Goal: Task Accomplishment & Management: Complete application form

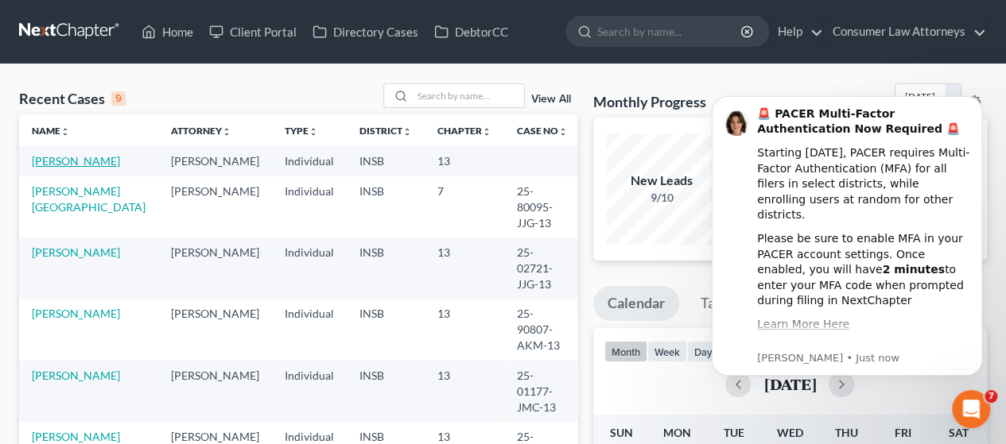
click at [49, 165] on link "[PERSON_NAME]" at bounding box center [76, 161] width 88 height 14
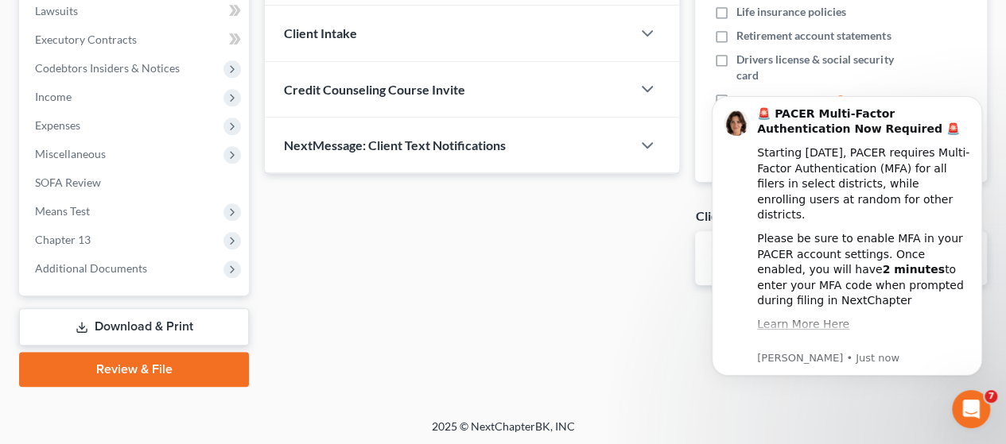
scroll to position [427, 0]
click at [136, 360] on link "Review & File" at bounding box center [134, 368] width 230 height 35
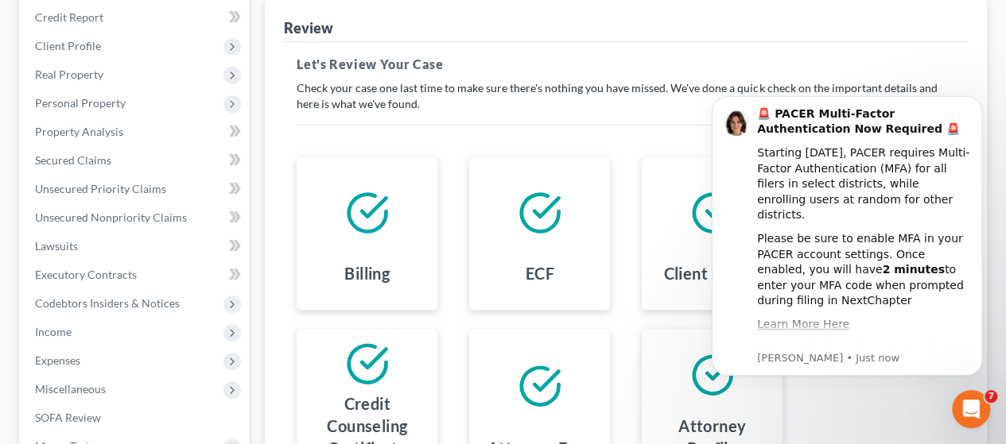
scroll to position [427, 0]
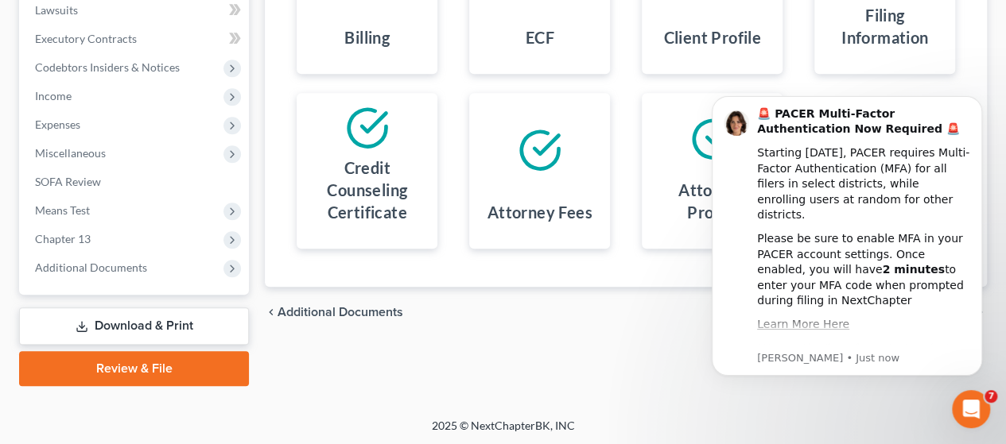
click at [137, 315] on link "Download & Print" at bounding box center [134, 326] width 230 height 37
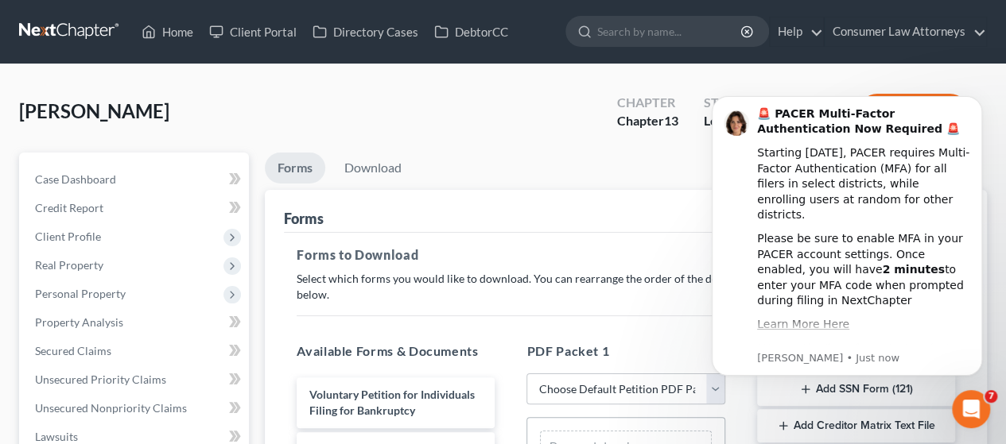
click at [973, 397] on div "Open Intercom Messenger" at bounding box center [970, 409] width 52 height 52
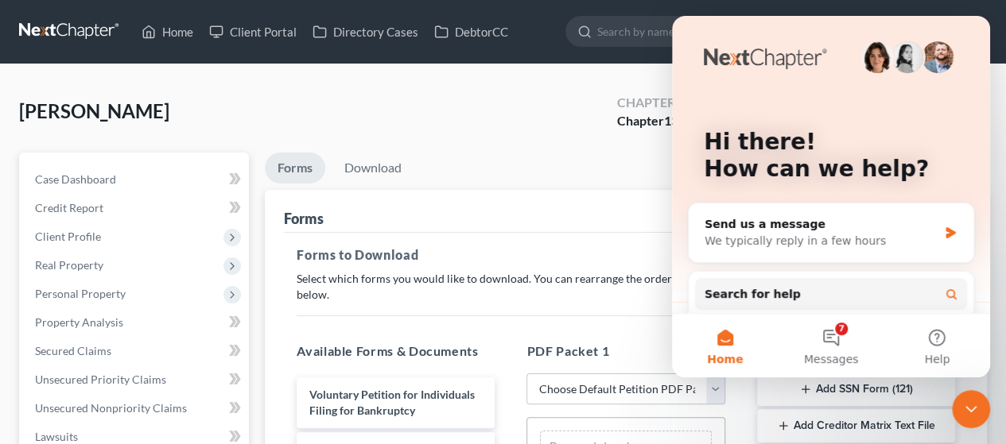
click at [976, 409] on icon "Close Intercom Messenger" at bounding box center [970, 409] width 19 height 19
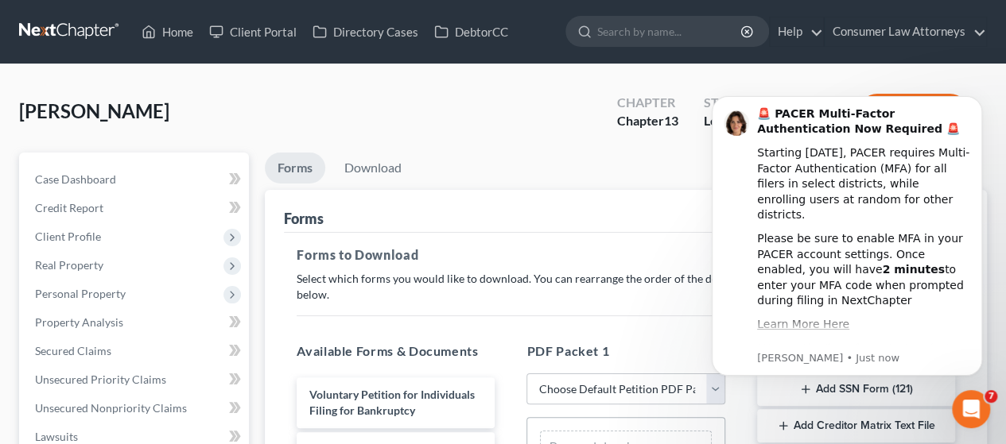
click at [977, 405] on icon "Open Intercom Messenger" at bounding box center [971, 410] width 26 height 26
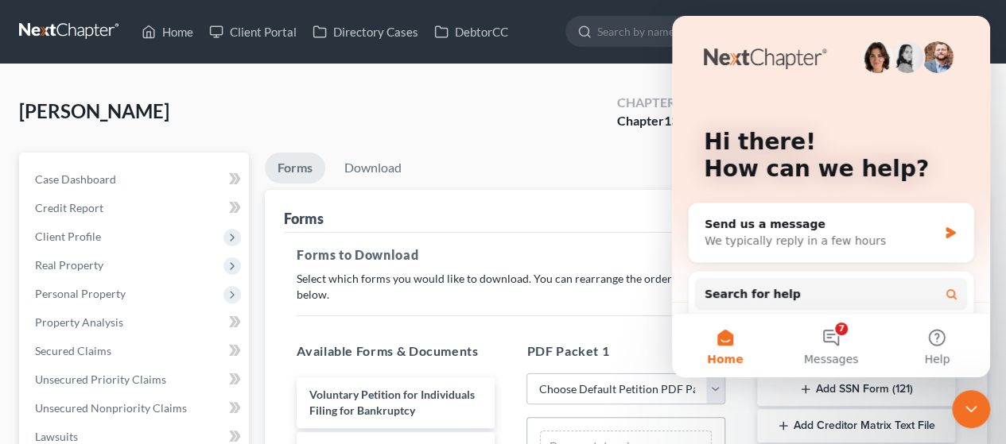
click at [977, 405] on icon "Close Intercom Messenger" at bounding box center [970, 409] width 19 height 19
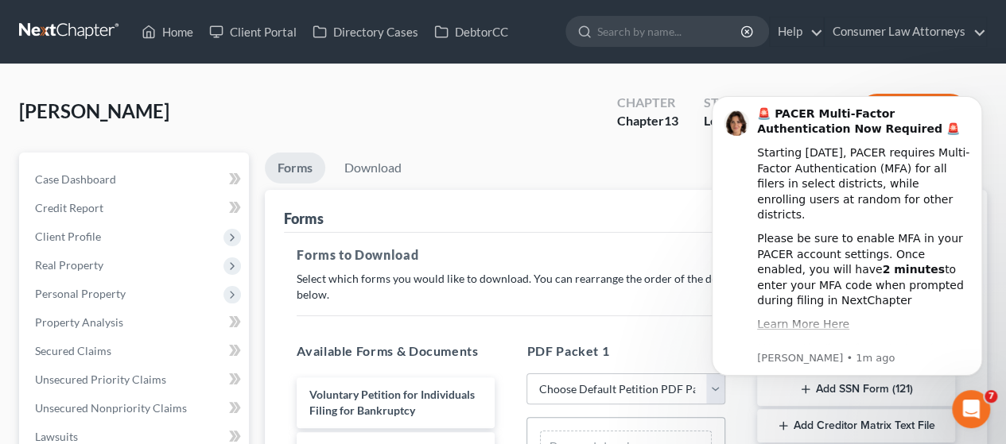
click at [976, 405] on icon "Open Intercom Messenger" at bounding box center [971, 410] width 26 height 26
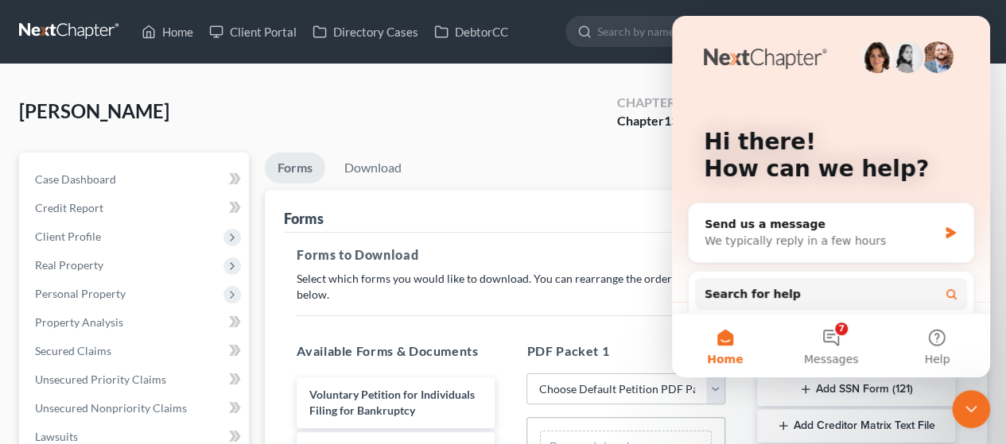
click at [975, 406] on icon "Close Intercom Messenger" at bounding box center [970, 409] width 19 height 19
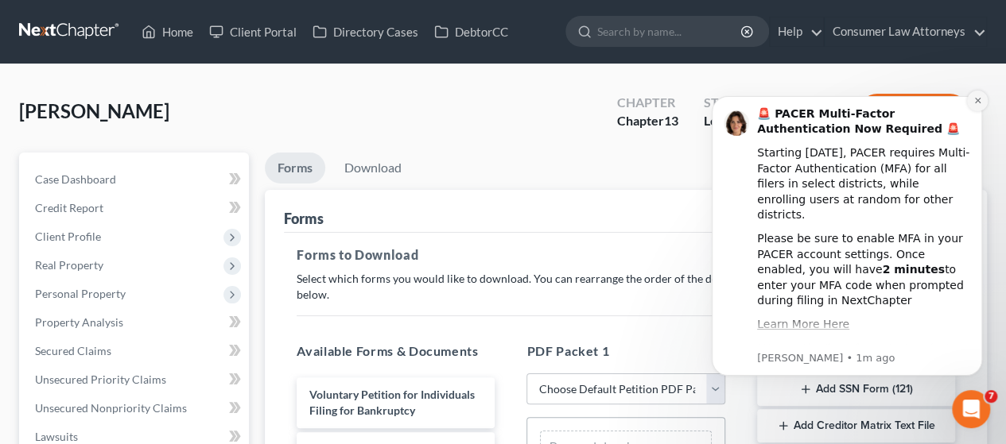
click at [975, 101] on icon "Dismiss notification" at bounding box center [977, 100] width 9 height 9
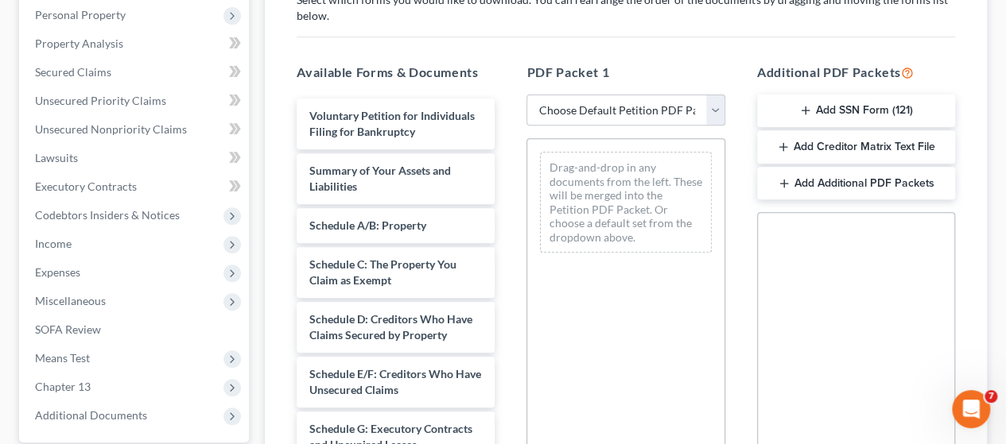
scroll to position [318, 0]
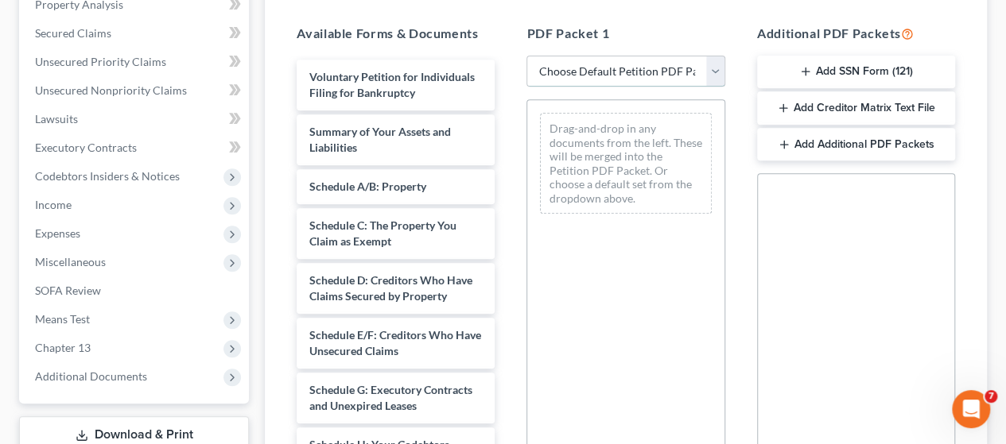
click at [715, 71] on select "Choose Default Petition PDF Packet Complete Bankruptcy Petition (all forms and …" at bounding box center [625, 72] width 198 height 32
select select "0"
click at [526, 56] on select "Choose Default Petition PDF Packet Complete Bankruptcy Petition (all forms and …" at bounding box center [625, 72] width 198 height 32
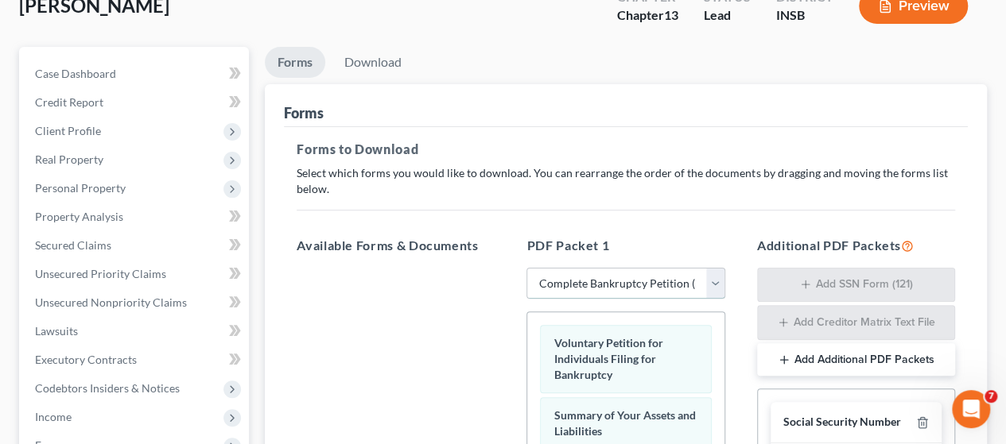
scroll to position [0, 0]
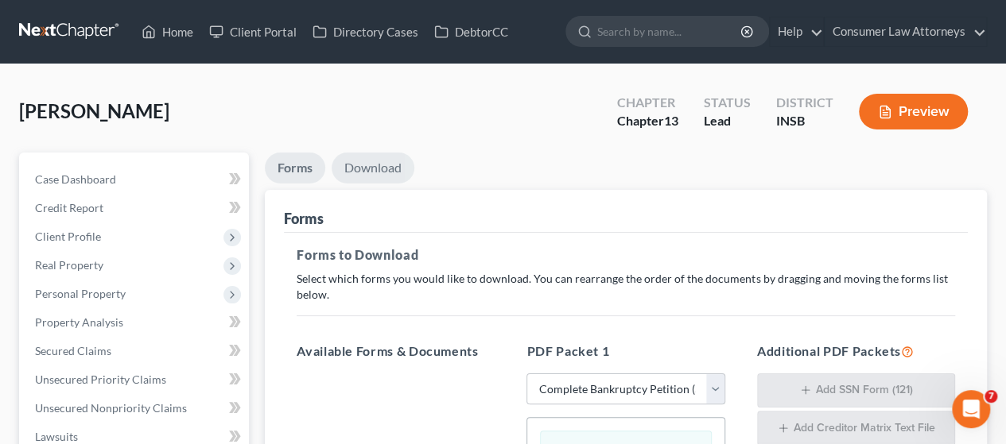
click at [378, 158] on link "Download" at bounding box center [373, 168] width 83 height 31
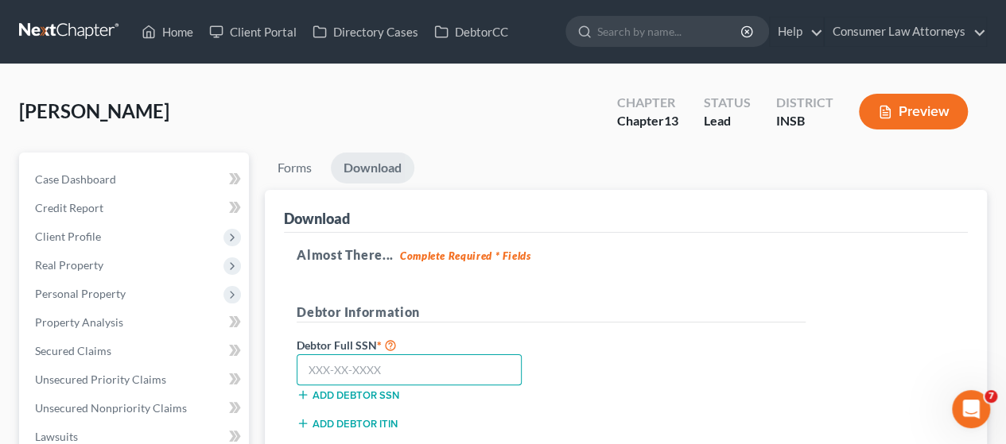
click at [386, 369] on input "text" at bounding box center [409, 371] width 225 height 32
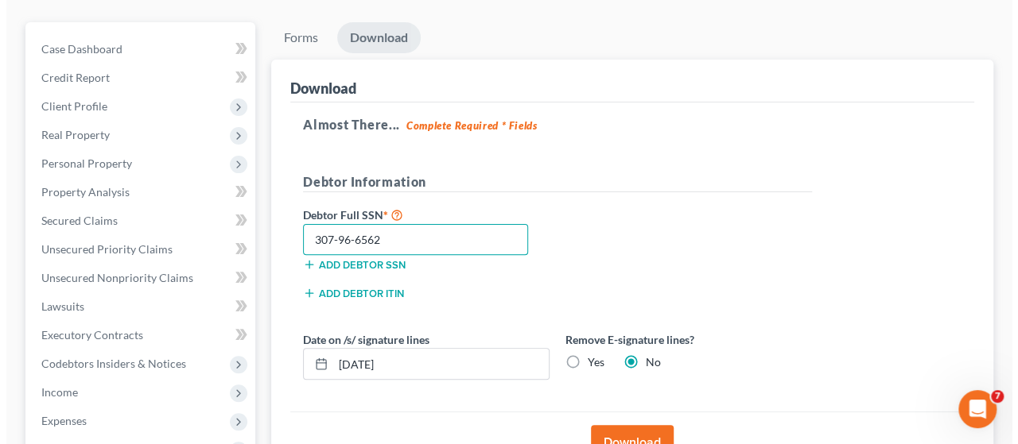
scroll to position [238, 0]
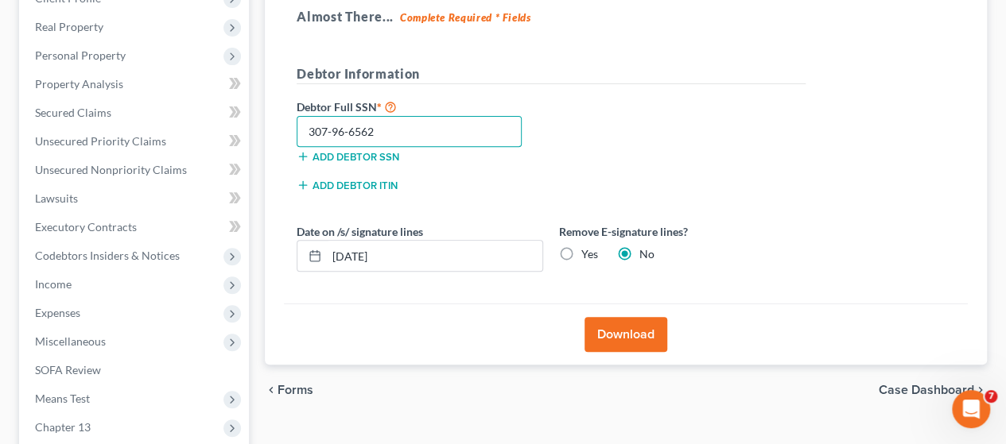
type input "307-96-6562"
click at [581, 254] on label "Yes" at bounding box center [589, 254] width 17 height 16
click at [587, 254] on input "Yes" at bounding box center [592, 251] width 10 height 10
radio input "true"
radio input "false"
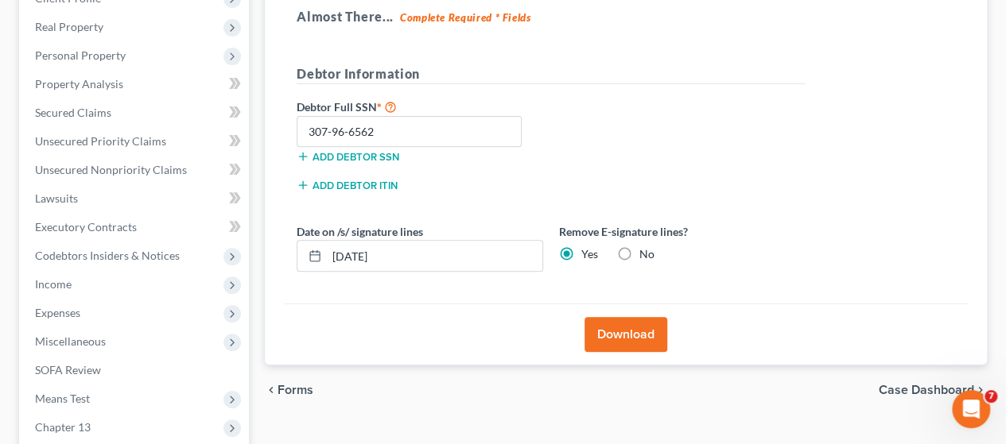
click at [628, 326] on button "Download" at bounding box center [625, 334] width 83 height 35
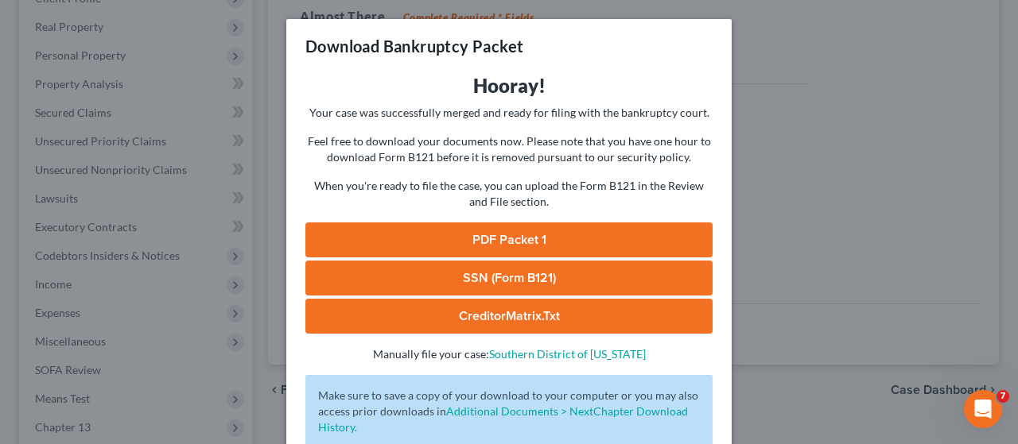
click at [557, 233] on link "PDF Packet 1" at bounding box center [508, 240] width 407 height 35
click at [527, 277] on link "SSN (Form B121)" at bounding box center [508, 278] width 407 height 35
click at [516, 311] on link "CreditorMatrix.txt" at bounding box center [508, 316] width 407 height 35
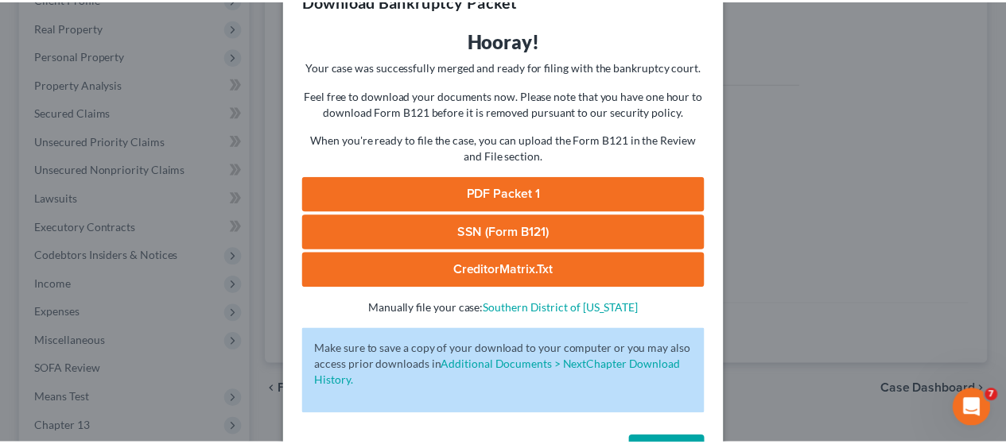
scroll to position [102, 0]
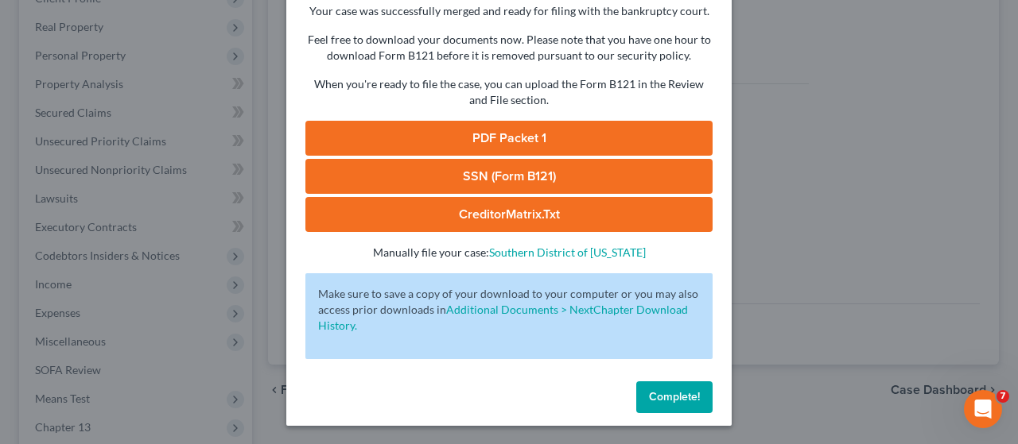
click at [681, 401] on span "Complete!" at bounding box center [674, 397] width 51 height 14
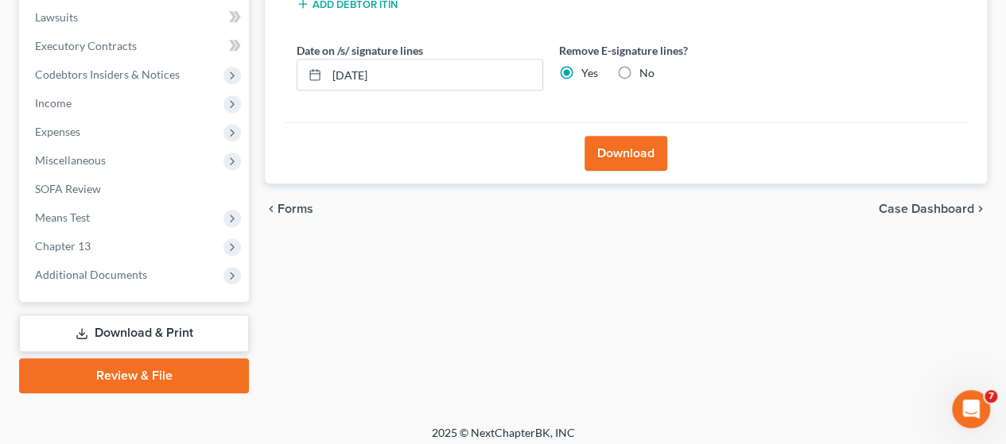
scroll to position [427, 0]
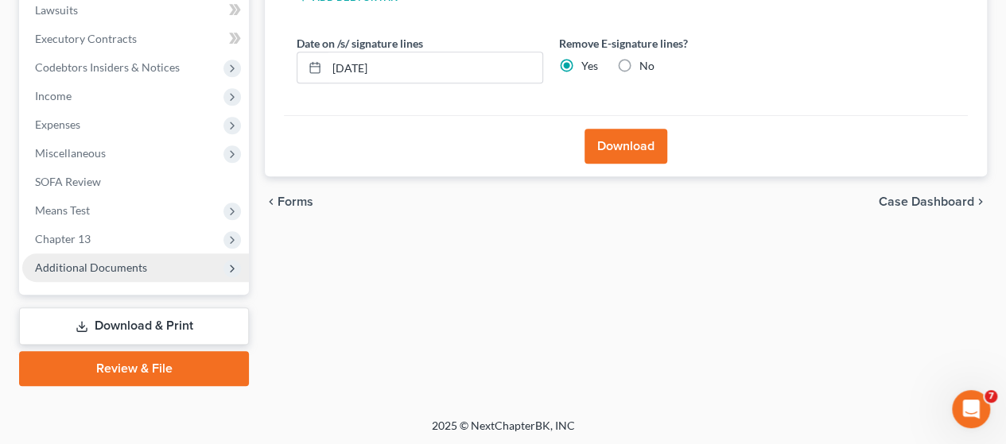
click at [126, 266] on span "Additional Documents" at bounding box center [91, 268] width 112 height 14
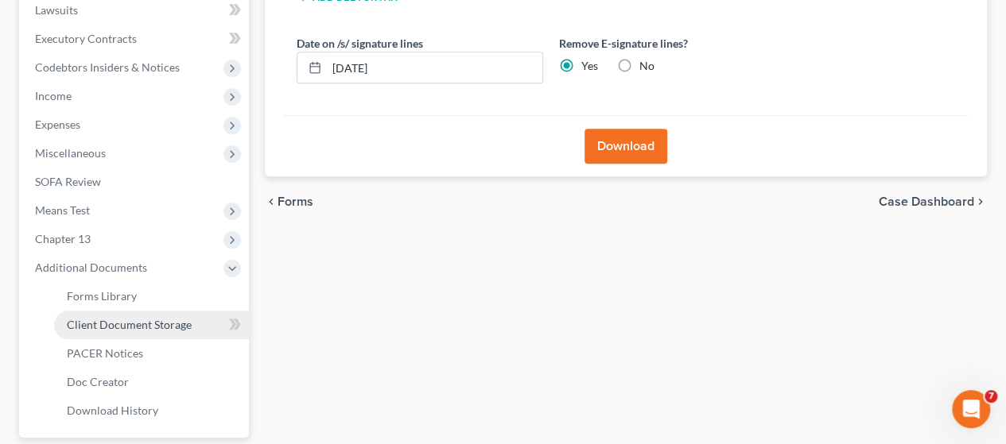
click at [151, 318] on span "Client Document Storage" at bounding box center [129, 325] width 125 height 14
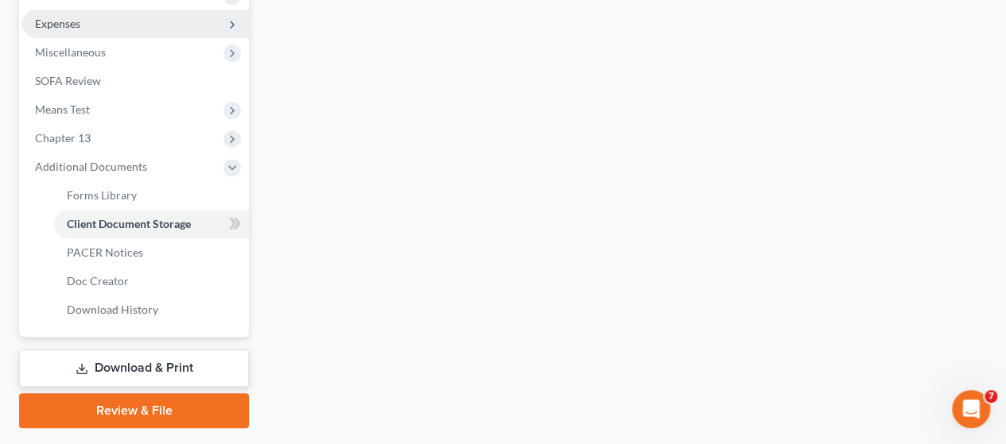
scroll to position [570, 0]
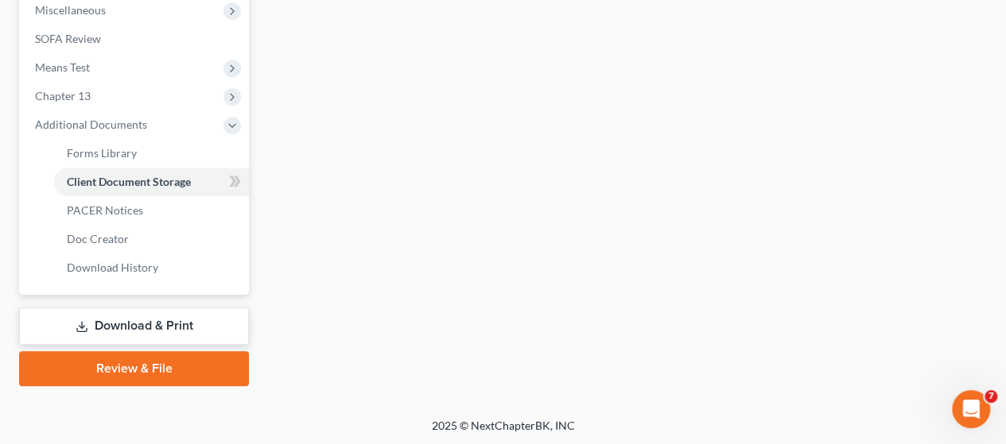
click at [186, 359] on link "Review & File" at bounding box center [134, 368] width 230 height 35
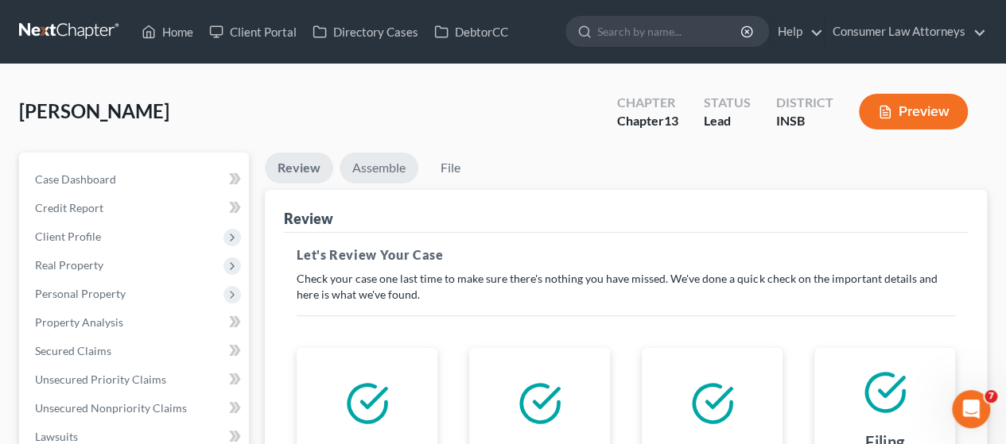
click at [368, 168] on link "Assemble" at bounding box center [378, 168] width 79 height 31
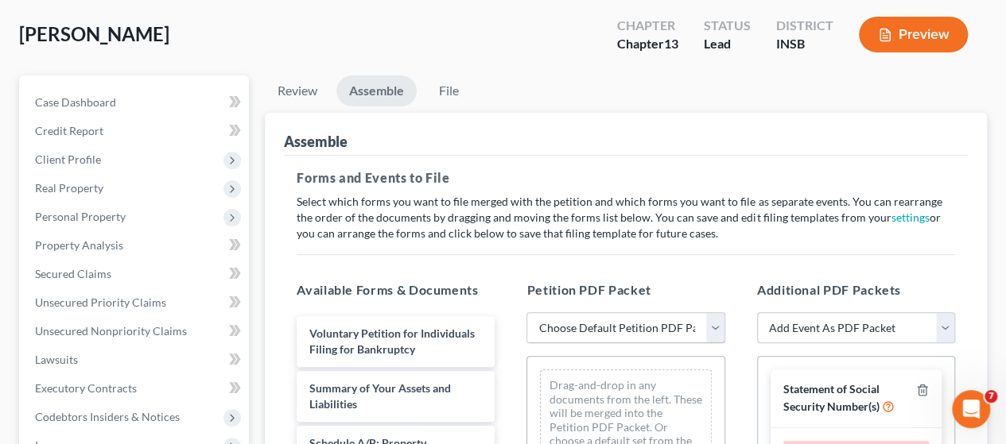
scroll to position [159, 0]
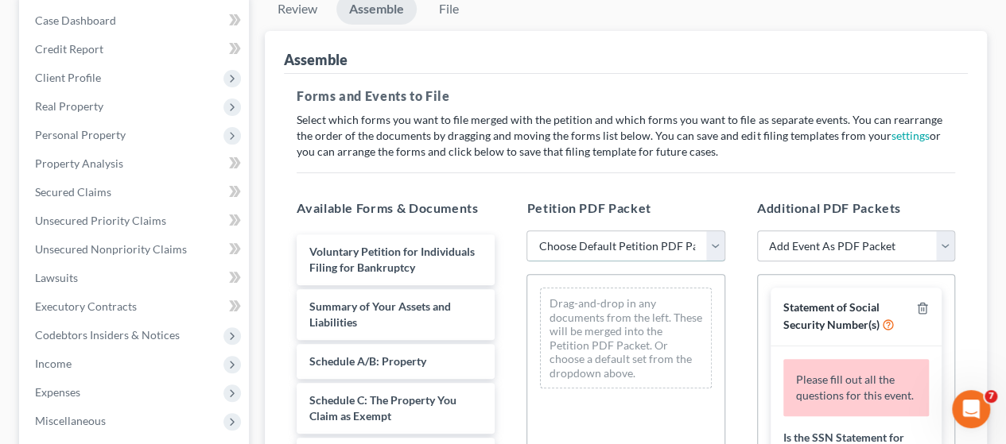
click at [717, 241] on select "Choose Default Petition PDF Packet Emergency Filing (Voluntary Petition and Cre…" at bounding box center [625, 247] width 198 height 32
select select "1"
click at [526, 231] on select "Choose Default Petition PDF Packet Emergency Filing (Voluntary Petition and Cre…" at bounding box center [625, 247] width 198 height 32
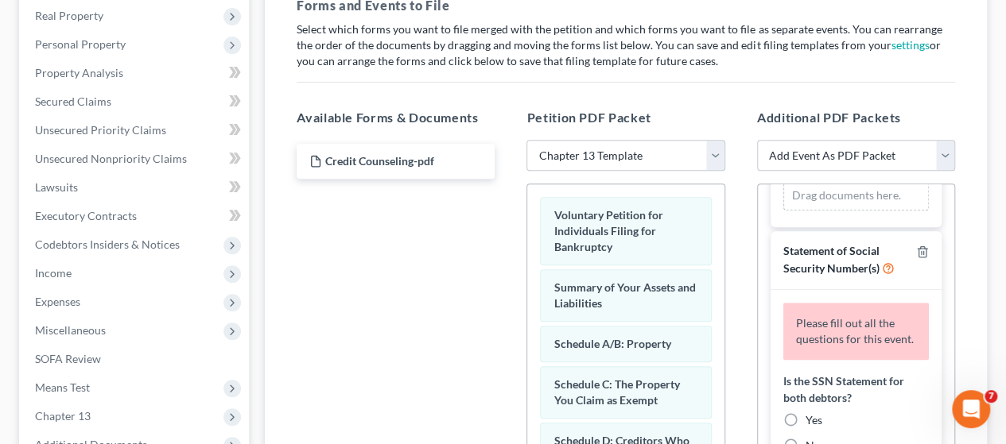
scroll to position [238, 0]
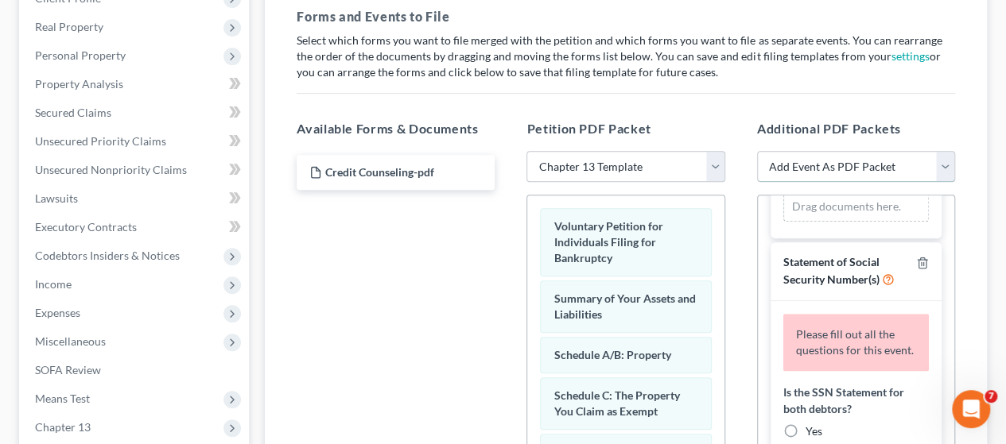
click at [947, 168] on select "Add Event As PDF Packet Amended/Corrected Petition Chapter 13 Calculation of Di…" at bounding box center [856, 167] width 198 height 32
click at [366, 302] on div "Credit Counseling-pdf" at bounding box center [395, 369] width 223 height 437
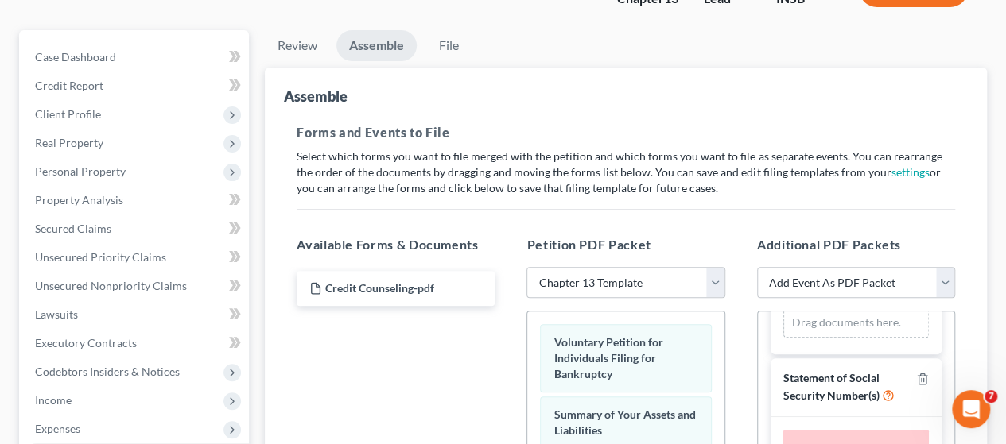
scroll to position [318, 0]
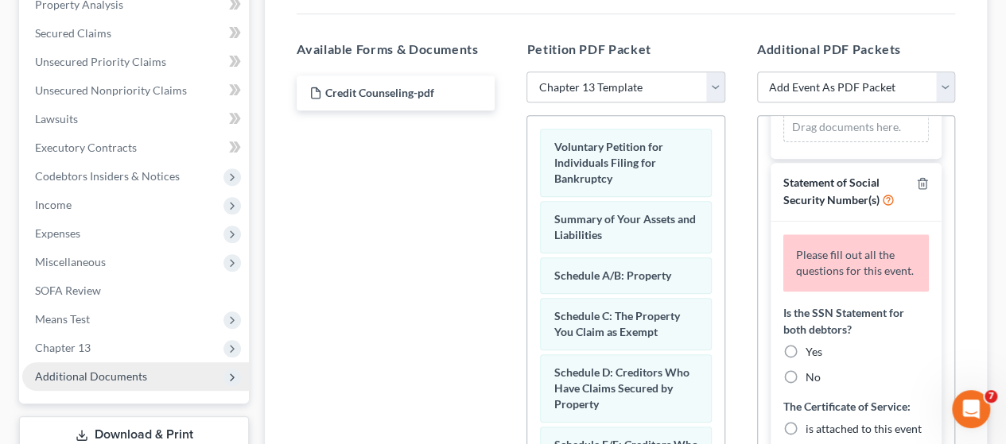
click at [89, 375] on span "Additional Documents" at bounding box center [91, 377] width 112 height 14
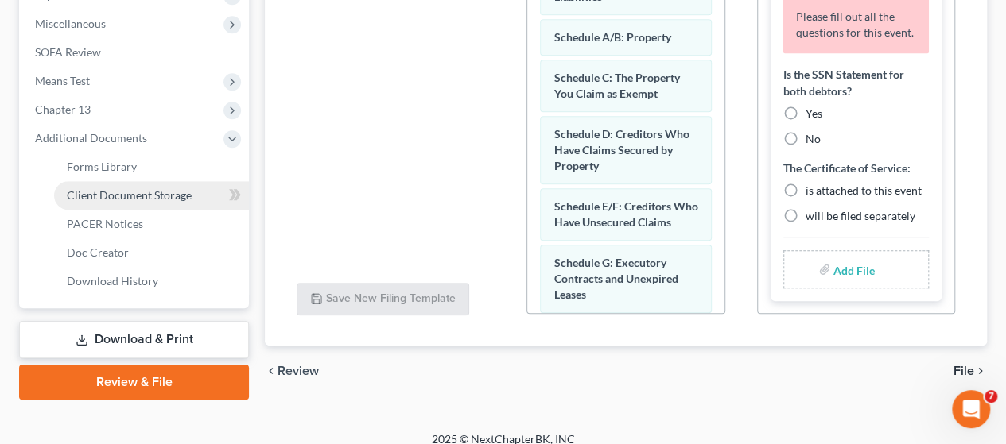
click at [154, 188] on span "Client Document Storage" at bounding box center [129, 195] width 125 height 14
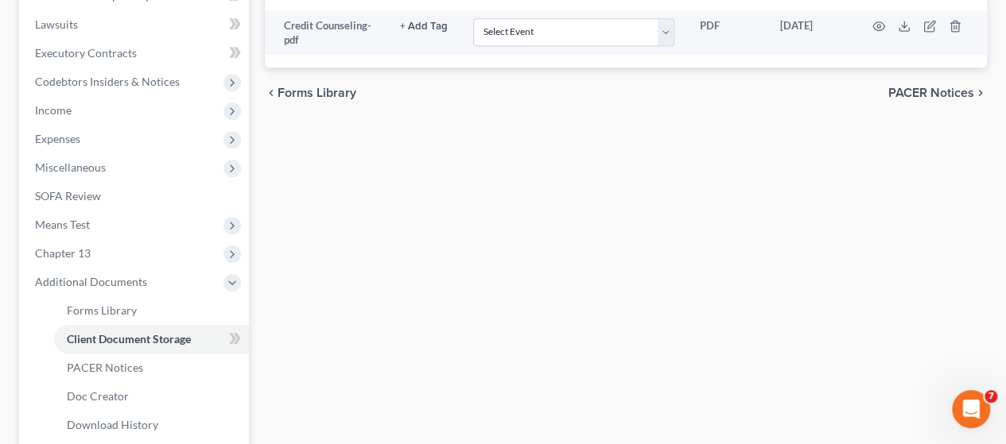
scroll to position [238, 0]
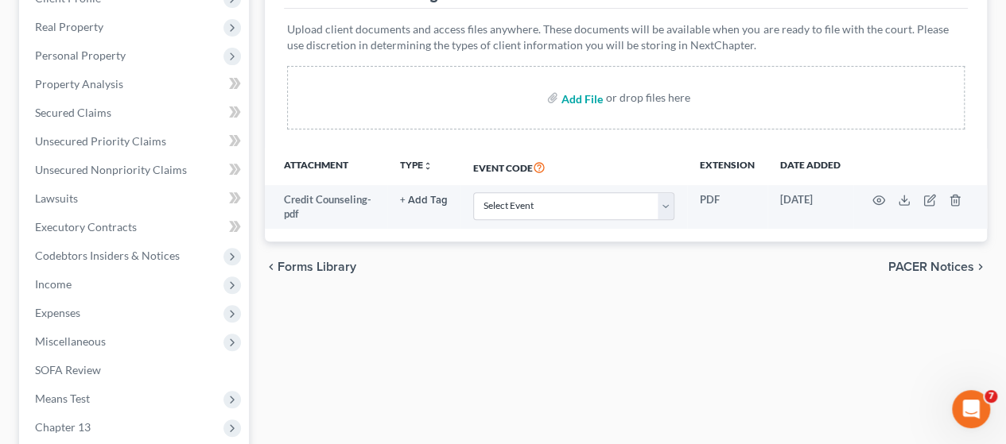
click at [582, 95] on input "file" at bounding box center [580, 97] width 38 height 29
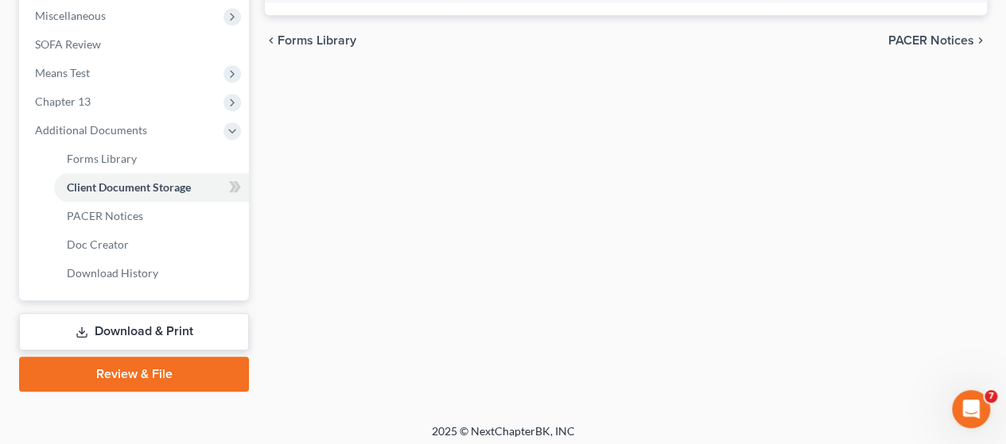
scroll to position [570, 0]
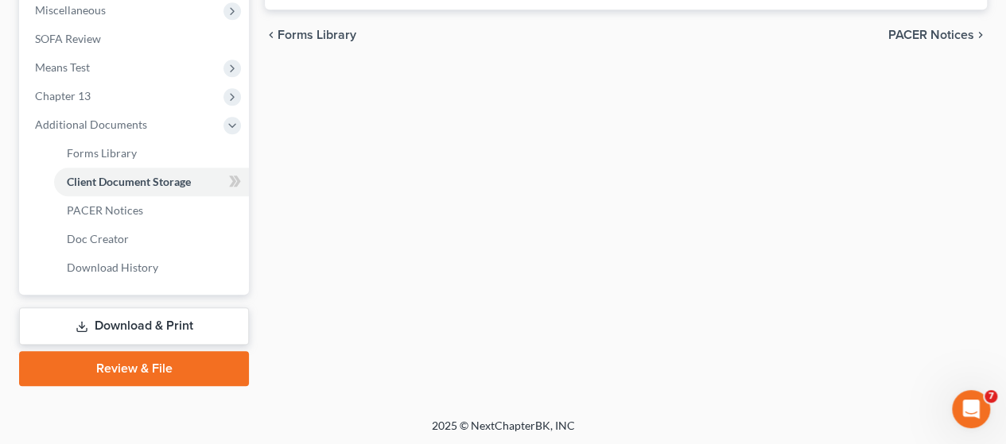
drag, startPoint x: 153, startPoint y: 362, endPoint x: 498, endPoint y: 338, distance: 345.8
click at [153, 363] on link "Review & File" at bounding box center [134, 368] width 230 height 35
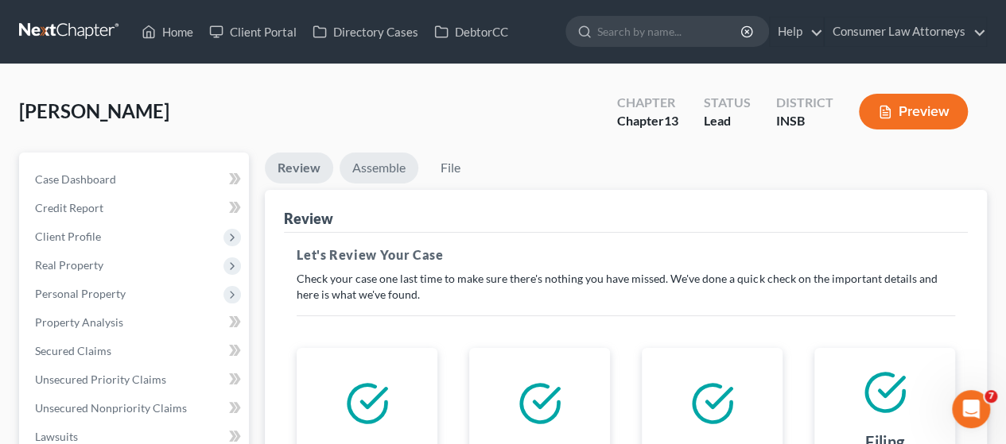
click at [374, 163] on link "Assemble" at bounding box center [378, 168] width 79 height 31
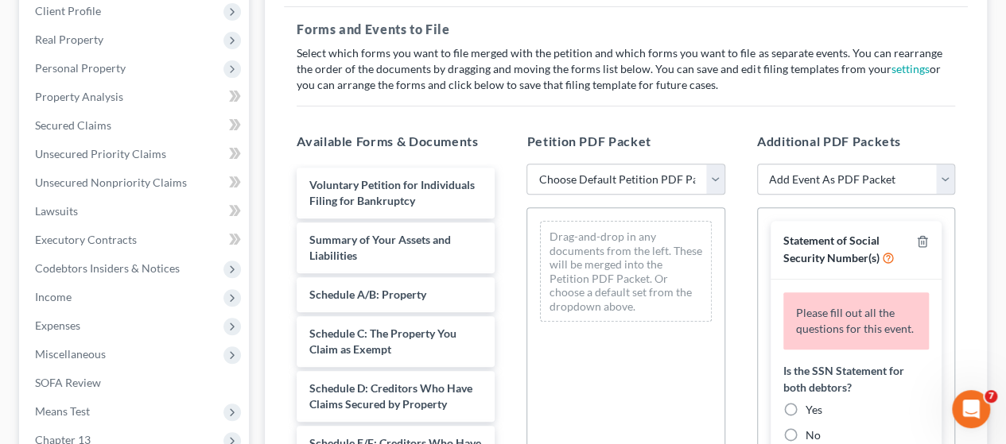
scroll to position [238, 0]
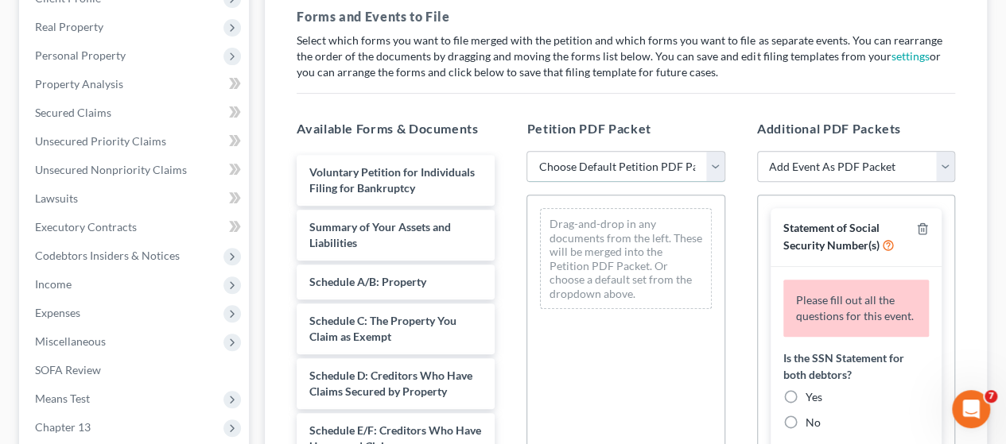
click at [717, 165] on select "Choose Default Petition PDF Packet Emergency Filing (Voluntary Petition and Cre…" at bounding box center [625, 167] width 198 height 32
select select "1"
click at [526, 151] on select "Choose Default Petition PDF Packet Emergency Filing (Voluntary Petition and Cre…" at bounding box center [625, 167] width 198 height 32
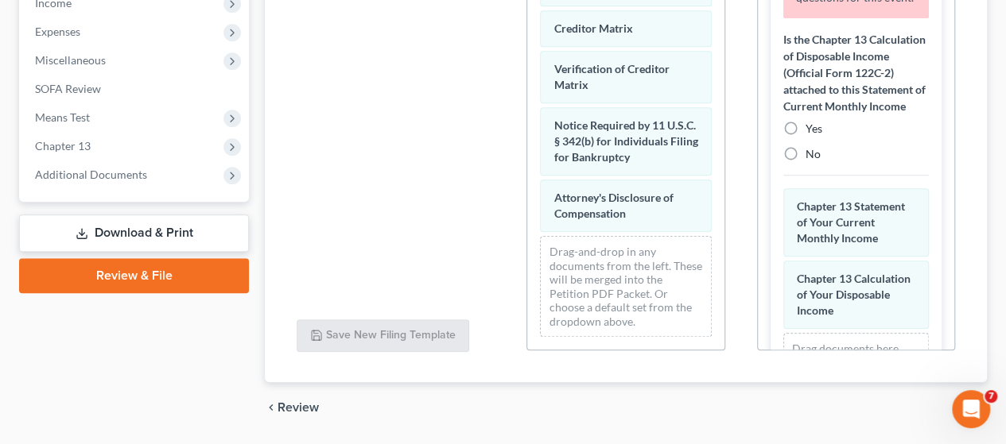
scroll to position [556, 0]
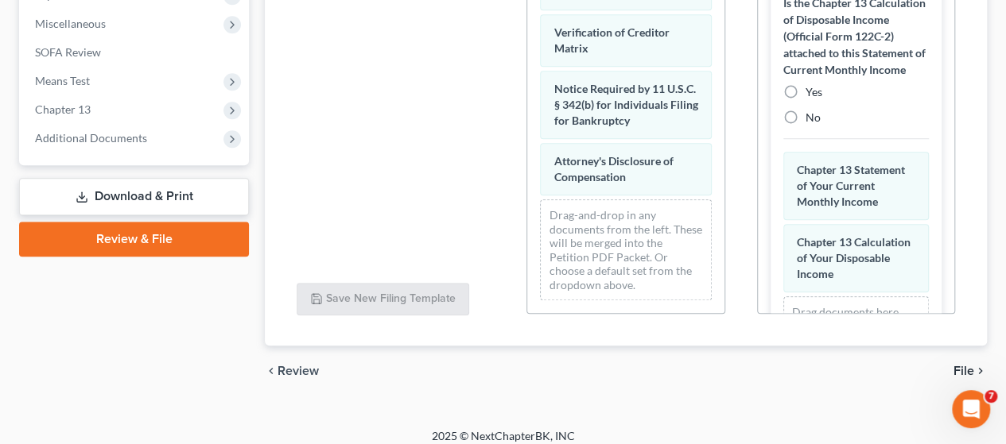
click at [137, 191] on link "Download & Print" at bounding box center [134, 196] width 230 height 37
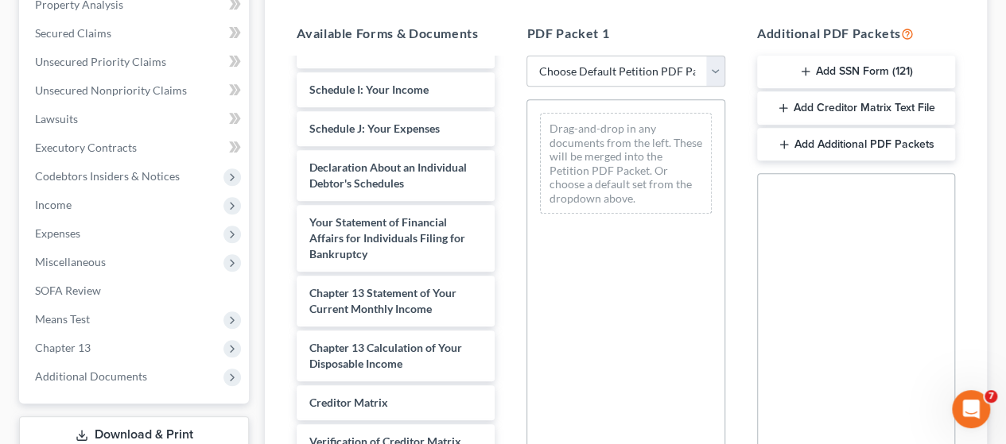
scroll to position [477, 0]
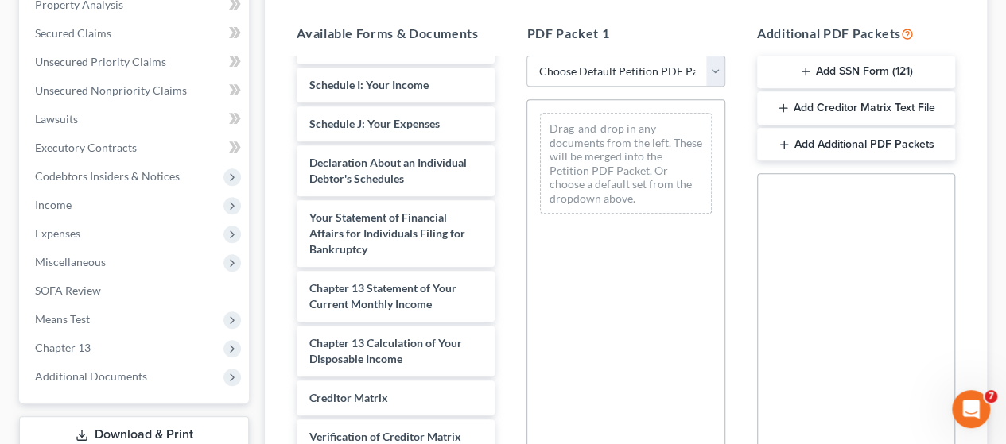
click at [818, 141] on button "Add Additional PDF Packets" at bounding box center [856, 144] width 198 height 33
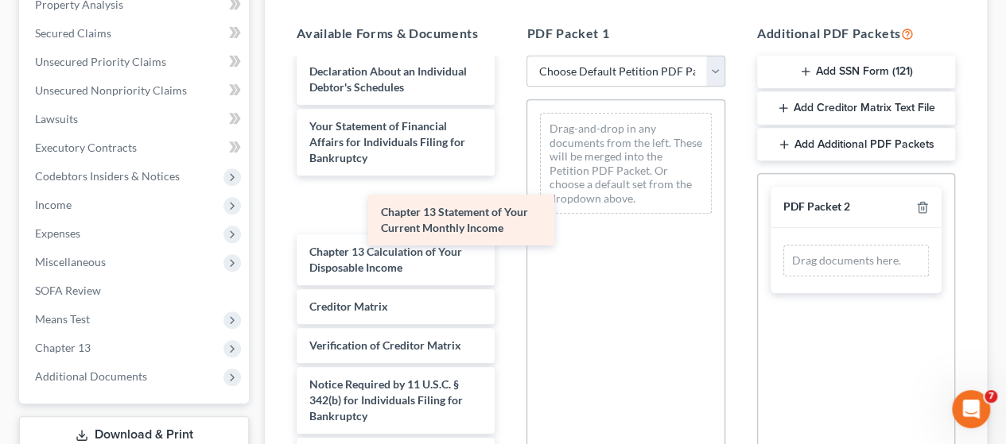
scroll to position [561, 0]
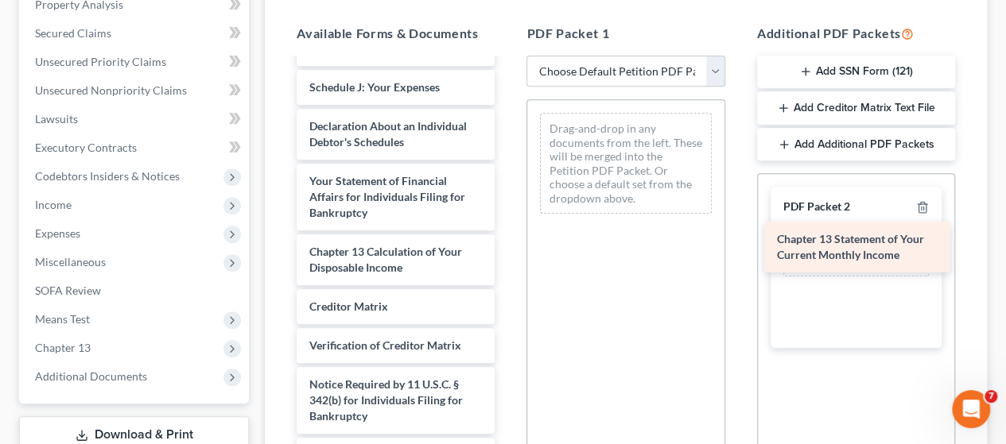
drag, startPoint x: 385, startPoint y: 199, endPoint x: 852, endPoint y: 242, distance: 469.5
click at [507, 242] on div "Chapter 13 Statement of Your Current Monthly Income Rights and Responsibilities…" at bounding box center [395, 17] width 223 height 943
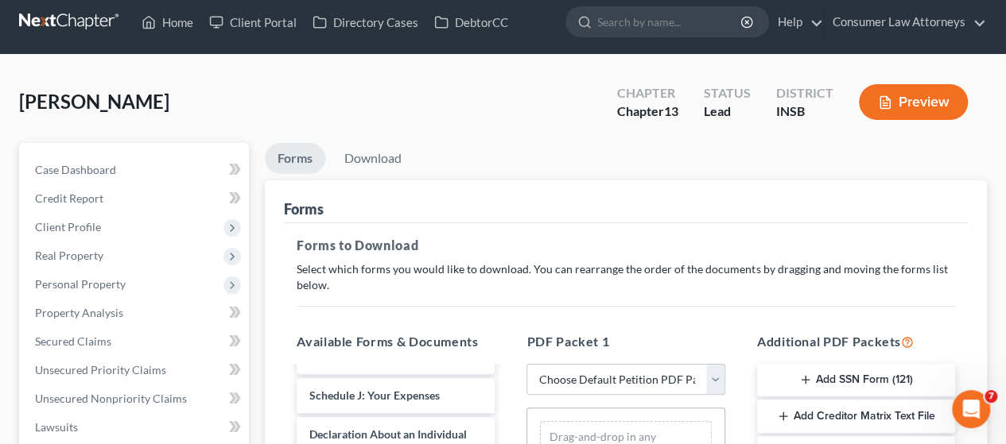
scroll to position [0, 0]
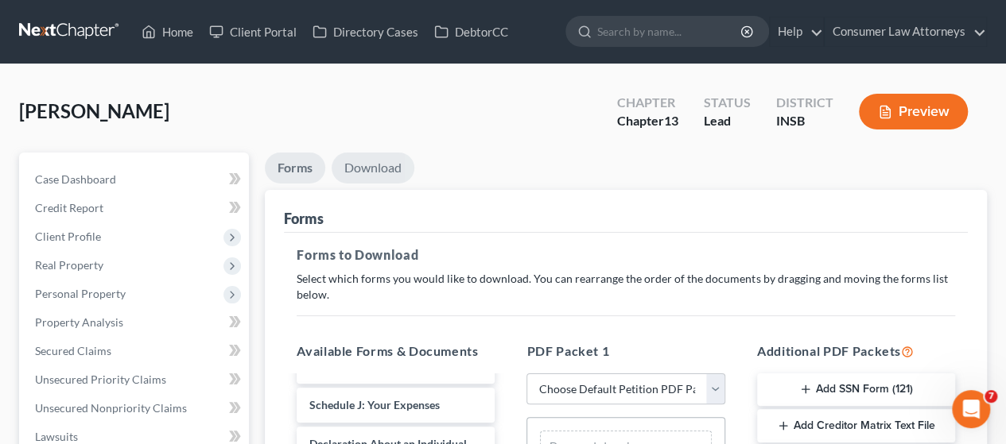
click at [393, 165] on link "Download" at bounding box center [373, 168] width 83 height 31
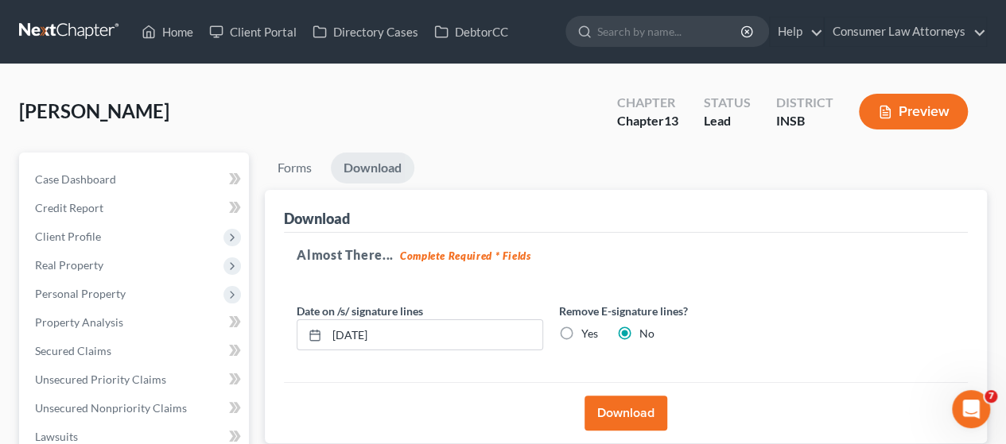
click at [581, 333] on label "Yes" at bounding box center [589, 334] width 17 height 16
click at [587, 333] on input "Yes" at bounding box center [592, 331] width 10 height 10
radio input "true"
click at [622, 406] on button "Download" at bounding box center [625, 413] width 83 height 35
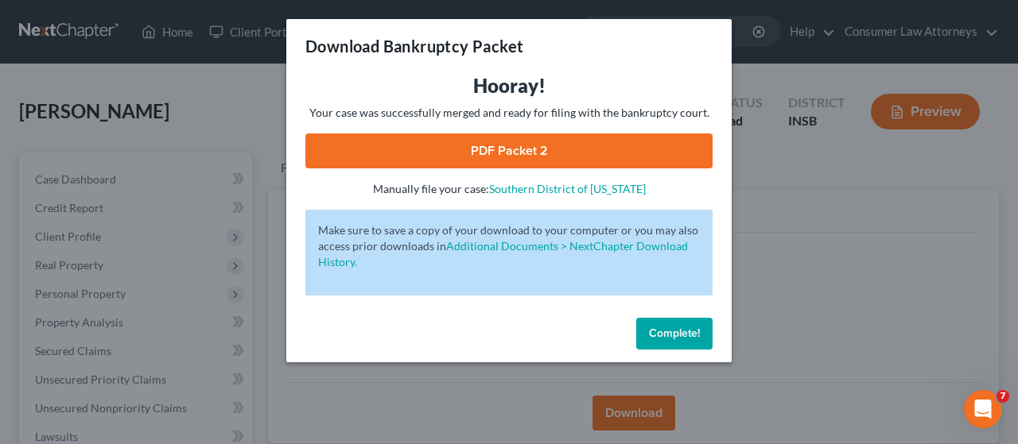
click at [517, 146] on link "PDF Packet 2" at bounding box center [508, 151] width 407 height 35
click at [668, 328] on span "Complete!" at bounding box center [674, 334] width 51 height 14
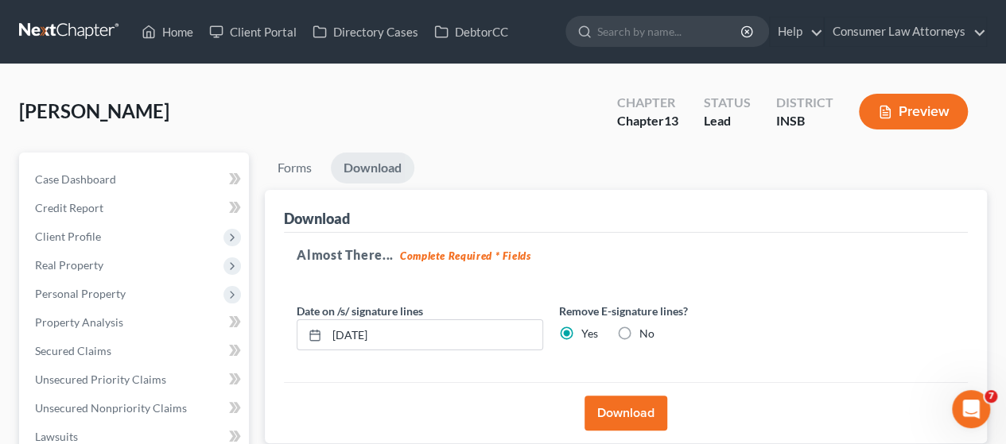
click at [639, 332] on label "No" at bounding box center [646, 334] width 15 height 16
click at [646, 332] on input "No" at bounding box center [651, 331] width 10 height 10
radio input "true"
radio input "false"
click at [627, 412] on button "Download" at bounding box center [625, 413] width 83 height 35
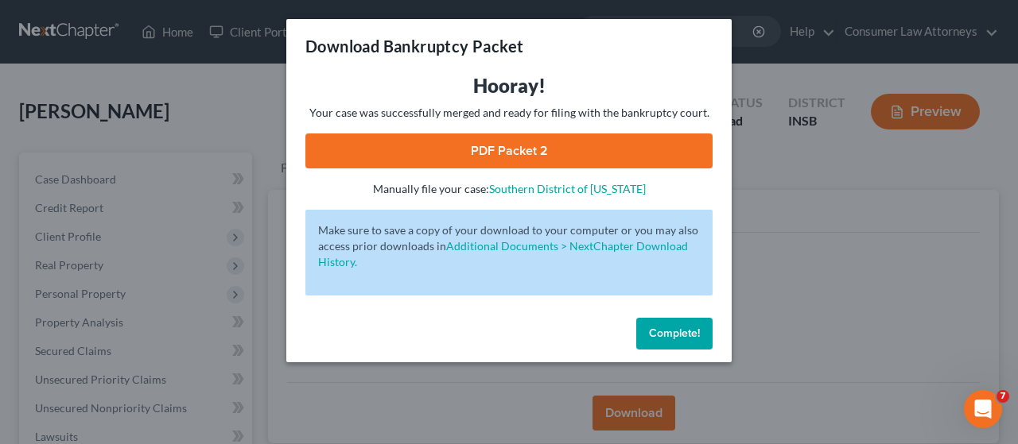
click at [533, 143] on link "PDF Packet 2" at bounding box center [508, 151] width 407 height 35
click at [693, 328] on span "Complete!" at bounding box center [674, 334] width 51 height 14
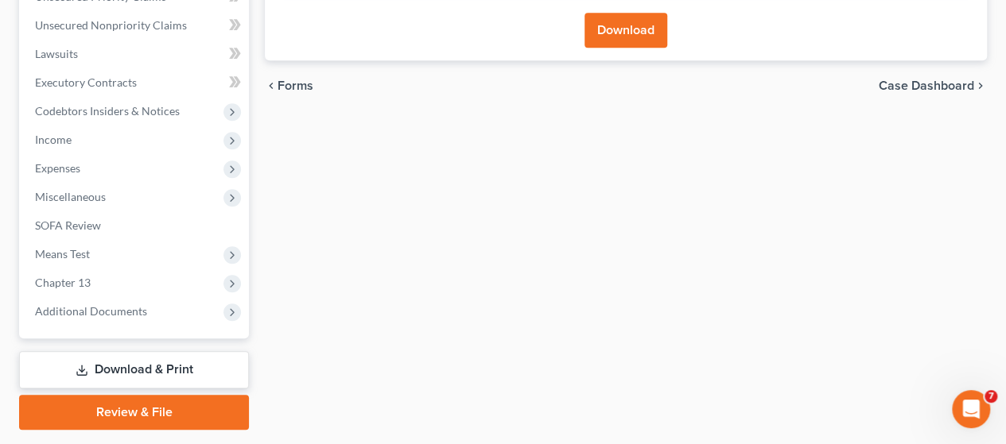
scroll to position [397, 0]
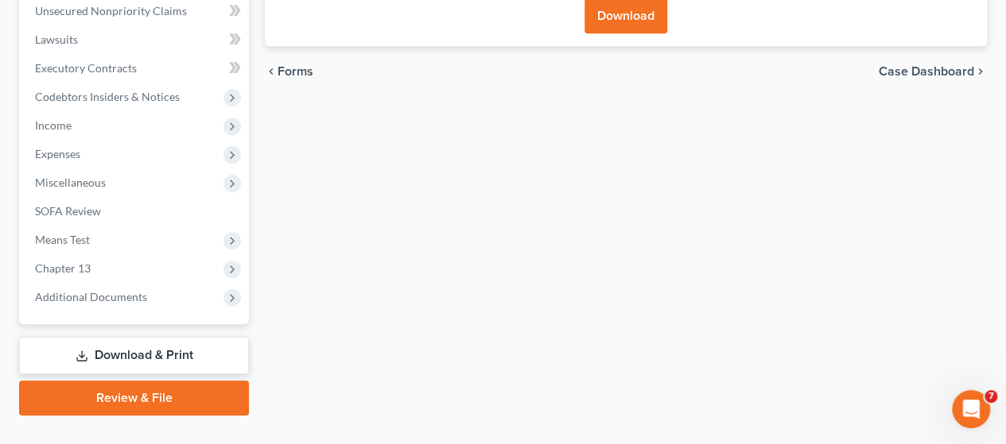
click at [157, 349] on link "Download & Print" at bounding box center [134, 355] width 230 height 37
click at [138, 403] on link "Review & File" at bounding box center [134, 398] width 230 height 35
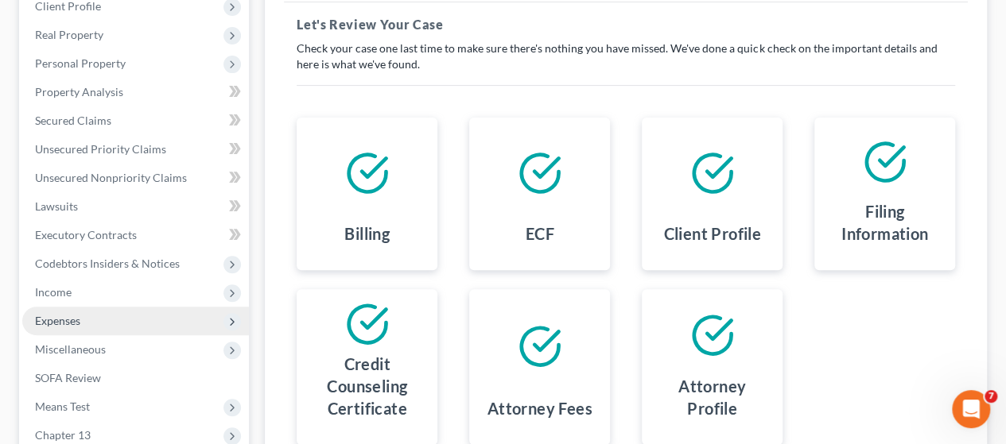
scroll to position [427, 0]
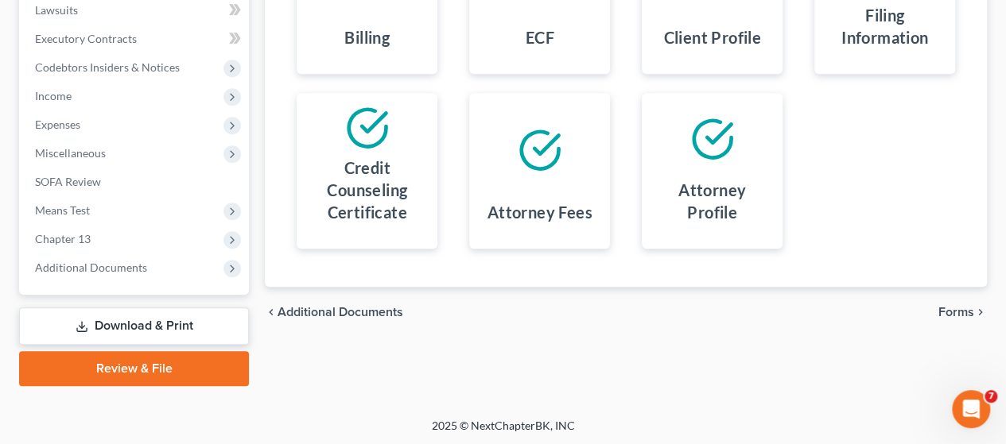
drag, startPoint x: 165, startPoint y: 323, endPoint x: 184, endPoint y: 320, distance: 19.2
click at [167, 321] on link "Download & Print" at bounding box center [134, 326] width 230 height 37
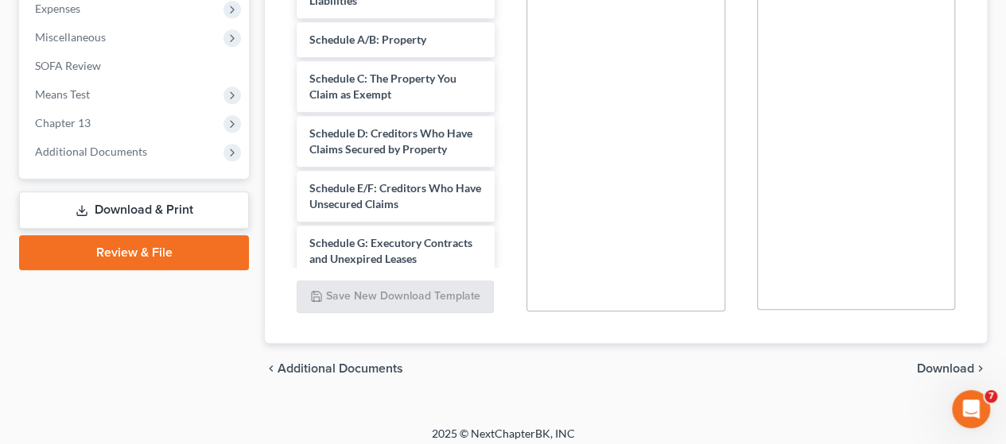
scroll to position [154, 0]
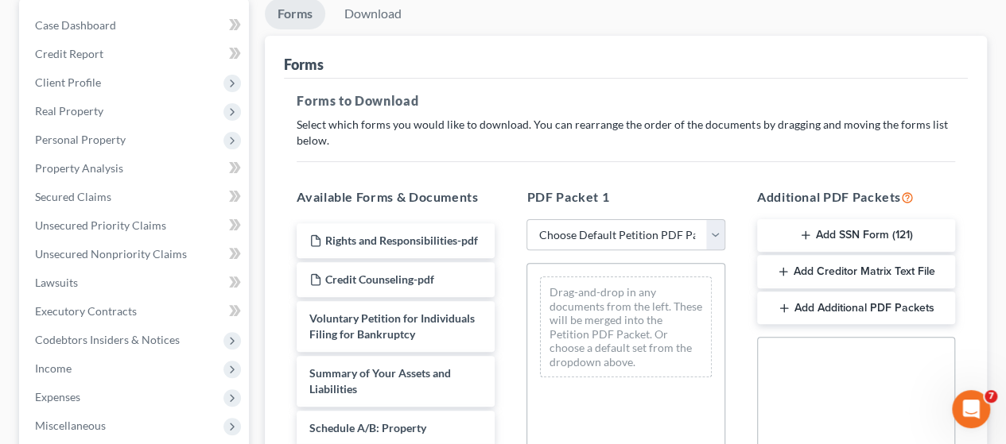
click at [843, 309] on button "Add Additional PDF Packets" at bounding box center [856, 308] width 198 height 33
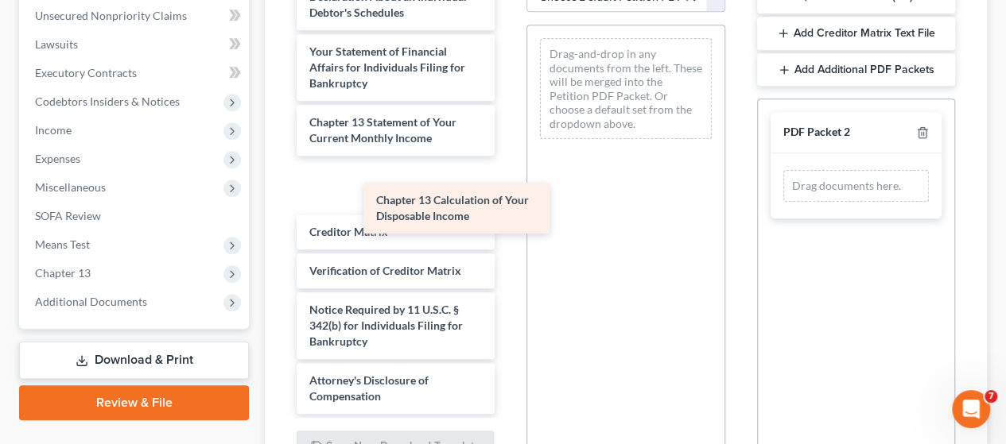
scroll to position [561, 0]
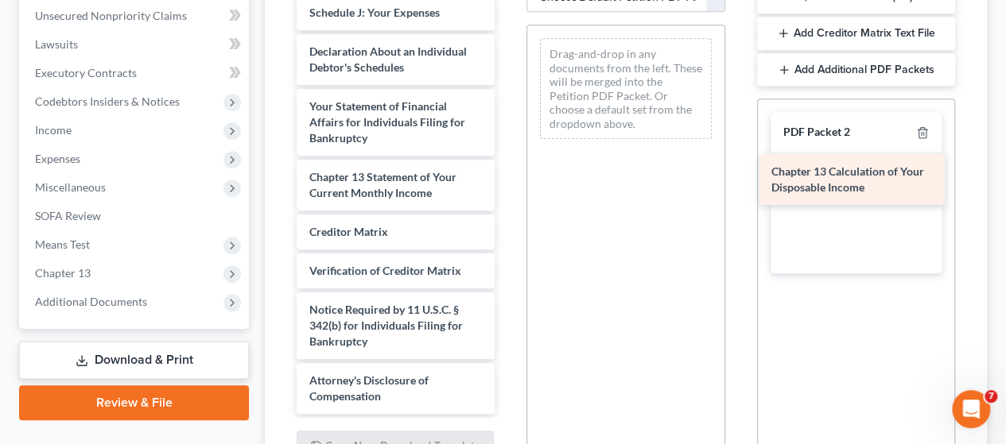
drag, startPoint x: 377, startPoint y: 175, endPoint x: 839, endPoint y: 171, distance: 461.9
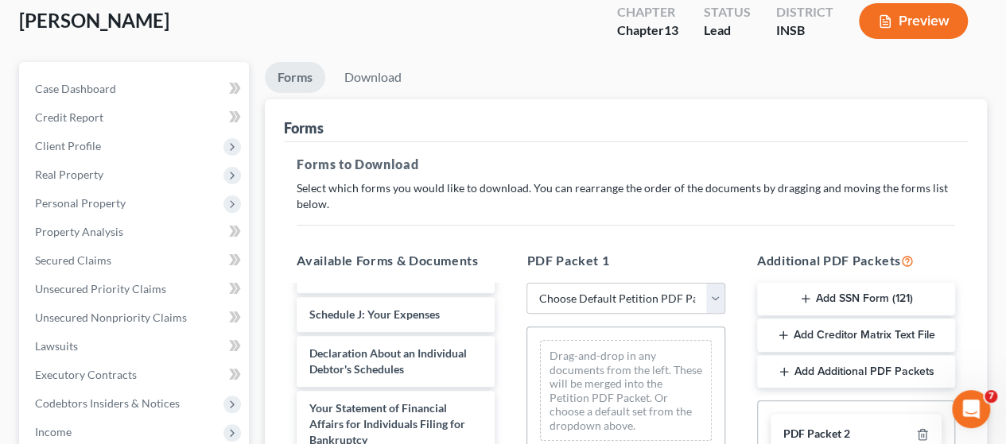
scroll to position [75, 0]
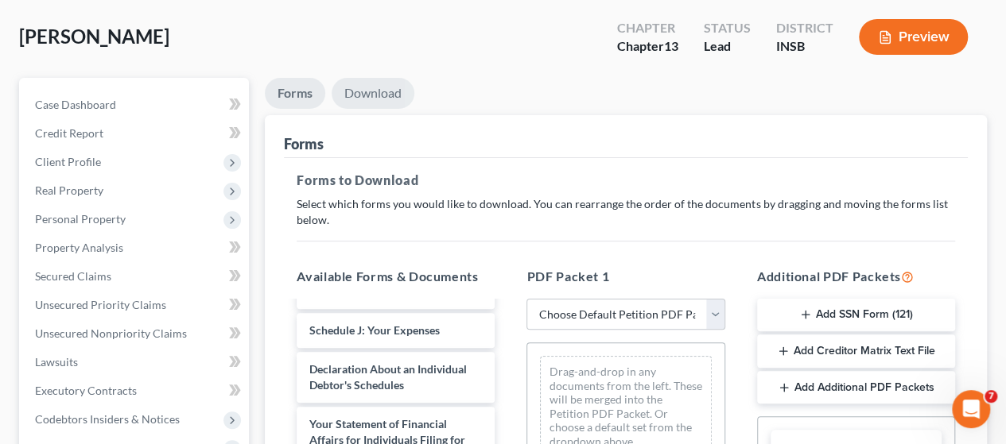
click at [374, 98] on link "Download" at bounding box center [373, 93] width 83 height 31
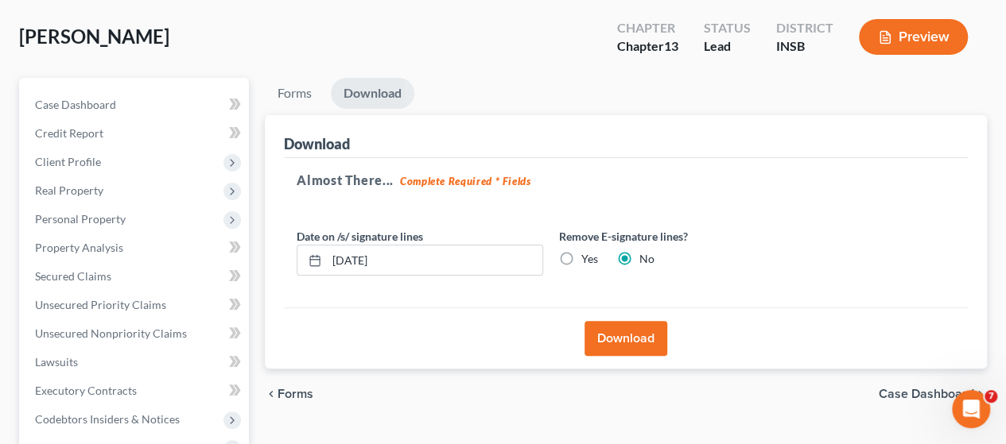
click at [581, 258] on label "Yes" at bounding box center [589, 259] width 17 height 16
click at [587, 258] on input "Yes" at bounding box center [592, 256] width 10 height 10
radio input "true"
click at [641, 338] on button "Download" at bounding box center [625, 338] width 83 height 35
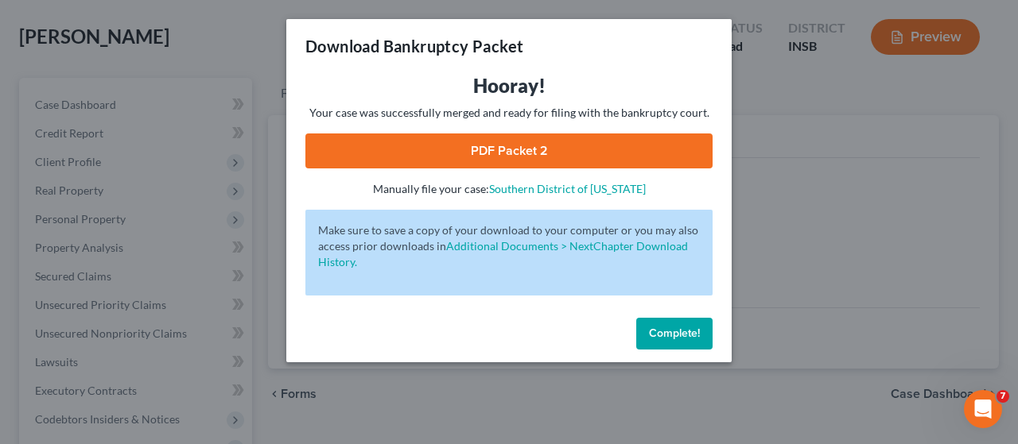
click at [533, 152] on link "PDF Packet 2" at bounding box center [508, 151] width 407 height 35
click at [686, 332] on span "Complete!" at bounding box center [674, 334] width 51 height 14
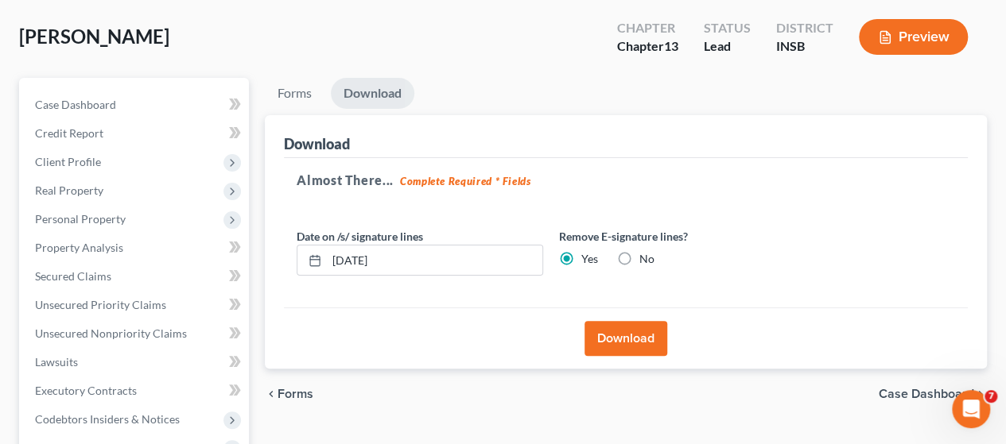
click at [639, 262] on label "No" at bounding box center [646, 259] width 15 height 16
click at [646, 262] on input "No" at bounding box center [651, 256] width 10 height 10
radio input "true"
radio input "false"
click at [636, 330] on button "Download" at bounding box center [625, 338] width 83 height 35
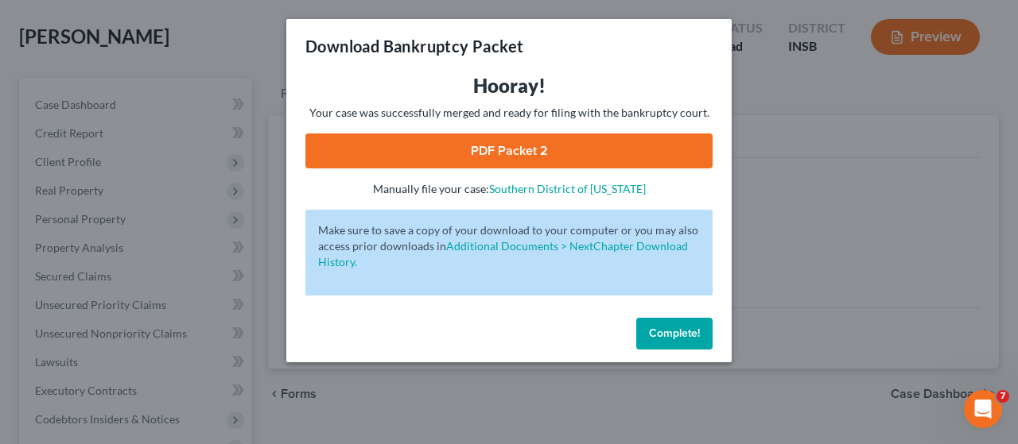
click at [541, 142] on link "PDF Packet 2" at bounding box center [508, 151] width 407 height 35
click at [684, 331] on span "Complete!" at bounding box center [674, 334] width 51 height 14
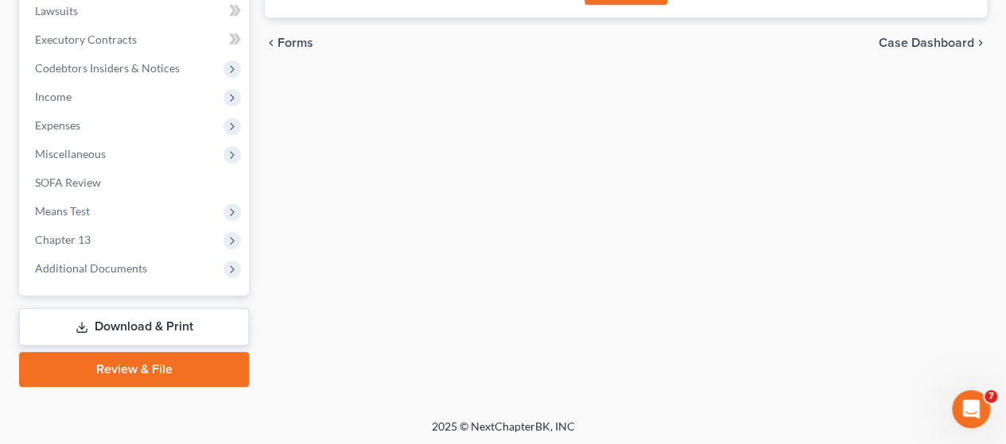
scroll to position [427, 0]
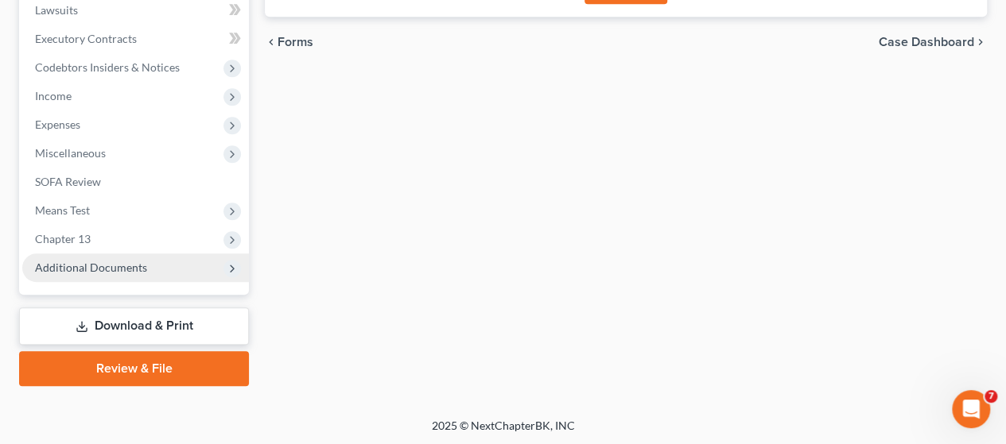
click at [97, 259] on span "Additional Documents" at bounding box center [135, 268] width 227 height 29
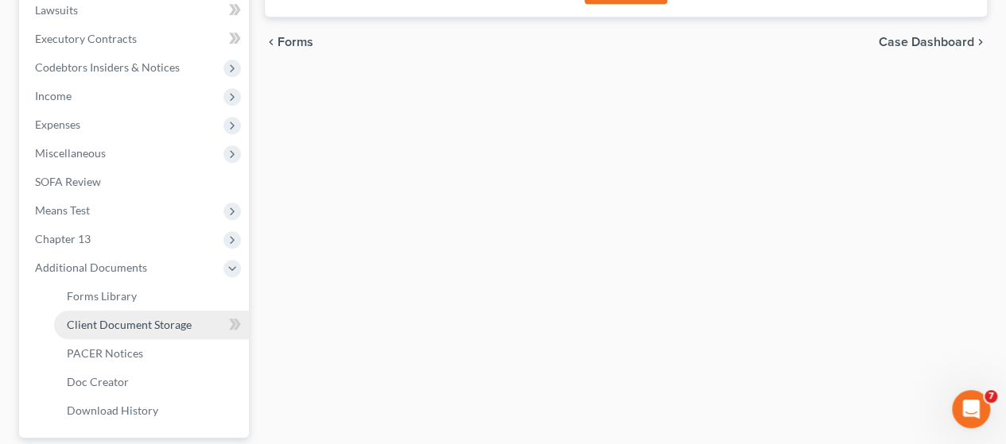
click at [154, 318] on span "Client Document Storage" at bounding box center [129, 325] width 125 height 14
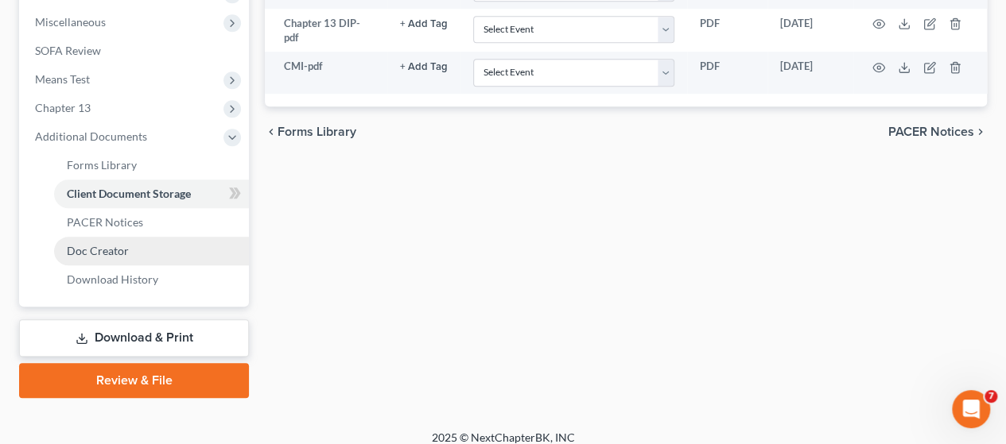
scroll to position [570, 0]
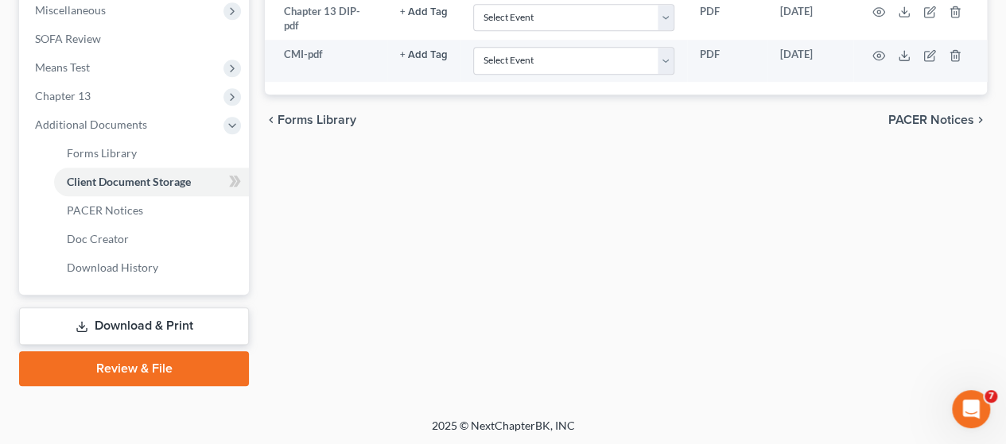
click at [161, 369] on link "Review & File" at bounding box center [134, 368] width 230 height 35
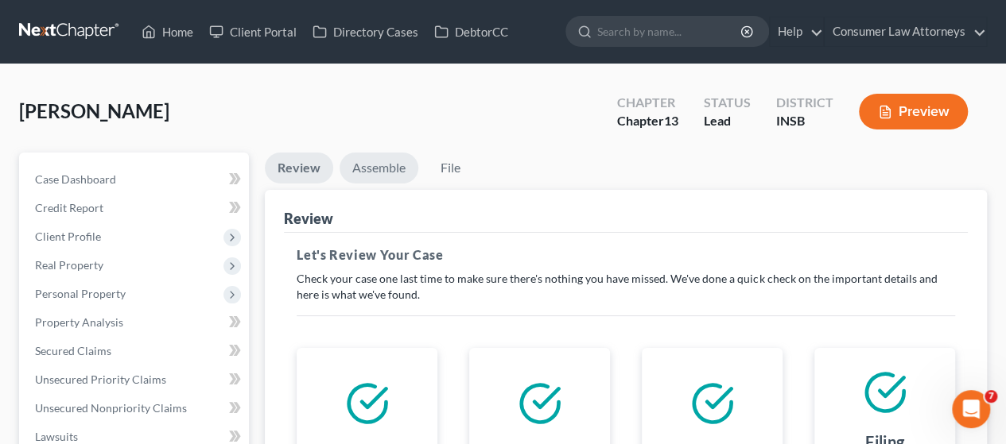
click at [381, 164] on link "Assemble" at bounding box center [378, 168] width 79 height 31
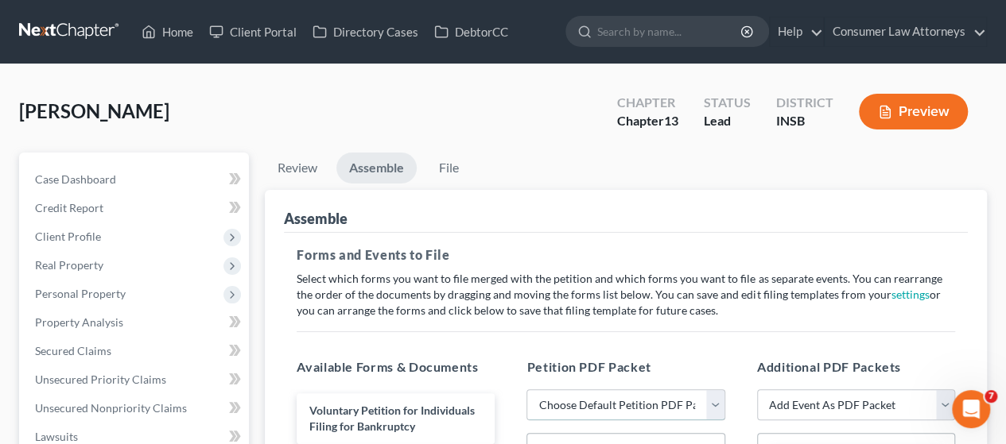
click at [715, 397] on select "Choose Default Petition PDF Packet Emergency Filing (Voluntary Petition and Cre…" at bounding box center [625, 406] width 198 height 32
select select "1"
click at [526, 390] on select "Choose Default Petition PDF Packet Emergency Filing (Voluntary Petition and Cre…" at bounding box center [625, 406] width 198 height 32
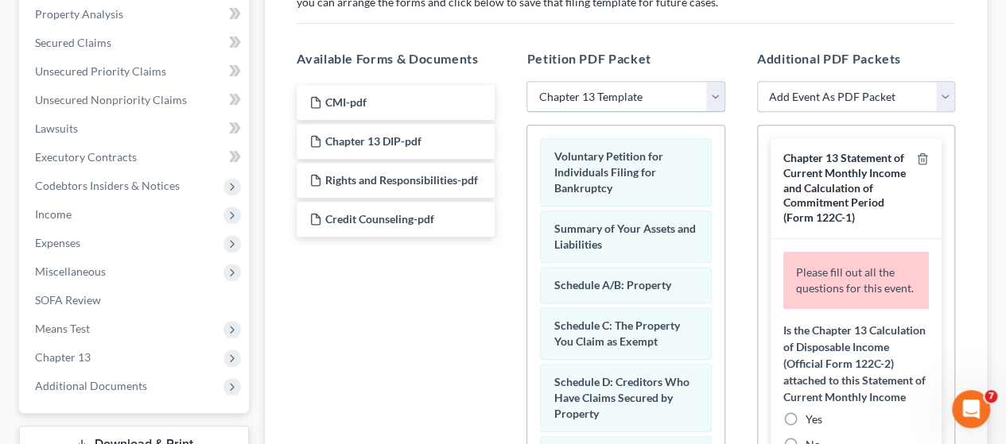
scroll to position [318, 0]
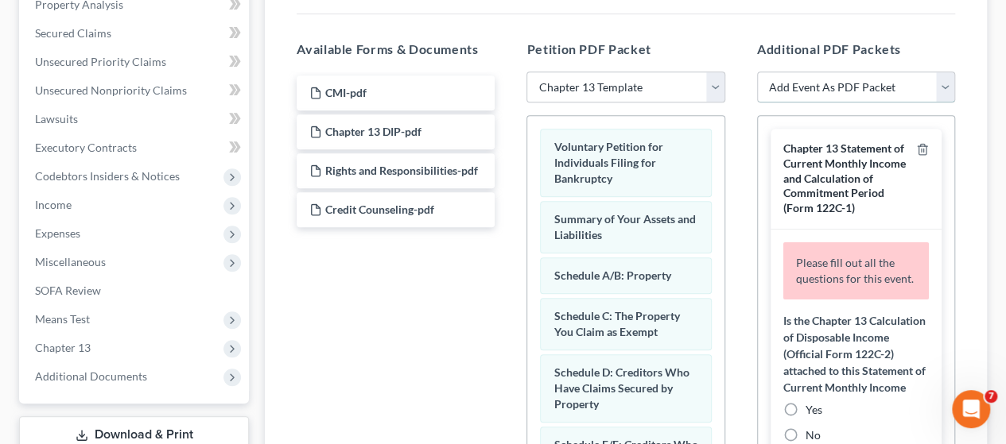
click at [943, 83] on select "Add Event As PDF Packet Amended/Corrected Petition Chapter 13 Calculation of Di…" at bounding box center [856, 88] width 198 height 32
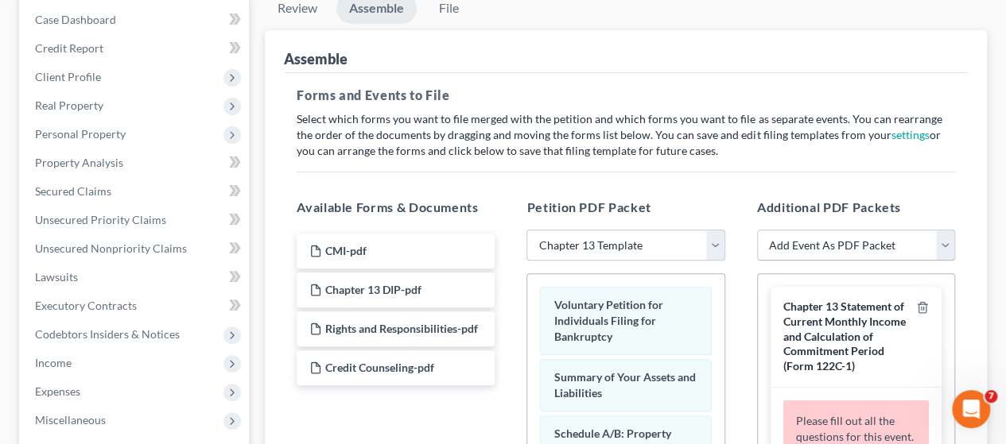
scroll to position [159, 0]
click at [944, 239] on select "Add Event As PDF Packet Amended/Corrected Petition Chapter 13 Calculation of Di…" at bounding box center [856, 247] width 198 height 32
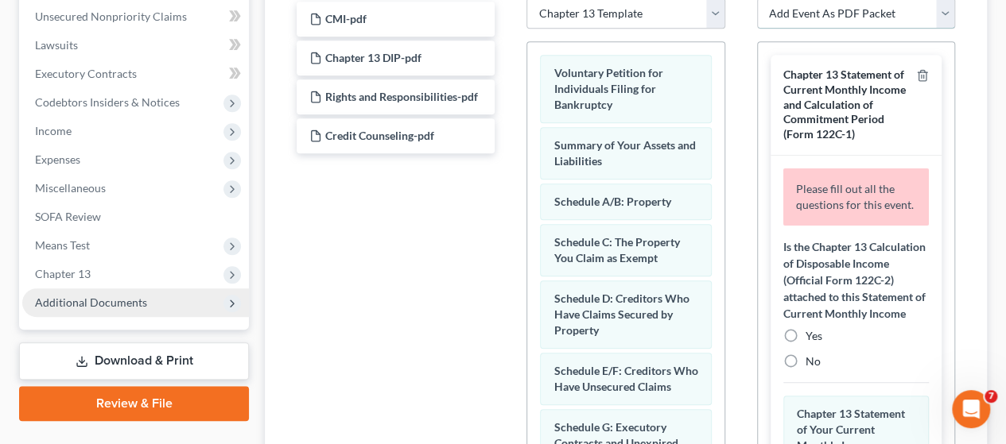
scroll to position [397, 0]
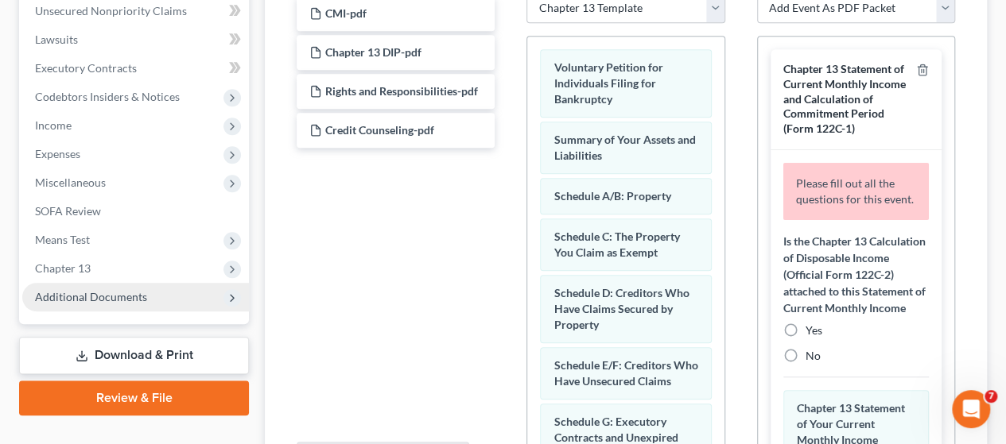
click at [108, 293] on span "Additional Documents" at bounding box center [91, 297] width 112 height 14
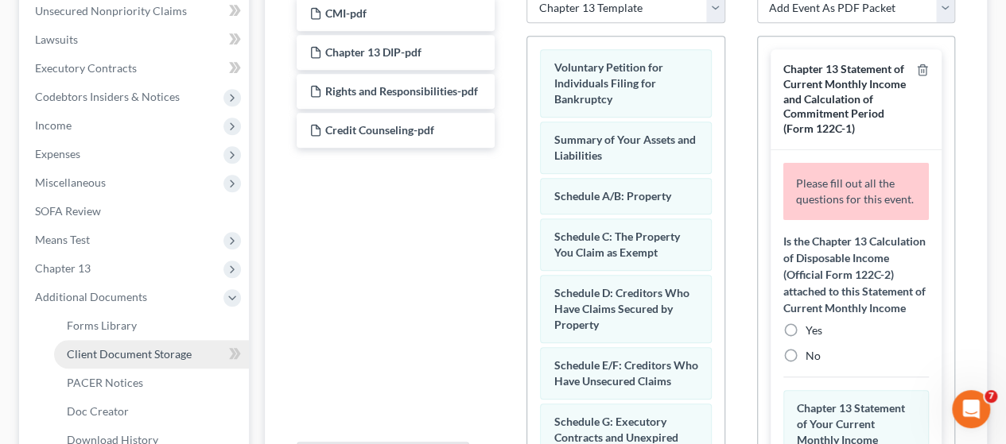
click at [135, 354] on span "Client Document Storage" at bounding box center [129, 354] width 125 height 14
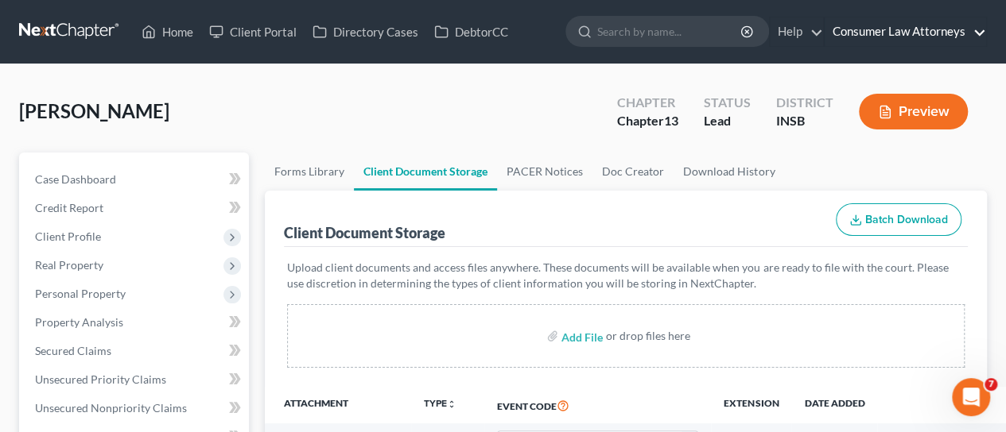
click at [906, 36] on link "Consumer Law Attorneys" at bounding box center [904, 31] width 161 height 29
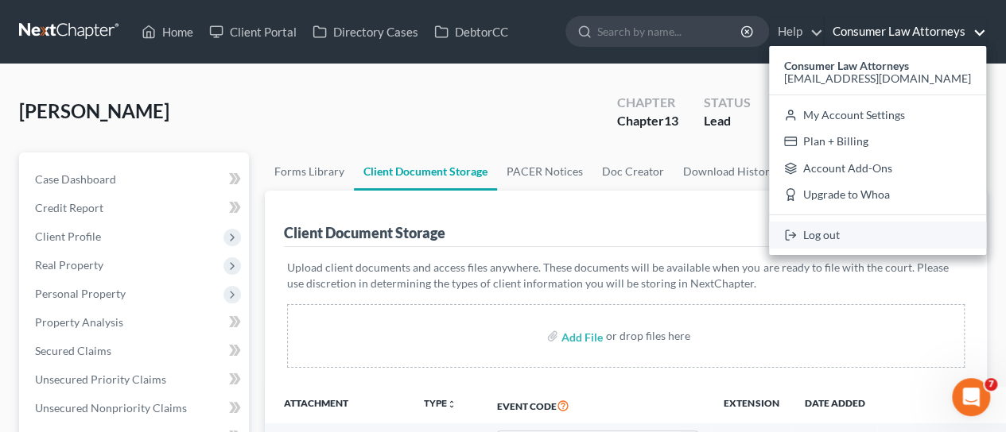
click at [888, 231] on link "Log out" at bounding box center [877, 235] width 217 height 27
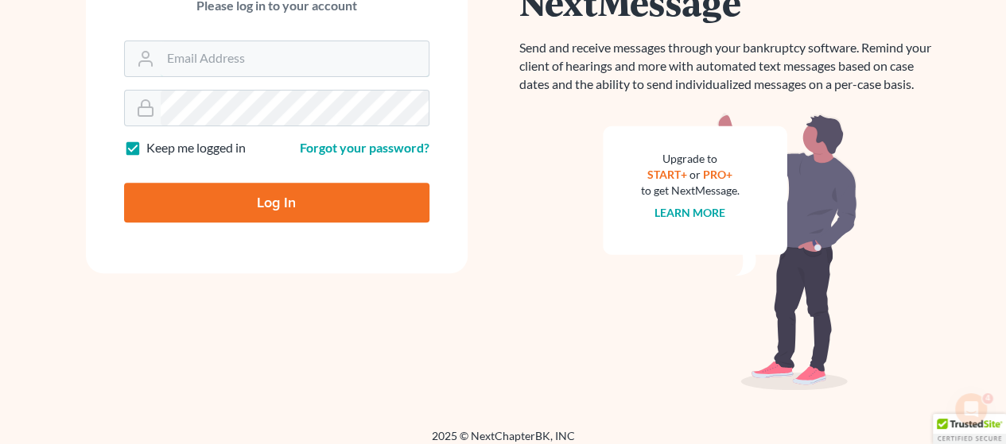
type input "[EMAIL_ADDRESS][DOMAIN_NAME]"
click at [258, 204] on input "Log In" at bounding box center [276, 203] width 305 height 40
type input "Thinking..."
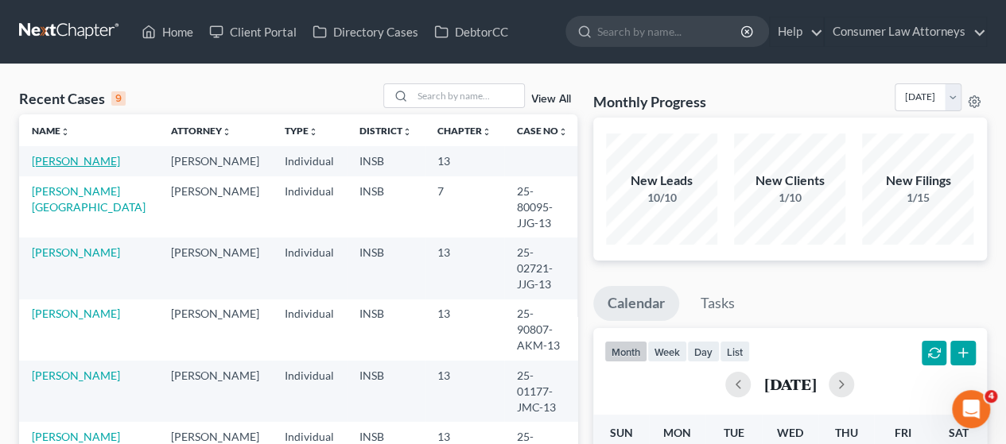
click at [51, 168] on link "[PERSON_NAME]" at bounding box center [76, 161] width 88 height 14
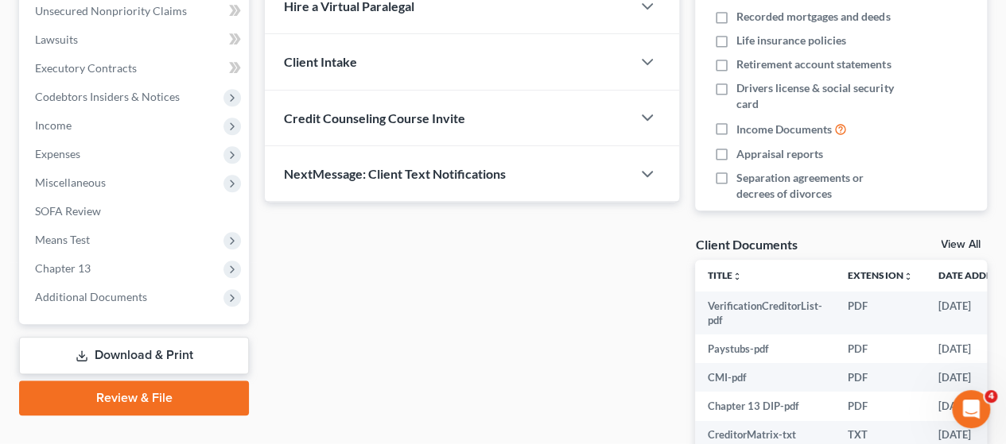
scroll to position [556, 0]
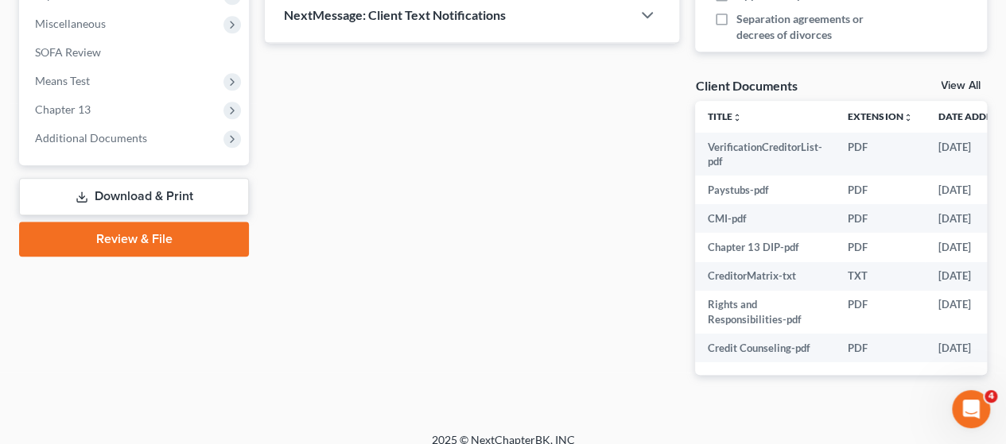
click at [165, 233] on link "Review & File" at bounding box center [134, 239] width 230 height 35
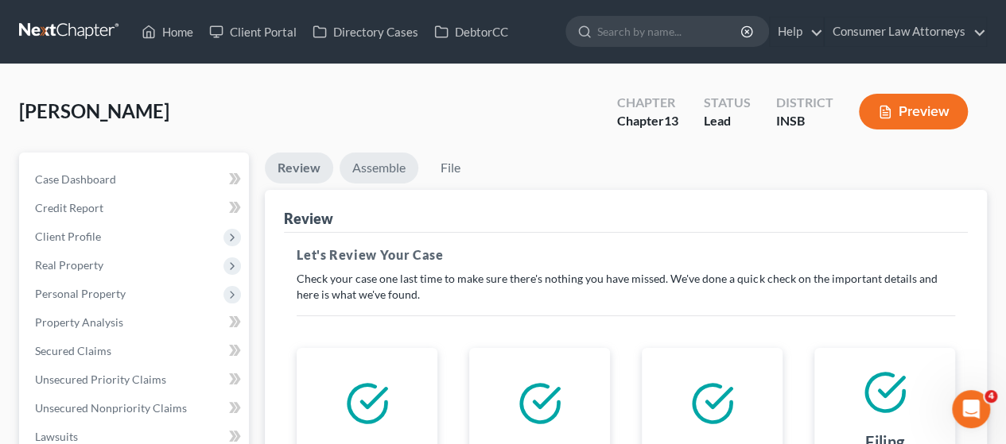
click at [382, 165] on link "Assemble" at bounding box center [378, 168] width 79 height 31
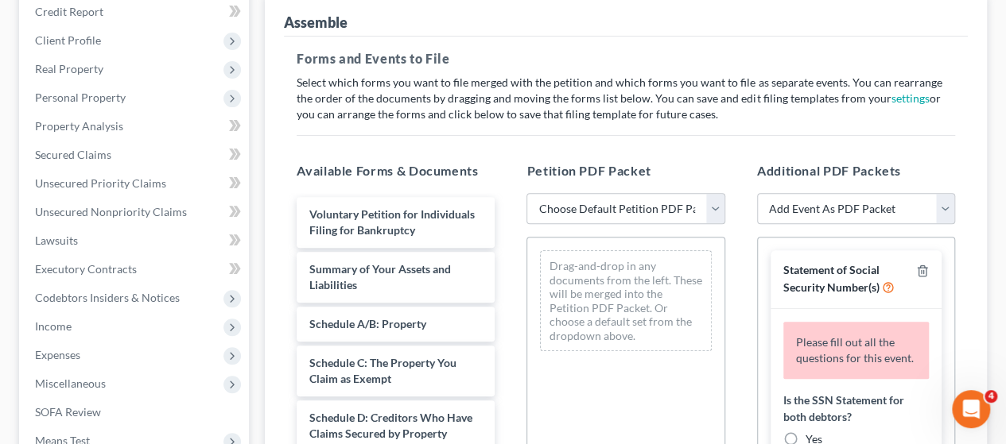
scroll to position [238, 0]
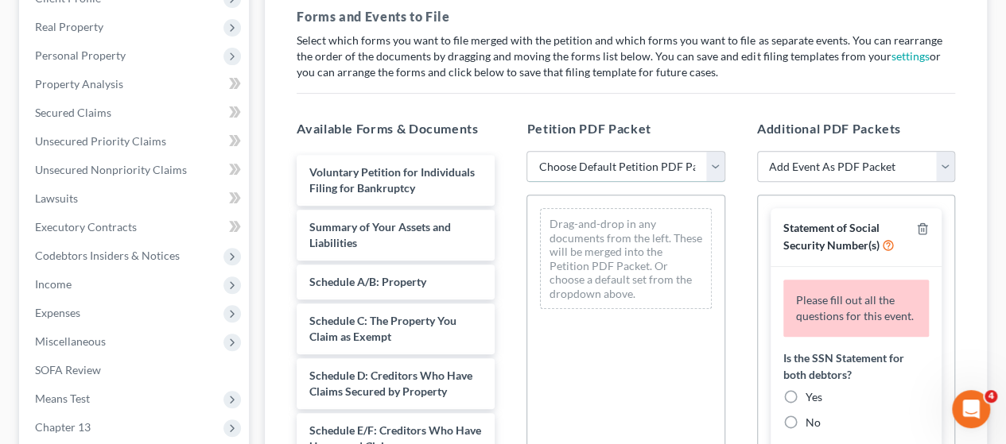
click at [715, 159] on select "Choose Default Petition PDF Packet Emergency Filing (Voluntary Petition and Cre…" at bounding box center [625, 167] width 198 height 32
select select "1"
click at [526, 151] on select "Choose Default Petition PDF Packet Emergency Filing (Voluntary Petition and Cre…" at bounding box center [625, 167] width 198 height 32
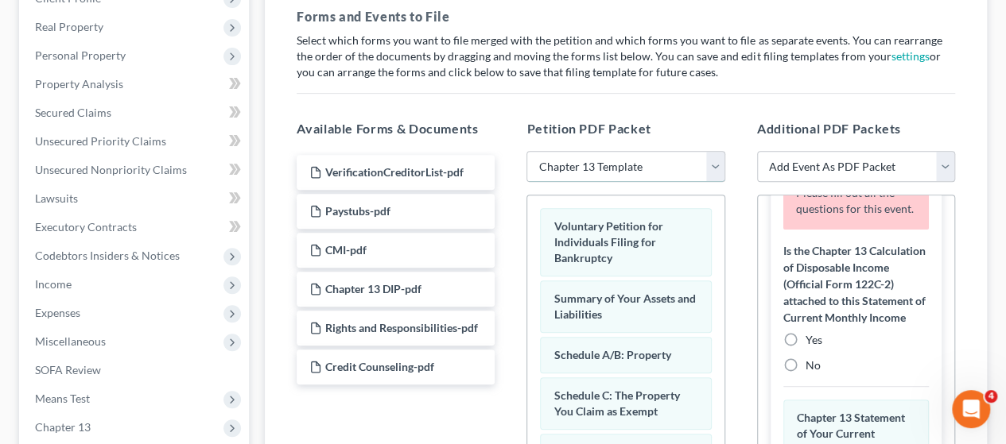
scroll to position [159, 0]
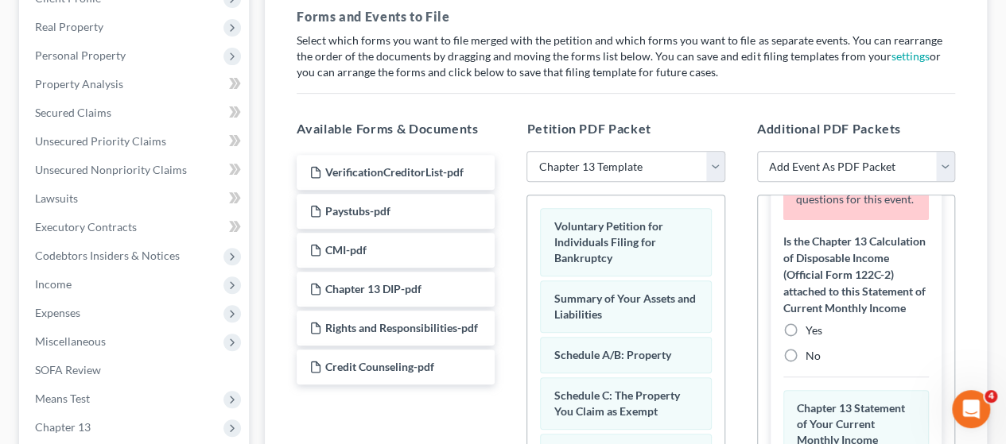
click at [805, 339] on label "Yes" at bounding box center [813, 331] width 17 height 16
click at [812, 333] on input "Yes" at bounding box center [817, 328] width 10 height 10
radio input "true"
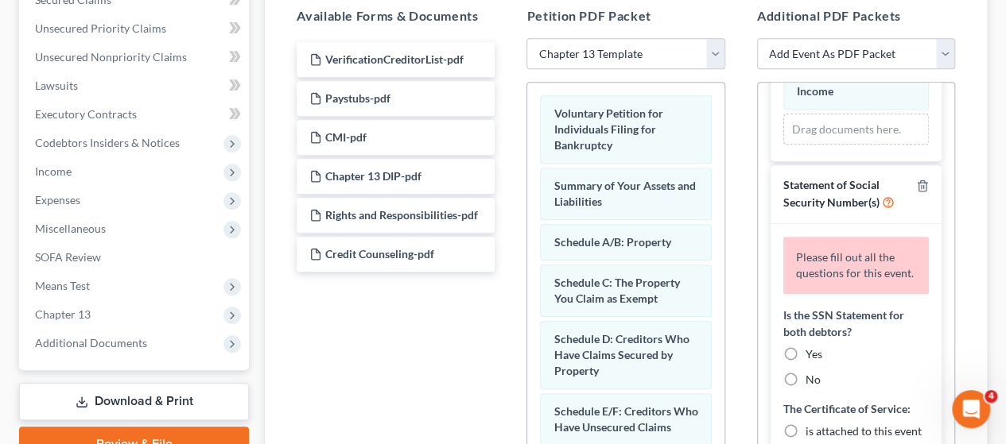
scroll to position [250, 0]
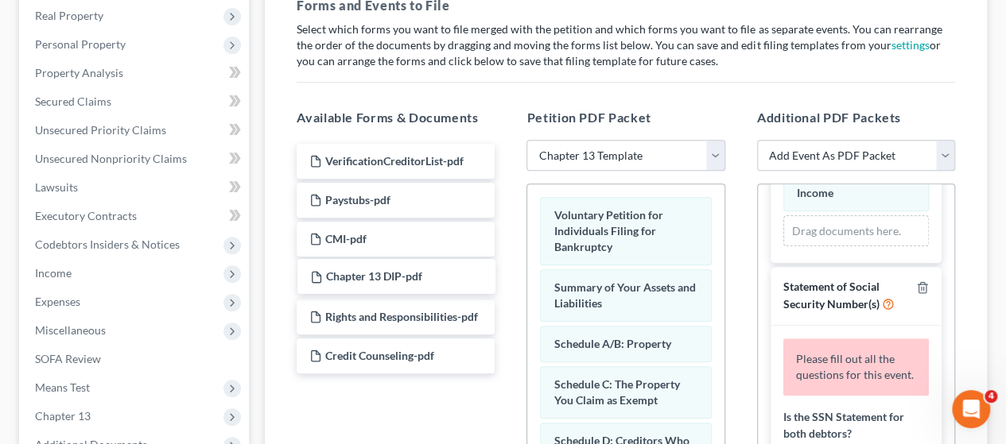
drag, startPoint x: 429, startPoint y: 271, endPoint x: 357, endPoint y: 274, distance: 72.4
click at [357, 274] on div "Chapter 13 DIP-pdf VerificationCreditorList-pdf Paystubs-pdf CMI-pdf Chapter 13…" at bounding box center [395, 259] width 223 height 230
drag, startPoint x: 357, startPoint y: 274, endPoint x: 331, endPoint y: 401, distance: 129.9
click at [331, 401] on div "VerificationCreditorList-pdf Paystubs-pdf CMI-pdf Chapter 13 DIP-pdf Rights and…" at bounding box center [395, 358] width 223 height 437
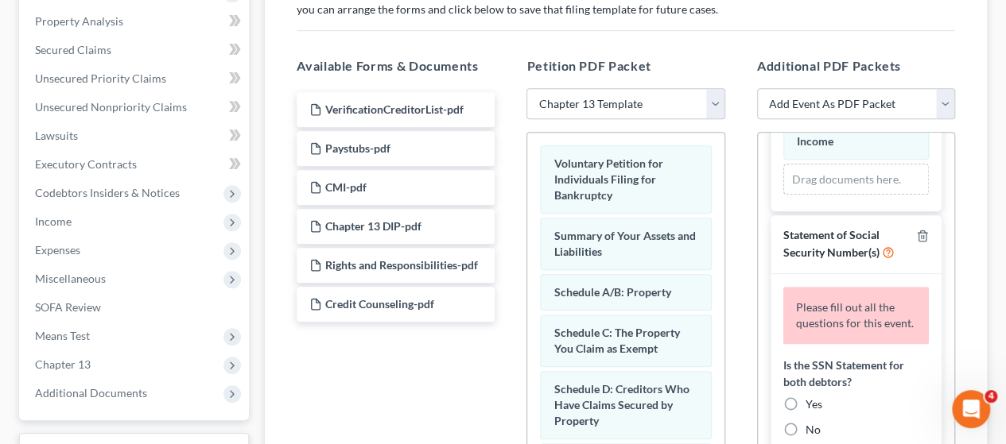
scroll to position [568, 0]
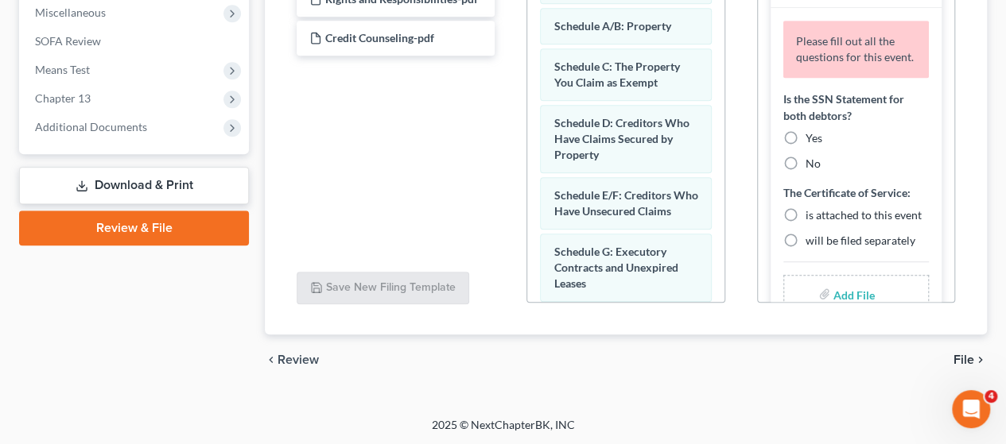
click at [117, 171] on link "Download & Print" at bounding box center [134, 185] width 230 height 37
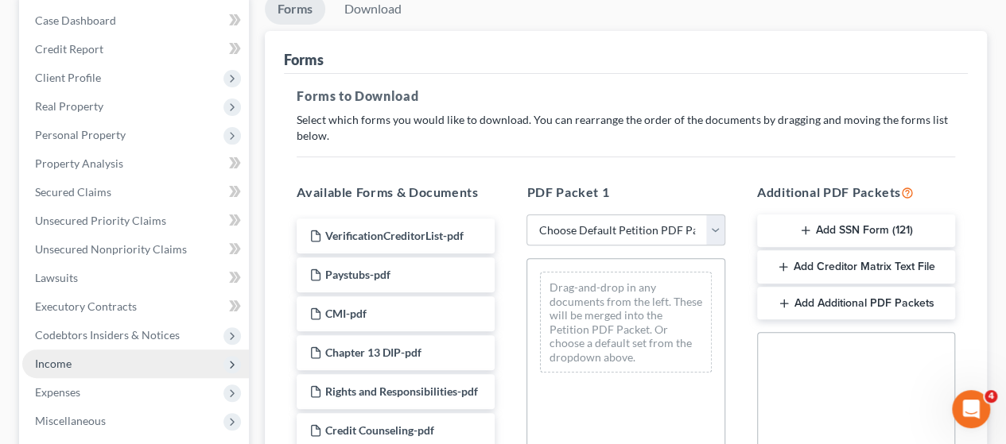
scroll to position [325, 0]
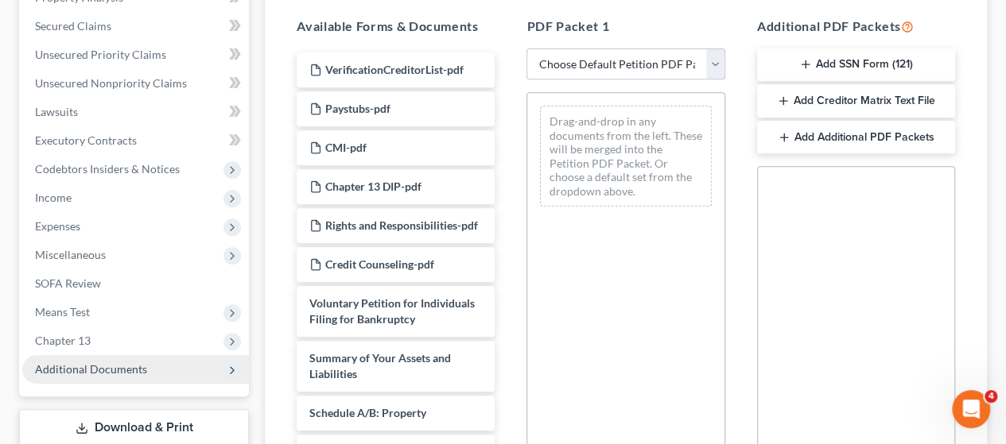
click at [125, 356] on span "Additional Documents" at bounding box center [135, 369] width 227 height 29
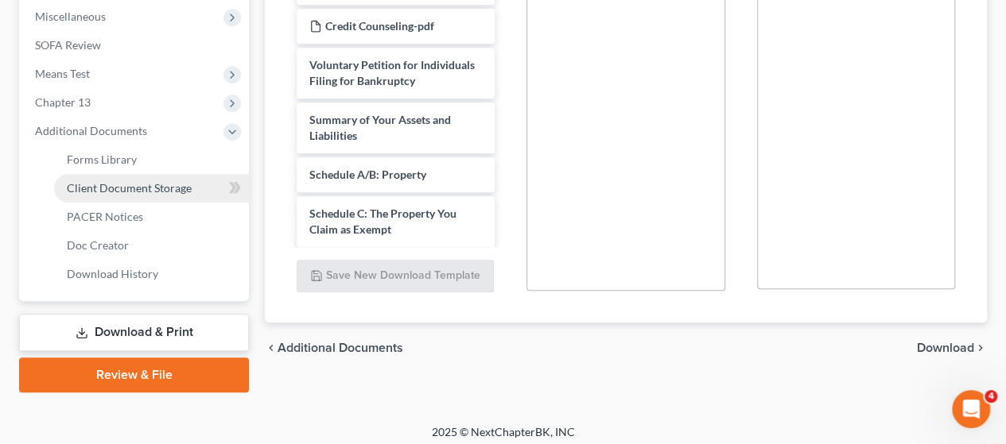
click at [153, 190] on span "Client Document Storage" at bounding box center [129, 188] width 125 height 14
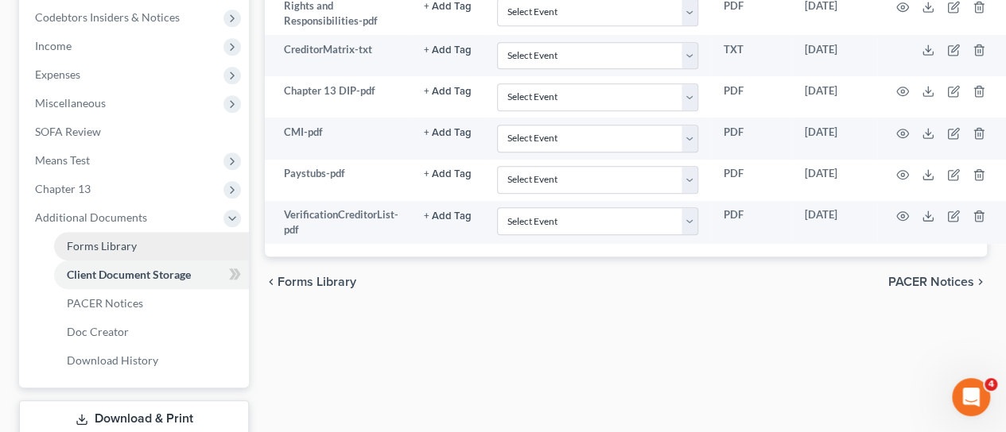
scroll to position [582, 0]
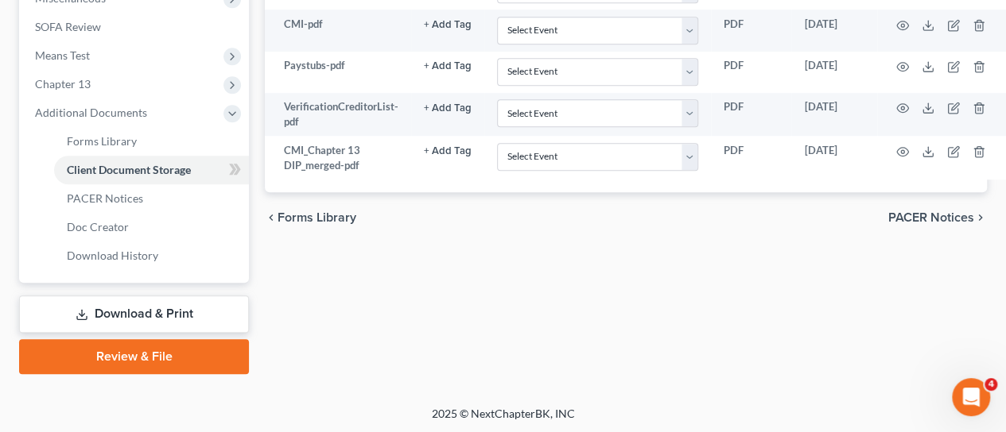
click at [134, 352] on link "Review & File" at bounding box center [134, 356] width 230 height 35
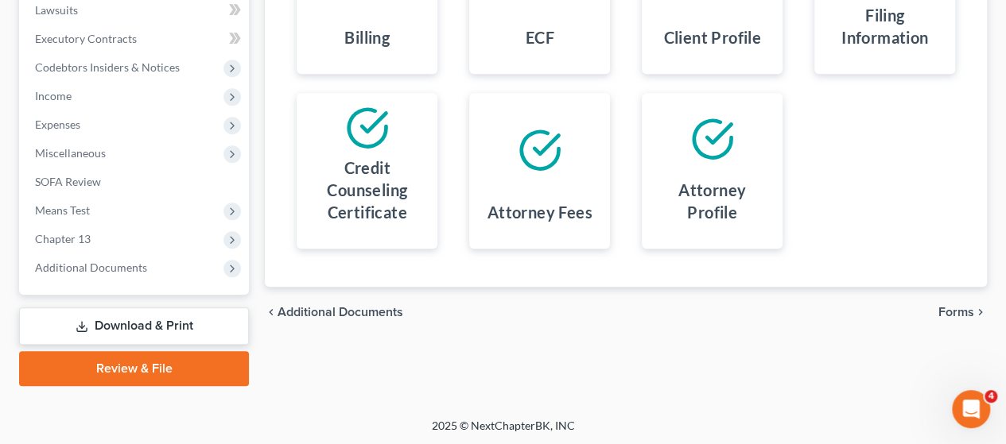
scroll to position [109, 0]
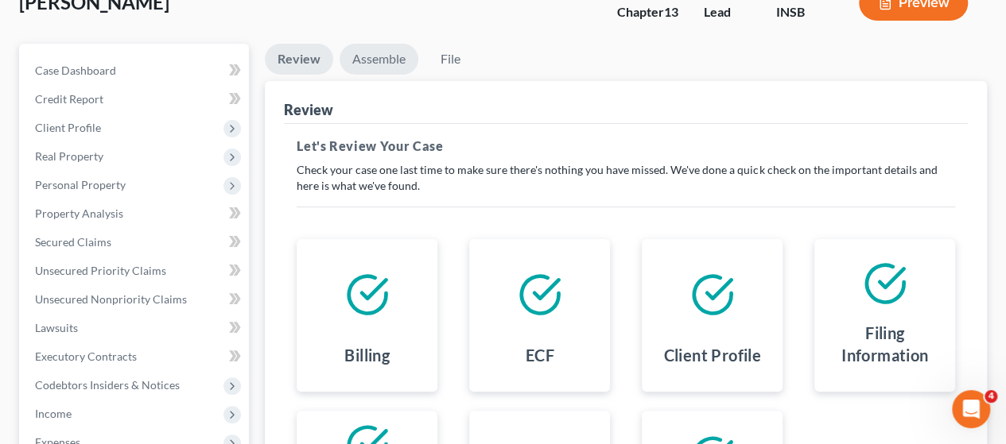
click at [372, 56] on link "Assemble" at bounding box center [378, 59] width 79 height 31
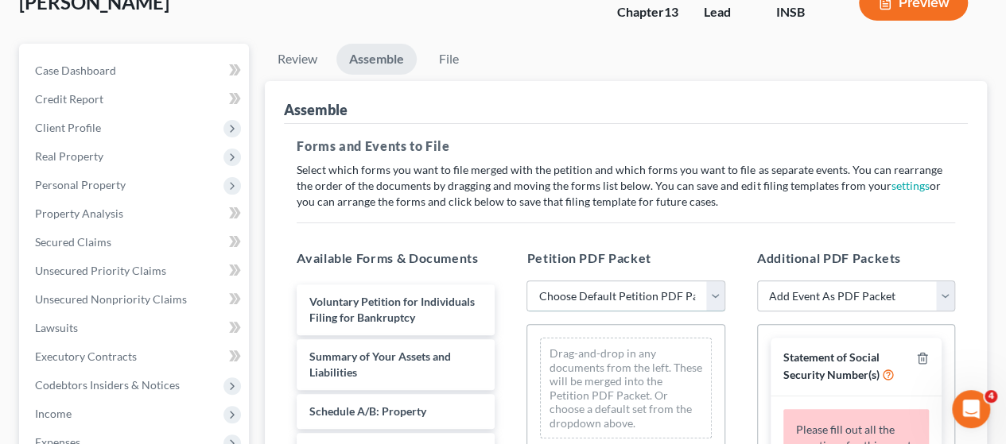
click at [720, 293] on select "Choose Default Petition PDF Packet Emergency Filing (Voluntary Petition and Cre…" at bounding box center [625, 297] width 198 height 32
select select "1"
click at [526, 281] on select "Choose Default Petition PDF Packet Emergency Filing (Voluntary Petition and Cre…" at bounding box center [625, 297] width 198 height 32
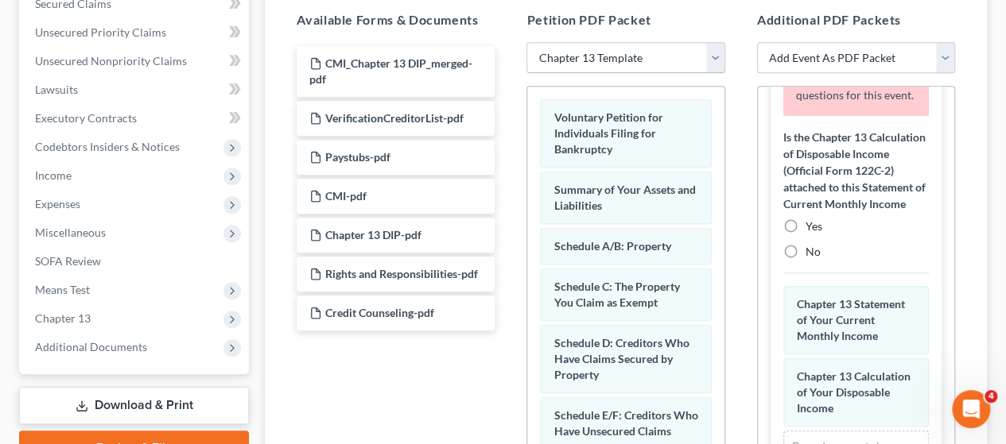
scroll to position [159, 0]
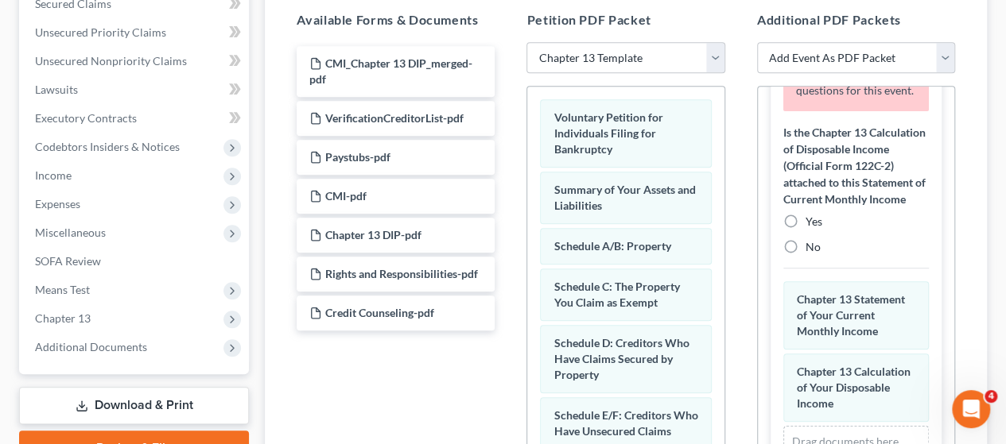
click at [805, 230] on label "Yes" at bounding box center [813, 222] width 17 height 16
click at [812, 224] on input "Yes" at bounding box center [817, 219] width 10 height 10
radio input "true"
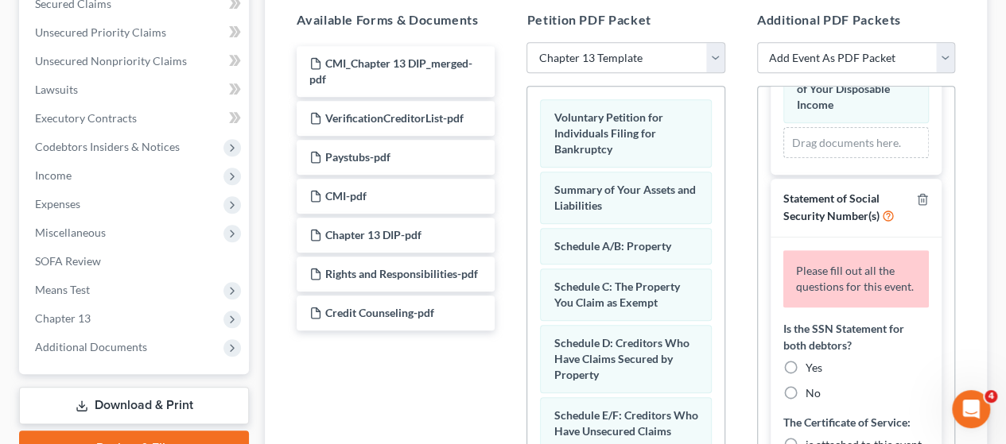
scroll to position [391, 0]
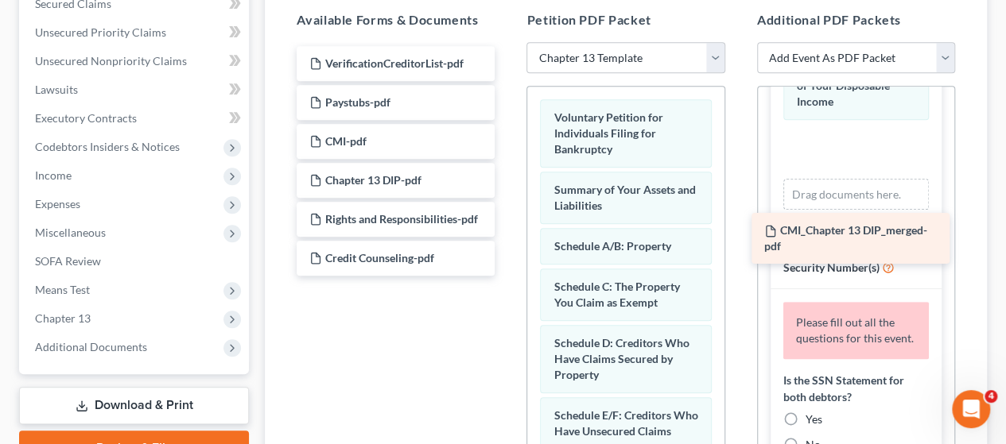
drag, startPoint x: 394, startPoint y: 76, endPoint x: 848, endPoint y: 244, distance: 485.0
click at [507, 244] on div "CMI_Chapter 13 DIP_merged-pdf CMI_Chapter 13 DIP_merged-pdf VerificationCredito…" at bounding box center [395, 161] width 223 height 230
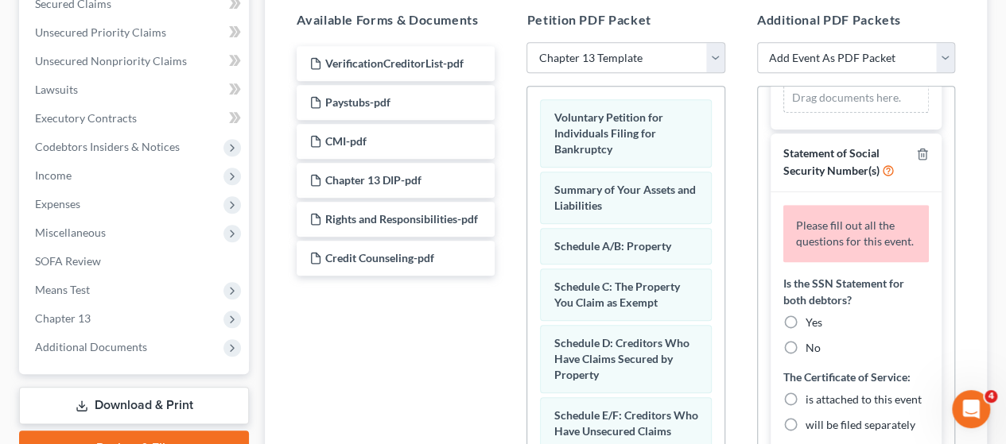
scroll to position [427, 0]
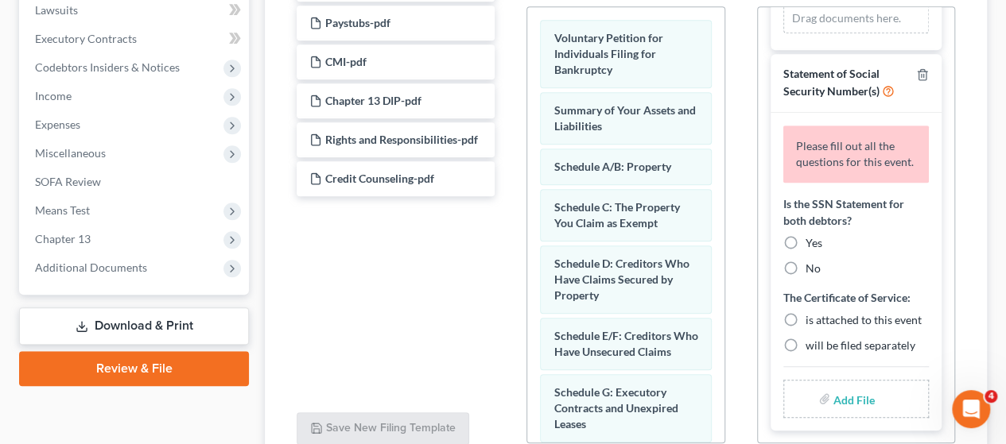
click at [805, 261] on label "No" at bounding box center [812, 269] width 15 height 16
click at [812, 261] on input "No" at bounding box center [817, 266] width 10 height 10
radio input "true"
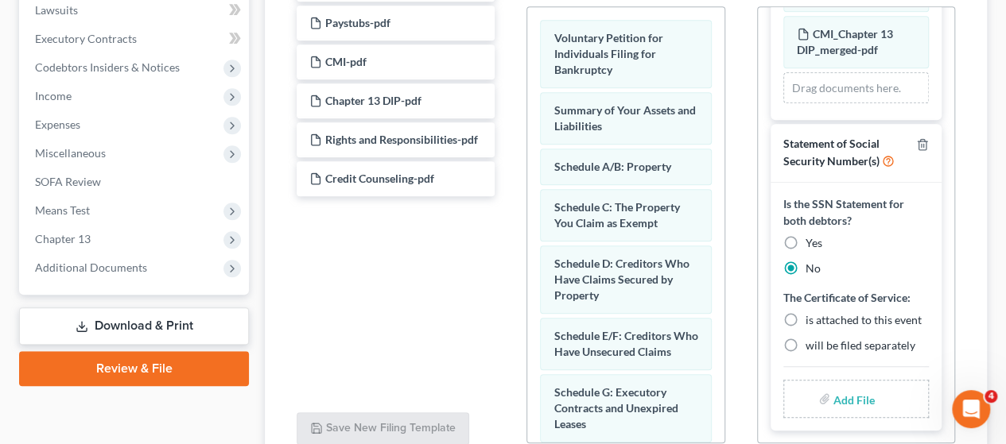
scroll to position [479, 0]
click at [805, 312] on label "is attached to this event" at bounding box center [863, 320] width 116 height 16
click at [812, 312] on input "is attached to this event" at bounding box center [817, 317] width 10 height 10
radio input "true"
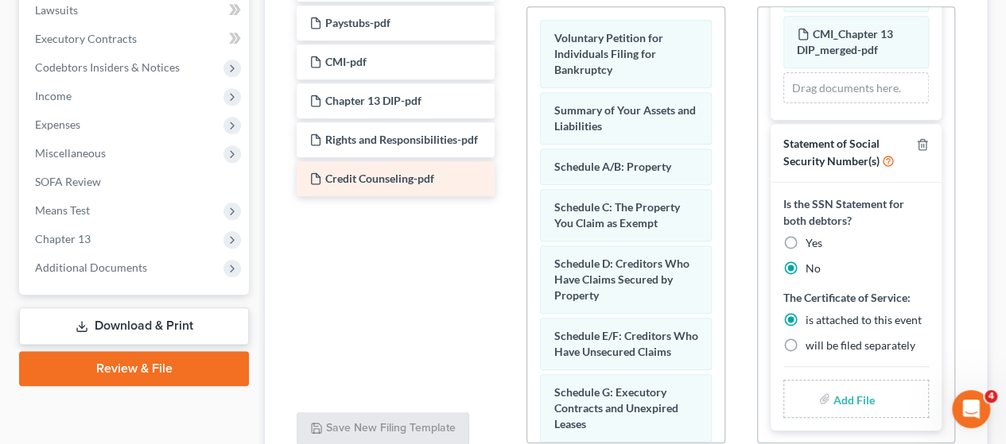
scroll to position [347, 0]
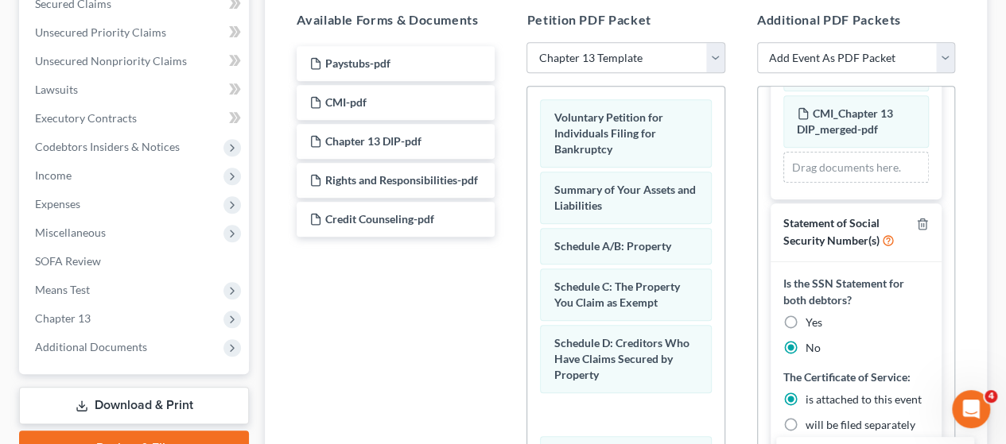
drag, startPoint x: 393, startPoint y: 57, endPoint x: 871, endPoint y: 449, distance: 618.6
click at [871, 444] on html "Home New Case Client Portal Directory Cases DebtorCC Consumer Law Attorneys sta…" at bounding box center [503, 160] width 1006 height 1014
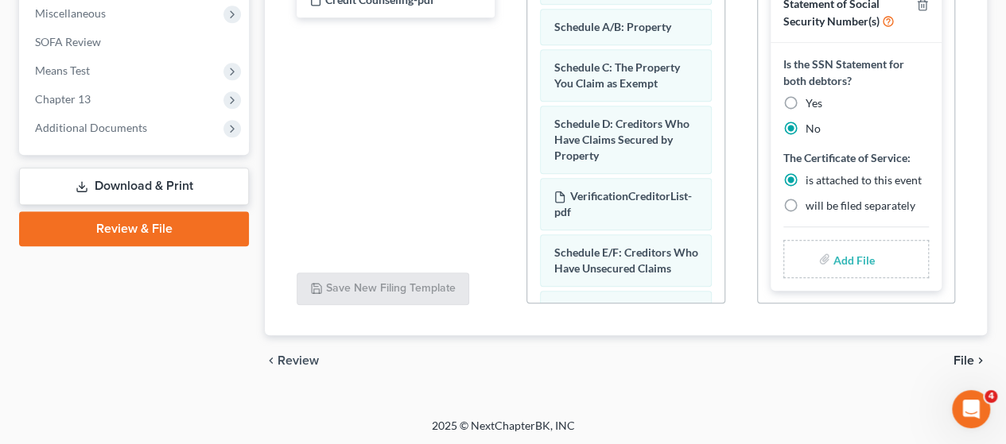
scroll to position [568, 0]
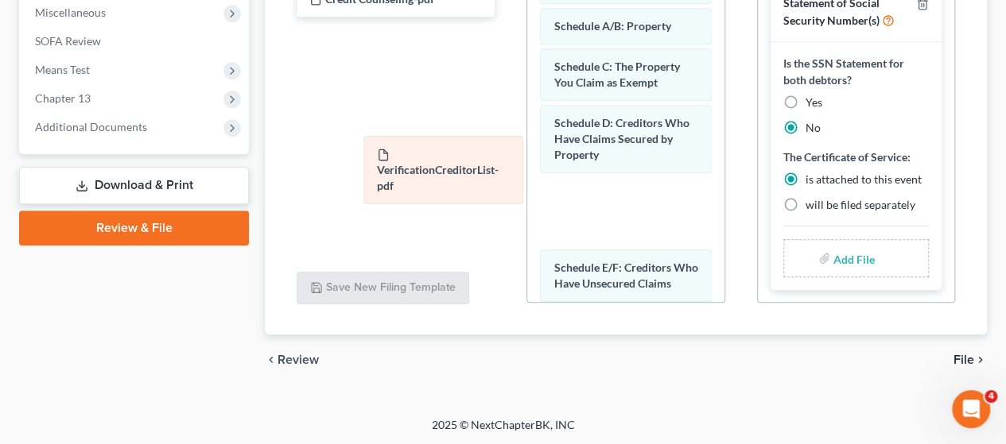
drag, startPoint x: 630, startPoint y: 211, endPoint x: 427, endPoint y: 169, distance: 207.8
click at [527, 169] on div "VerificationCreditorList-pdf Voluntary Petition for Individuals Filing for Bank…" at bounding box center [625, 424] width 196 height 1117
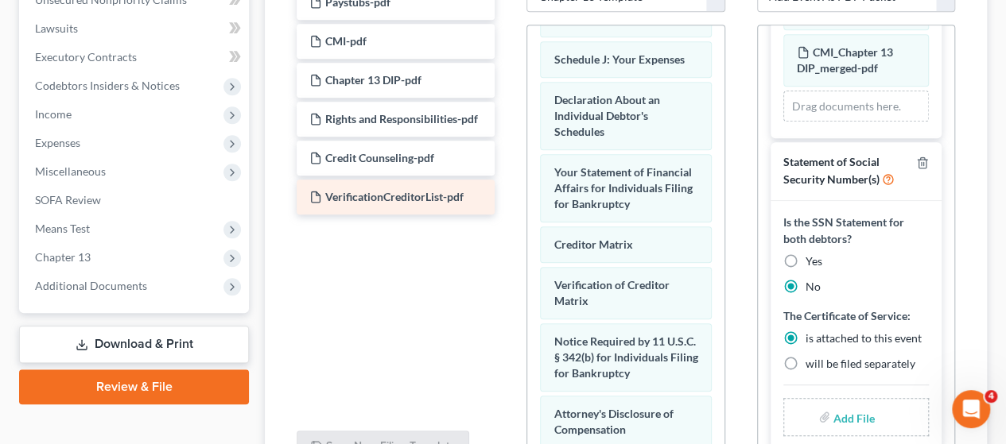
scroll to position [329, 0]
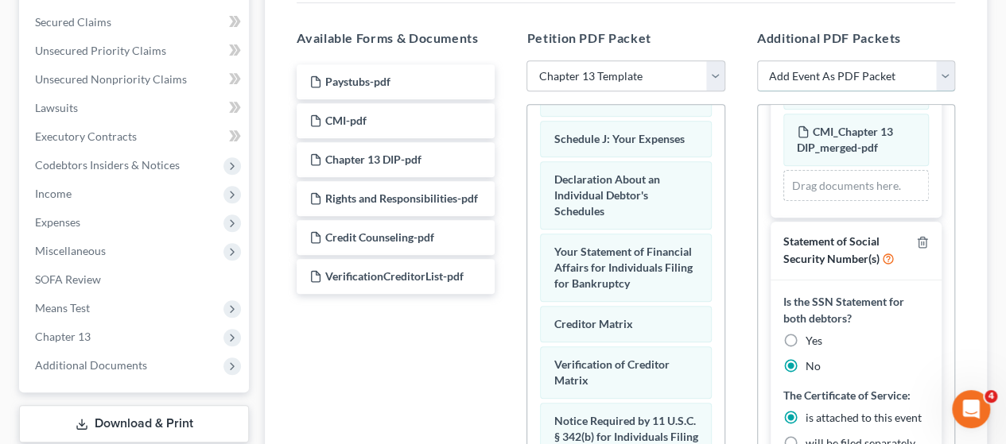
click at [946, 77] on select "Add Event As PDF Packet Amended/Corrected Petition Chapter 13 Calculation of Di…" at bounding box center [856, 76] width 198 height 32
select select "5"
click at [757, 60] on select "Add Event As PDF Packet Amended/Corrected Petition Chapter 13 Calculation of Di…" at bounding box center [856, 76] width 198 height 32
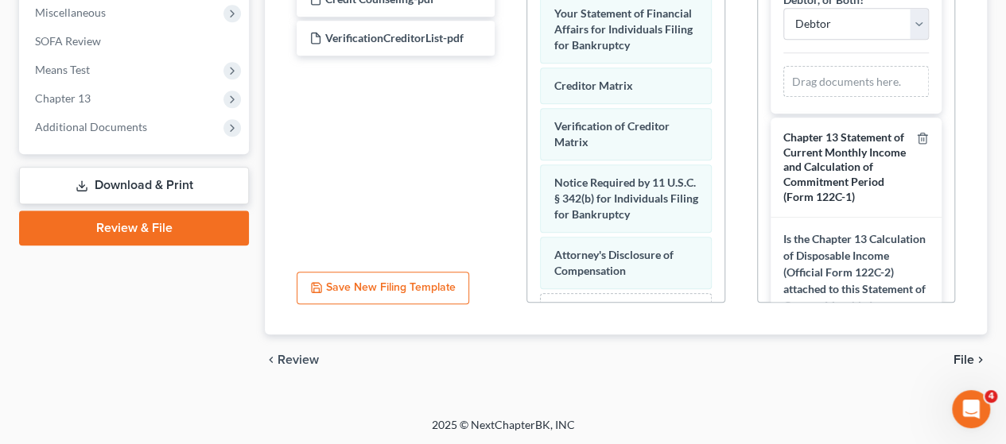
scroll to position [0, 0]
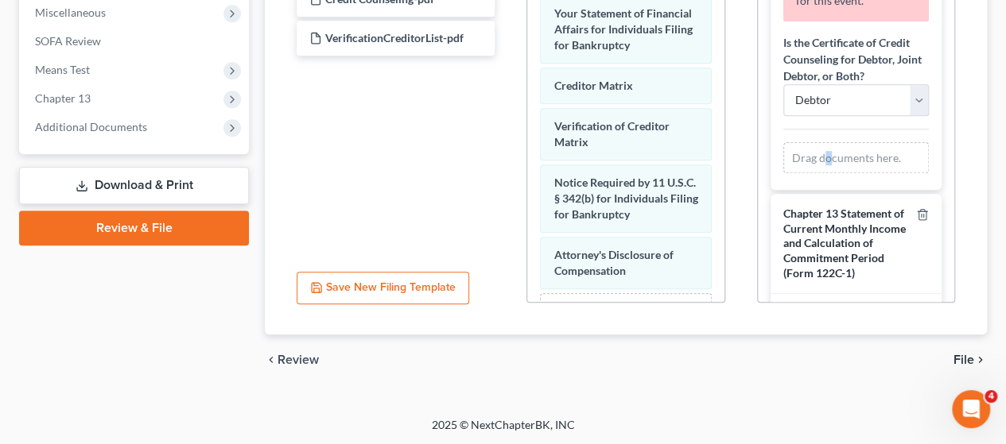
drag, startPoint x: 822, startPoint y: 152, endPoint x: 832, endPoint y: 196, distance: 44.8
click at [832, 192] on div "Credit Counseling Certificate Please drag and drop the document to be filed for…" at bounding box center [856, 451] width 196 height 1170
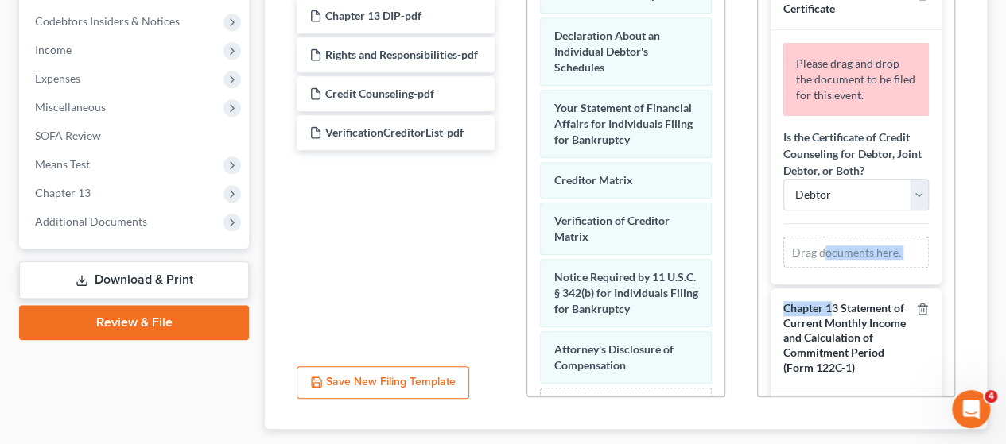
scroll to position [488, 0]
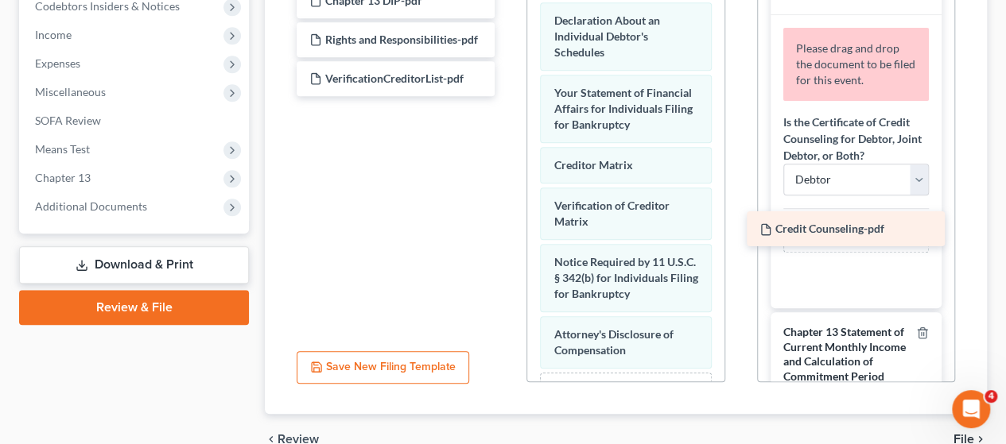
drag, startPoint x: 391, startPoint y: 73, endPoint x: 841, endPoint y: 225, distance: 474.9
click at [507, 96] on div "Credit Counseling-pdf Paystubs-pdf CMI-pdf Chapter 13 DIP-pdf Rights and Respon…" at bounding box center [395, 0] width 223 height 191
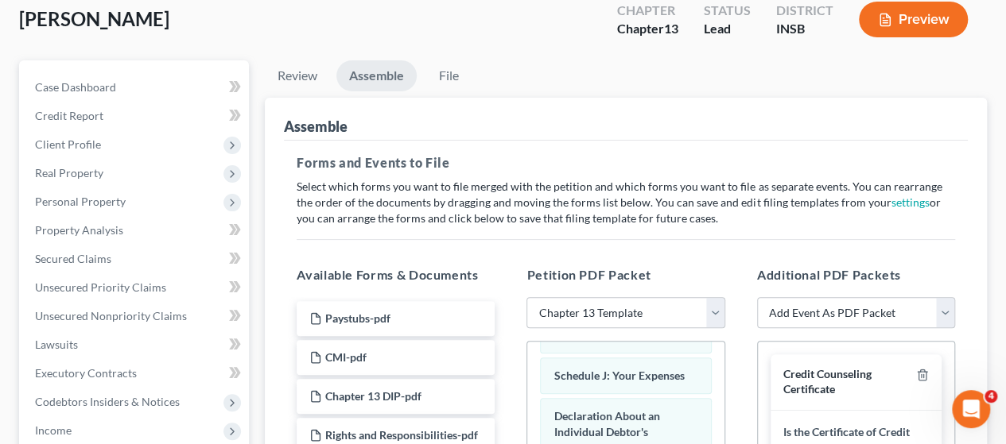
scroll to position [91, 0]
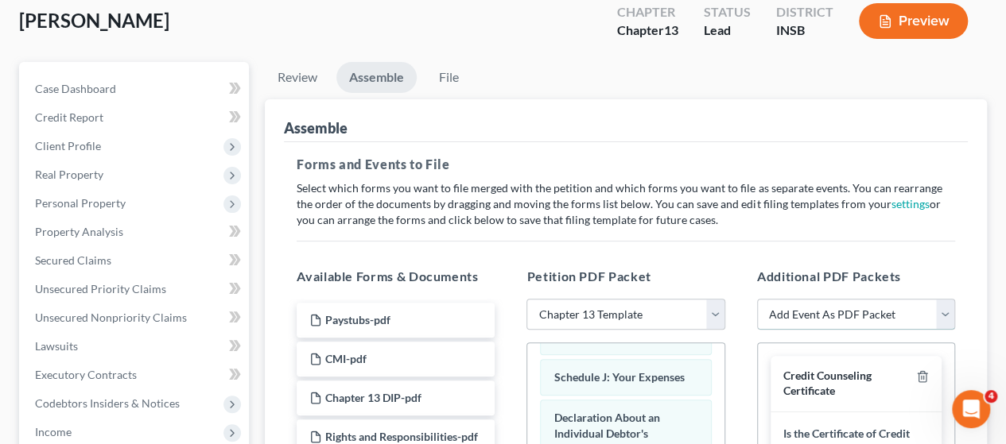
click at [948, 308] on select "Add Event As PDF Packet Amended/Corrected Petition Chapter 13 Calculation of Di…" at bounding box center [856, 315] width 198 height 32
select select "10"
click at [757, 299] on select "Add Event As PDF Packet Amended/Corrected Petition Chapter 13 Calculation of Di…" at bounding box center [856, 315] width 198 height 32
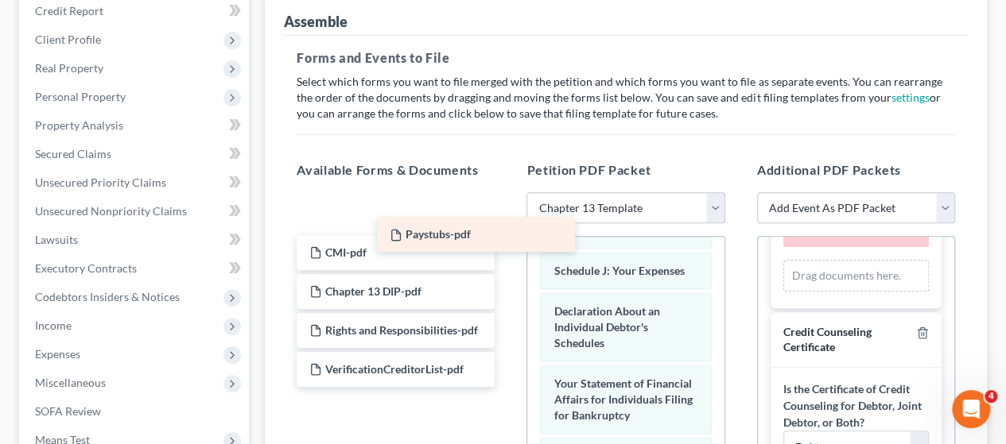
scroll to position [505, 0]
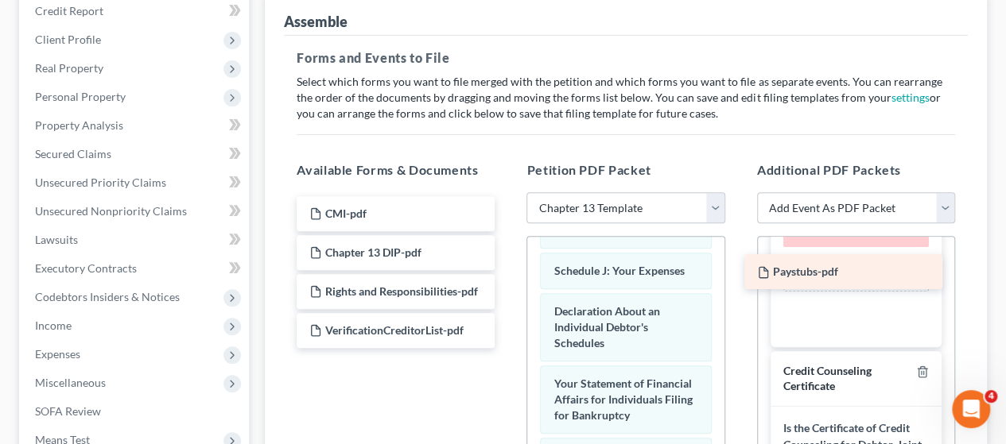
drag, startPoint x: 365, startPoint y: 207, endPoint x: 812, endPoint y: 267, distance: 451.5
click at [507, 267] on div "Paystubs-pdf Paystubs-pdf CMI-pdf Chapter 13 DIP-pdf Rights and Responsibilitie…" at bounding box center [395, 272] width 223 height 152
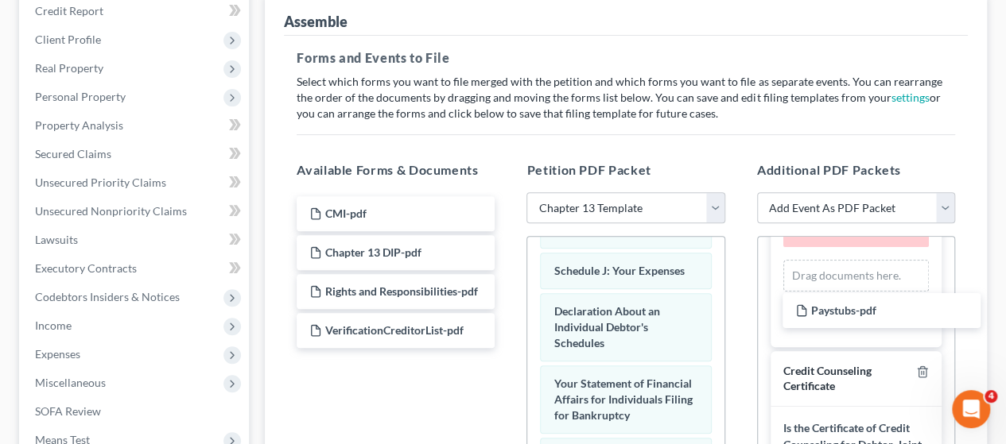
scroll to position [77, 0]
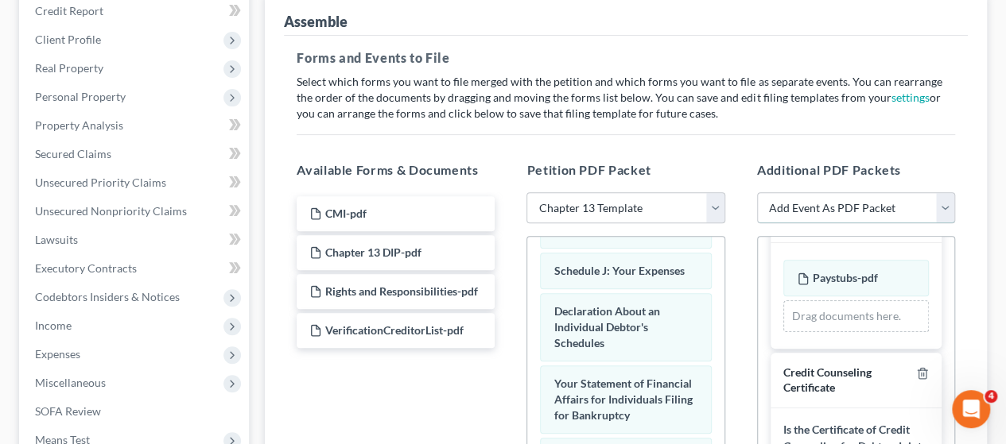
click at [941, 212] on select "Add Event As PDF Packet Amended/Corrected Petition Chapter 13 Calculation of Di…" at bounding box center [856, 208] width 198 height 32
select select "13"
click at [757, 192] on select "Add Event As PDF Packet Amended/Corrected Petition Chapter 13 Calculation of Di…" at bounding box center [856, 208] width 198 height 32
select select
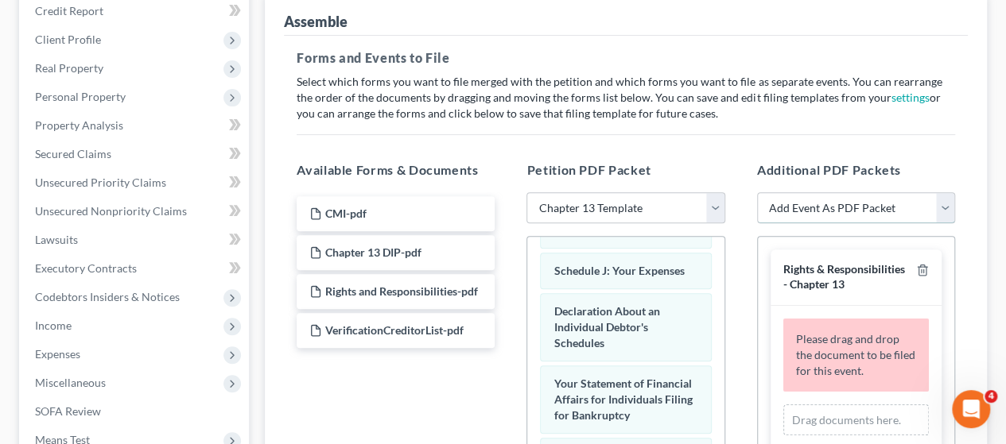
scroll to position [41, 0]
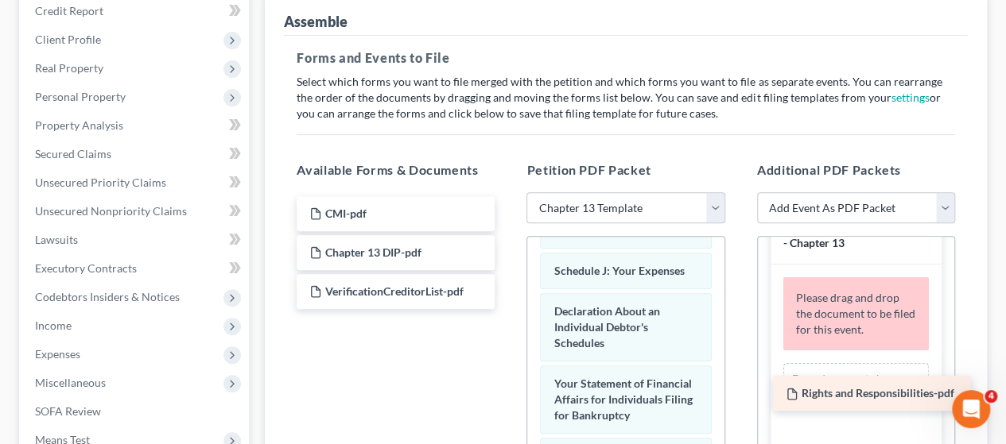
drag, startPoint x: 390, startPoint y: 285, endPoint x: 865, endPoint y: 387, distance: 486.2
click at [507, 309] on div "Rights and Responsibilities-pdf CMI-pdf Chapter 13 DIP-pdf Rights and Responsib…" at bounding box center [395, 252] width 223 height 113
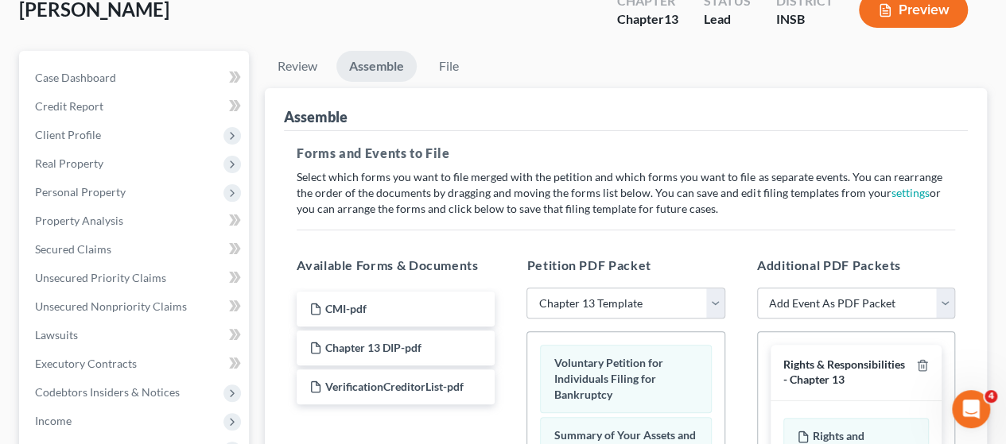
scroll to position [87, 0]
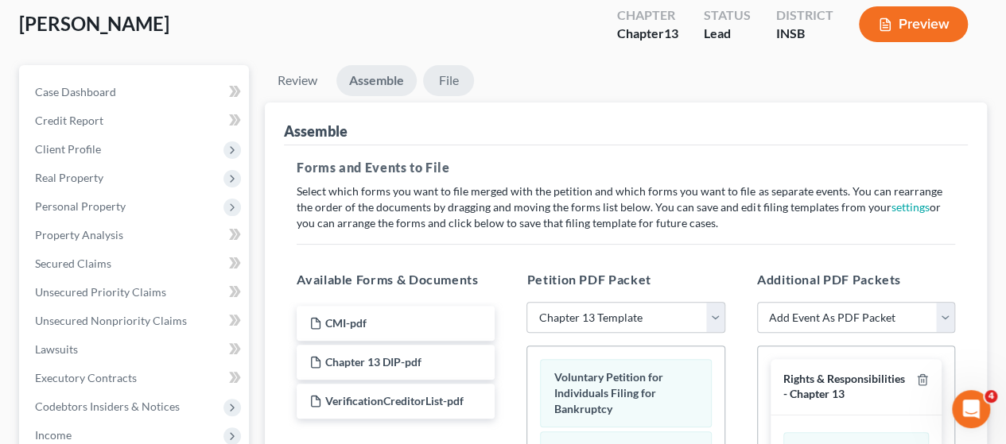
click at [448, 76] on link "File" at bounding box center [448, 80] width 51 height 31
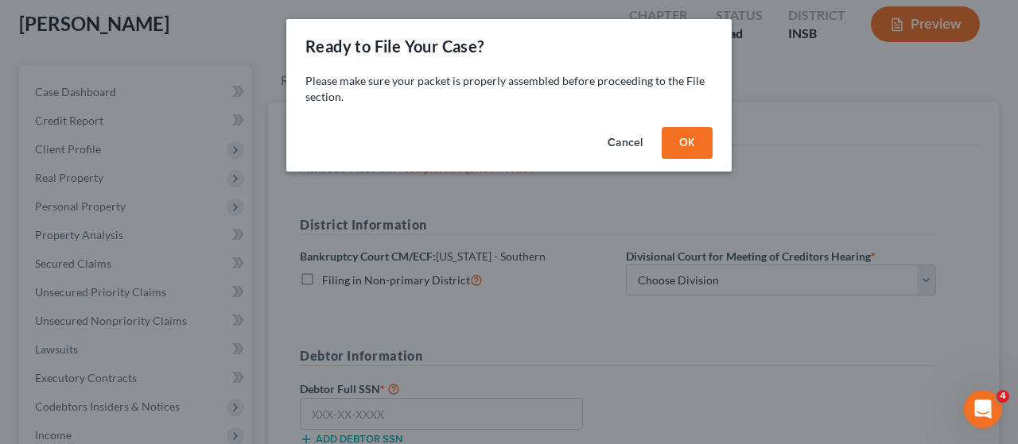
click at [690, 137] on button "OK" at bounding box center [686, 143] width 51 height 32
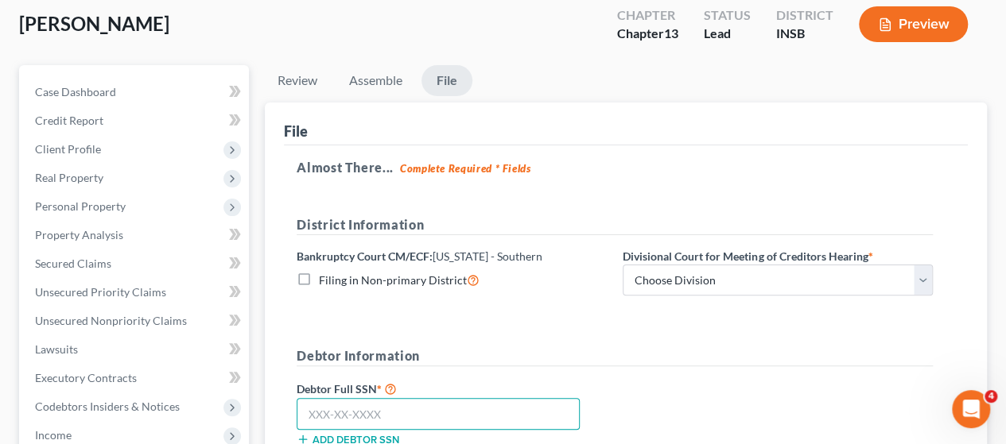
click at [350, 407] on input "text" at bounding box center [438, 414] width 283 height 32
type input "307-96-6562"
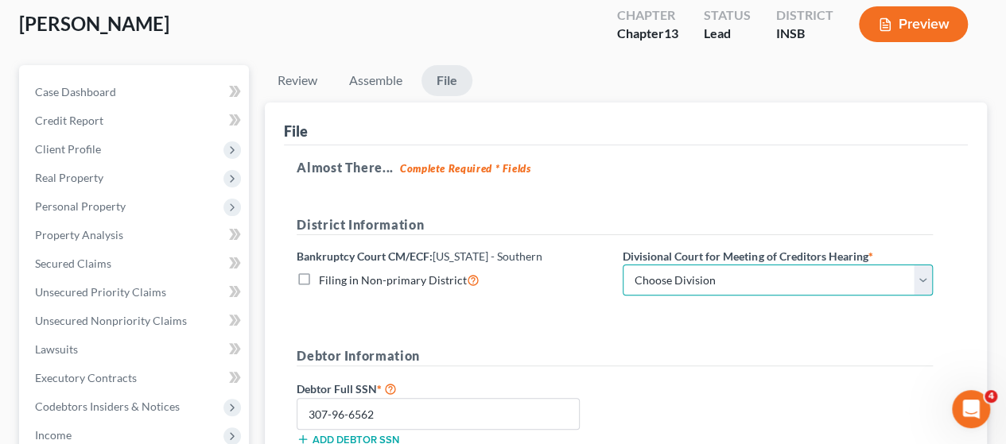
click at [921, 284] on select "Choose Division Evansville Indianapolis New Albany Terre Haute" at bounding box center [777, 281] width 310 height 32
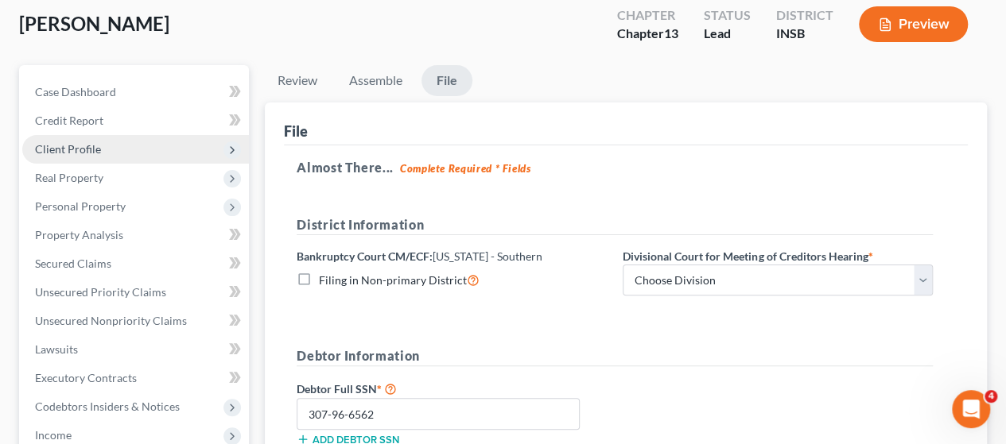
click at [75, 145] on span "Client Profile" at bounding box center [68, 149] width 66 height 14
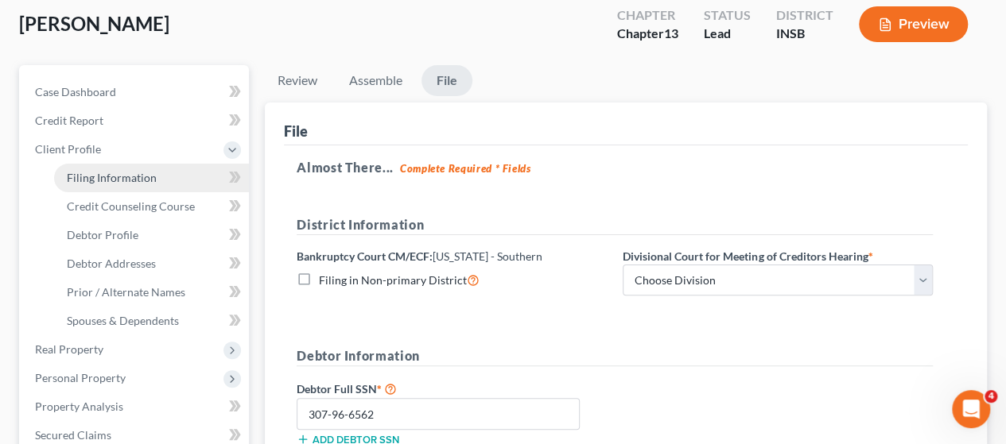
click at [99, 174] on span "Filing Information" at bounding box center [112, 178] width 90 height 14
select select "1"
select select "0"
select select "3"
select select "15"
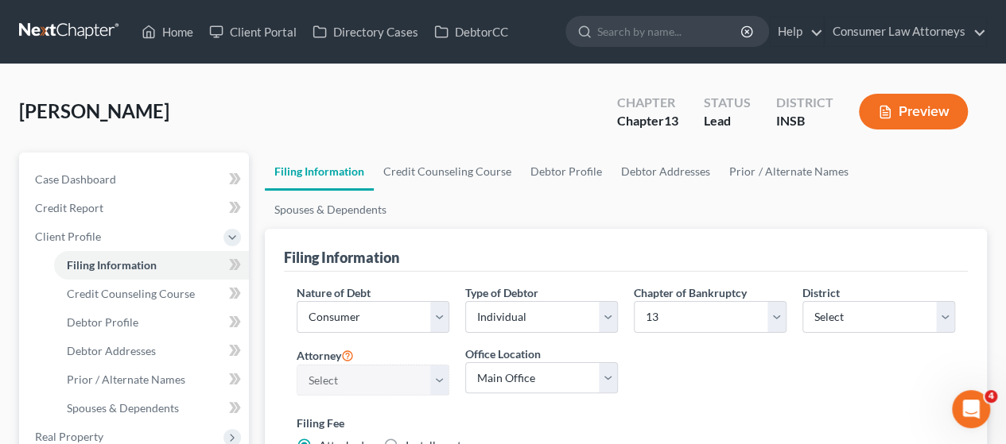
scroll to position [79, 0]
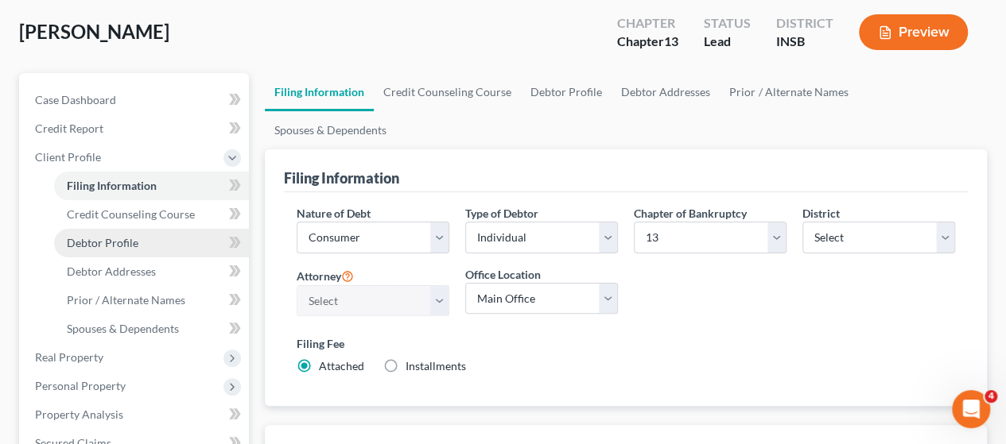
click at [118, 236] on span "Debtor Profile" at bounding box center [103, 243] width 72 height 14
select select "0"
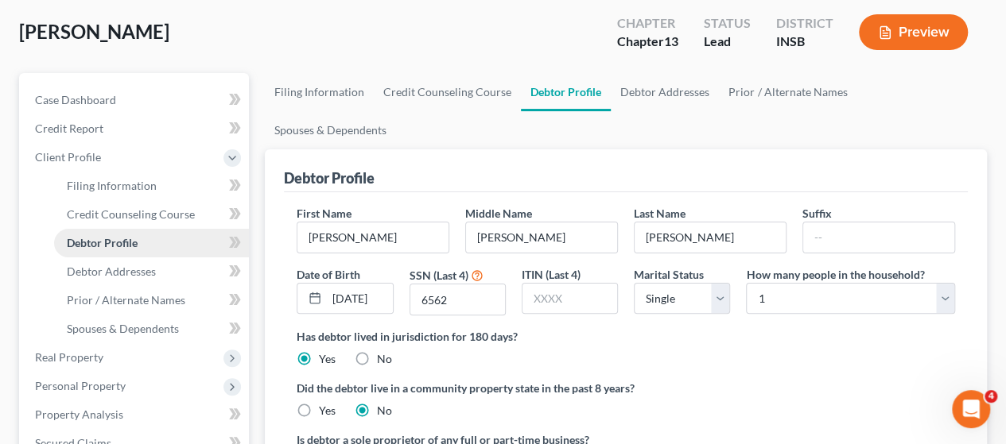
scroll to position [37, 0]
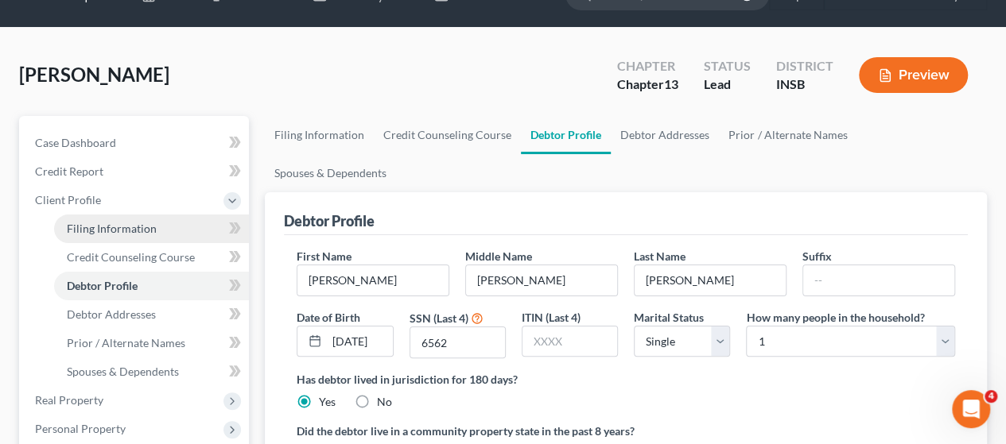
radio input "true"
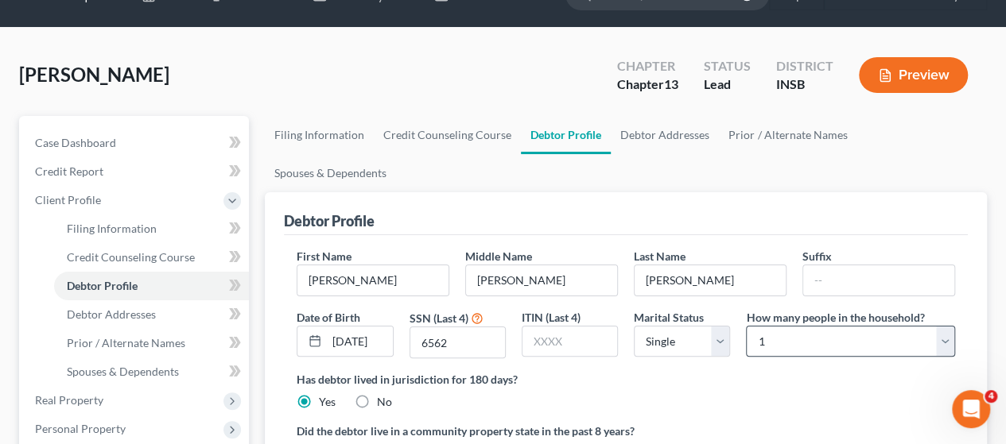
scroll to position [0, 0]
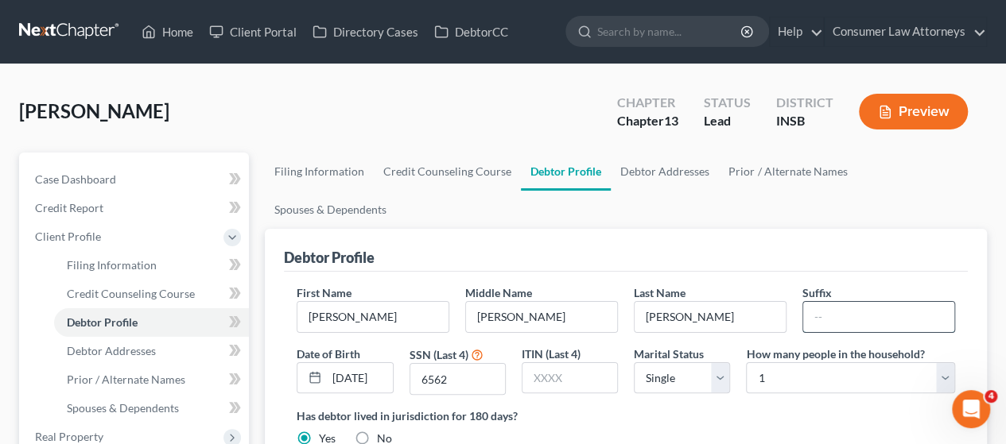
click at [862, 302] on input "text" at bounding box center [878, 317] width 151 height 30
type input "I"
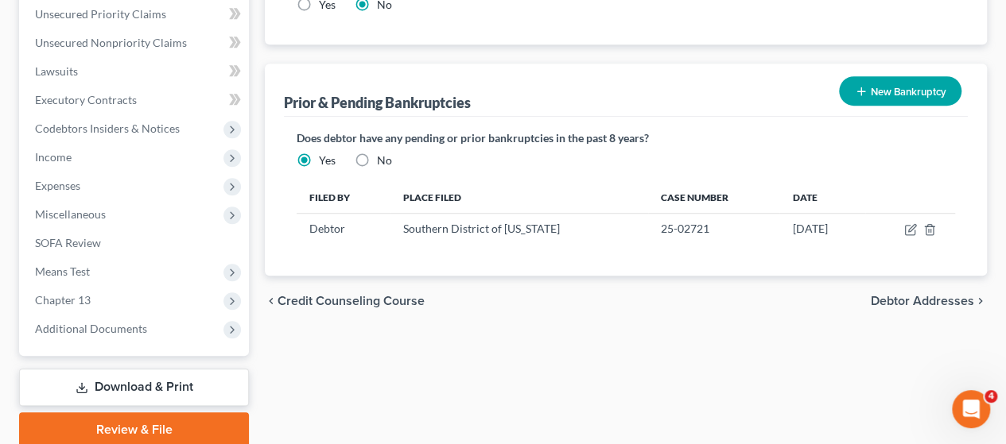
scroll to position [599, 0]
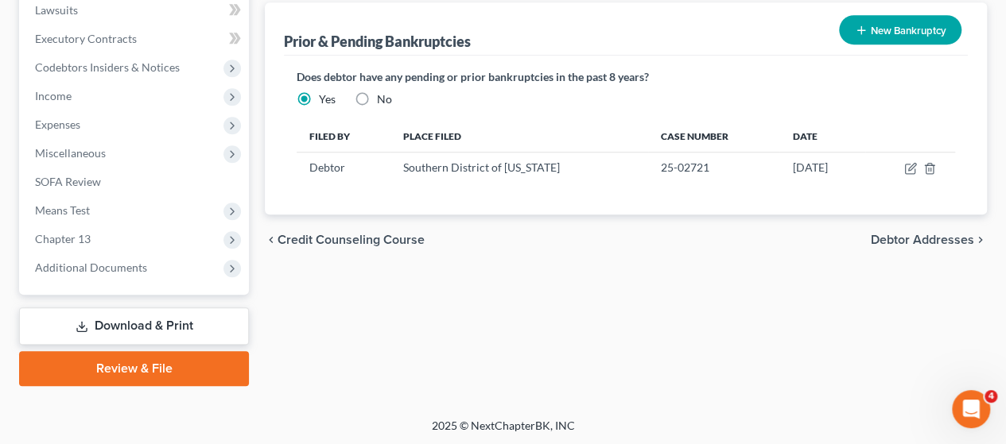
click at [144, 365] on link "Review & File" at bounding box center [134, 368] width 230 height 35
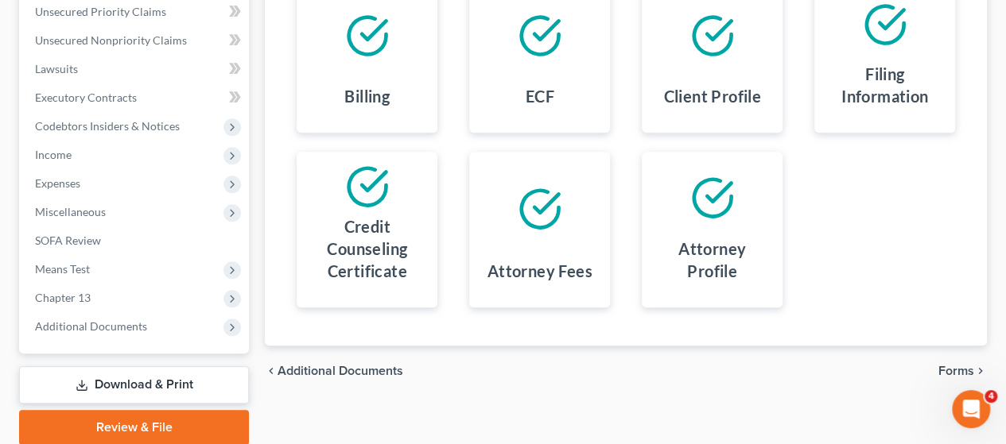
scroll to position [427, 0]
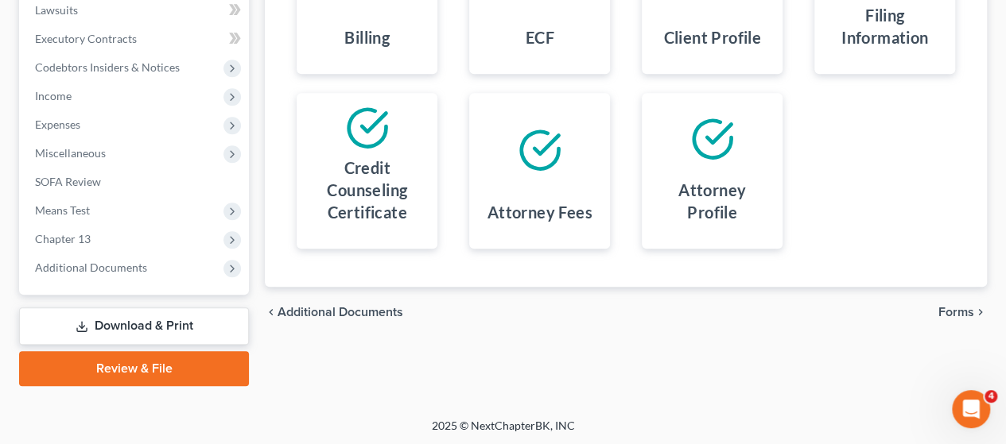
click at [128, 363] on link "Review & File" at bounding box center [134, 368] width 230 height 35
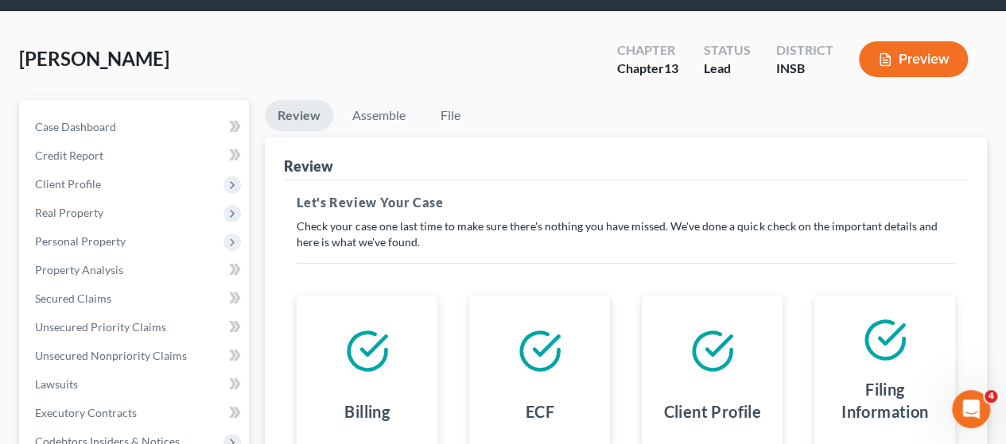
scroll to position [0, 0]
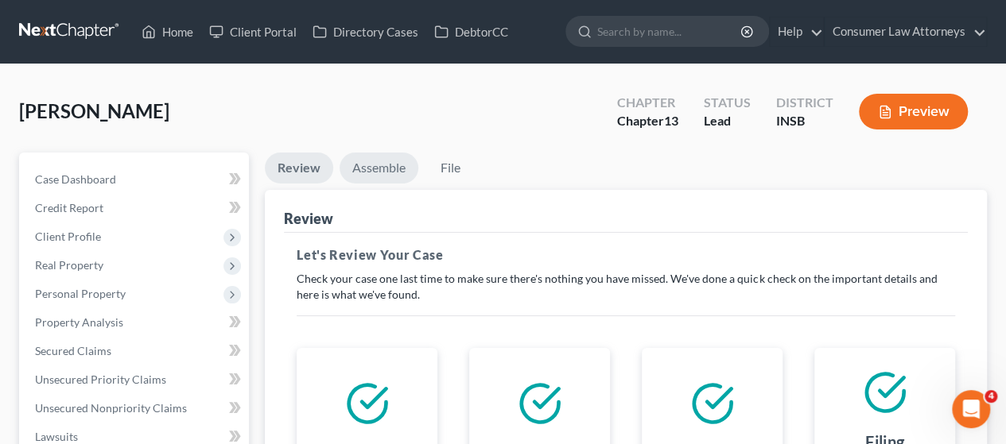
click at [383, 168] on link "Assemble" at bounding box center [378, 168] width 79 height 31
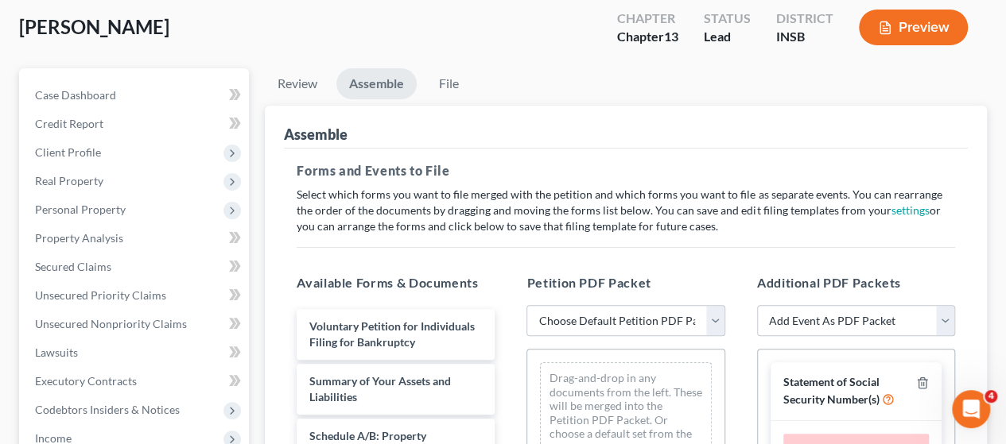
scroll to position [238, 0]
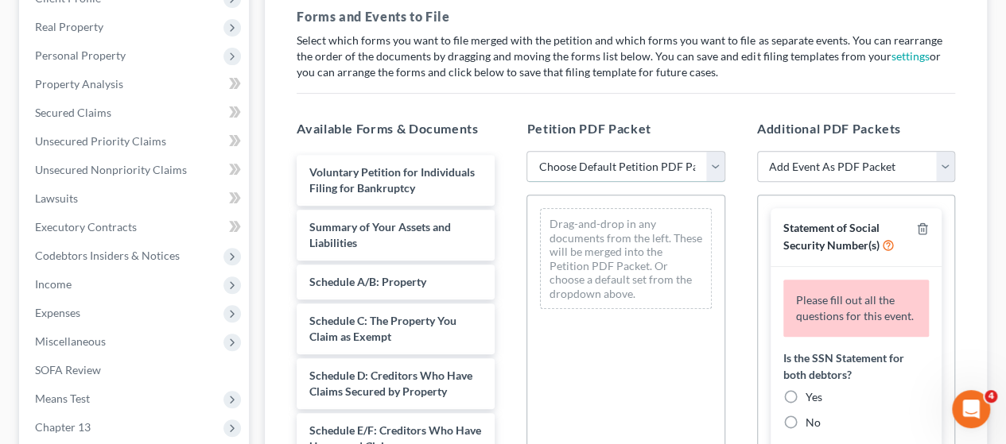
click at [708, 163] on select "Choose Default Petition PDF Packet Emergency Filing (Voluntary Petition and Cre…" at bounding box center [625, 167] width 198 height 32
select select "1"
click at [526, 151] on select "Choose Default Petition PDF Packet Emergency Filing (Voluntary Petition and Cre…" at bounding box center [625, 167] width 198 height 32
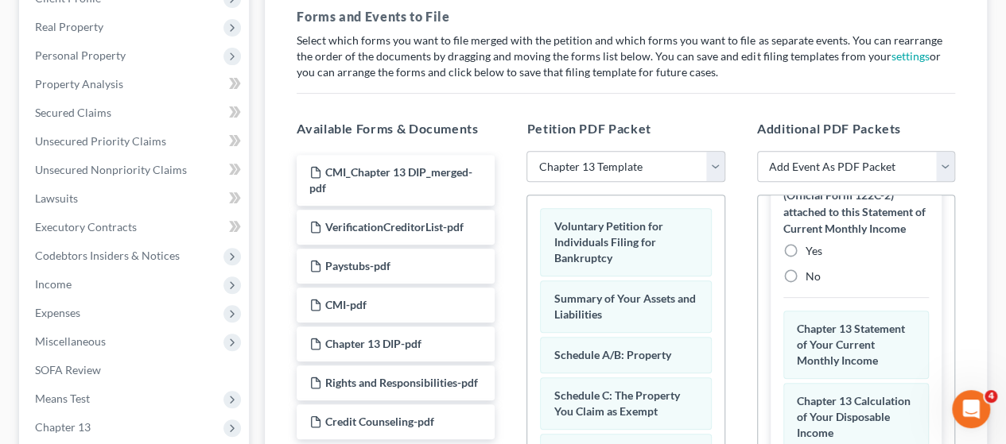
click at [805, 259] on label "Yes" at bounding box center [813, 251] width 17 height 16
click at [812, 254] on input "Yes" at bounding box center [817, 248] width 10 height 10
radio input "true"
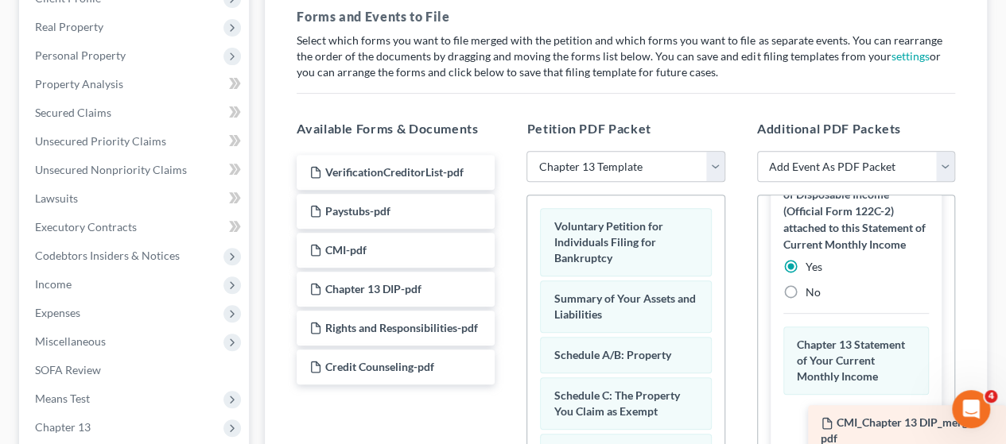
drag, startPoint x: 382, startPoint y: 174, endPoint x: 930, endPoint y: 426, distance: 602.9
click at [507, 385] on div "CMI_Chapter 13 DIP_merged-pdf CMI_Chapter 13 DIP_merged-pdf VerificationCredito…" at bounding box center [395, 270] width 223 height 230
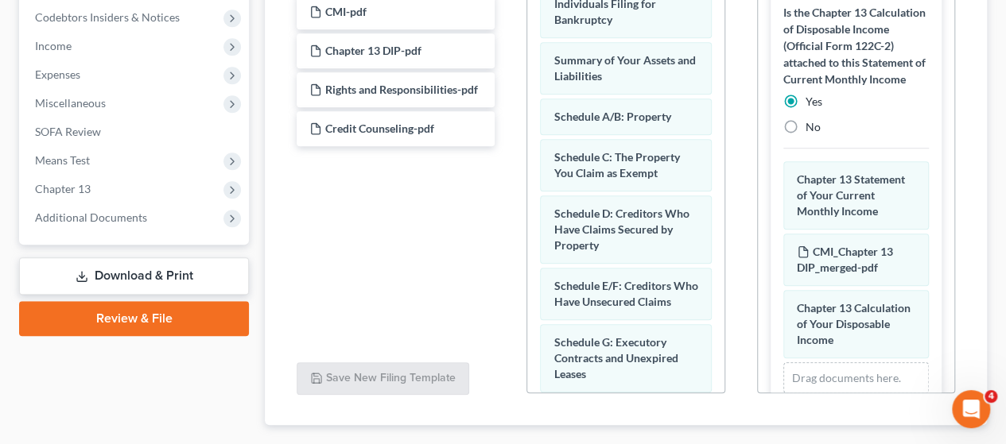
scroll to position [159, 0]
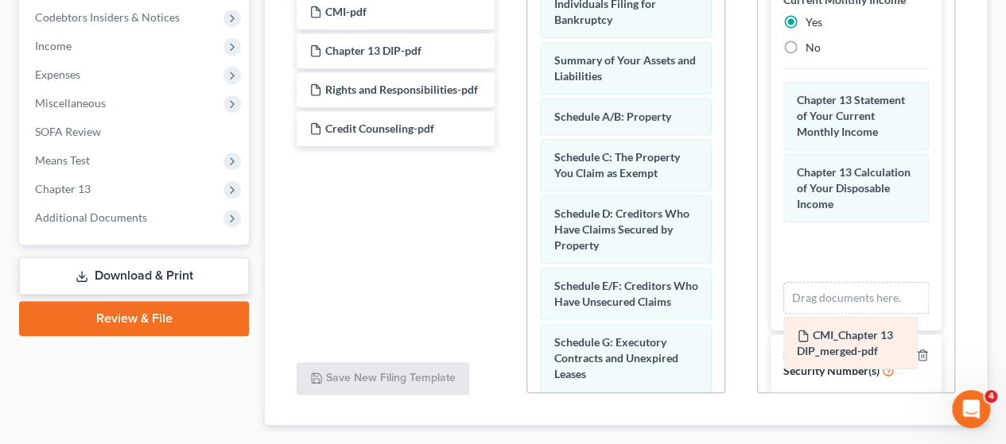
drag, startPoint x: 848, startPoint y: 219, endPoint x: 849, endPoint y: 338, distance: 118.5
click at [849, 314] on div "CMI_Chapter 13 DIP_merged-pdf Amended CMI_Chapter 13 DIP_merged-pdf Chapter 13 …" at bounding box center [855, 198] width 145 height 232
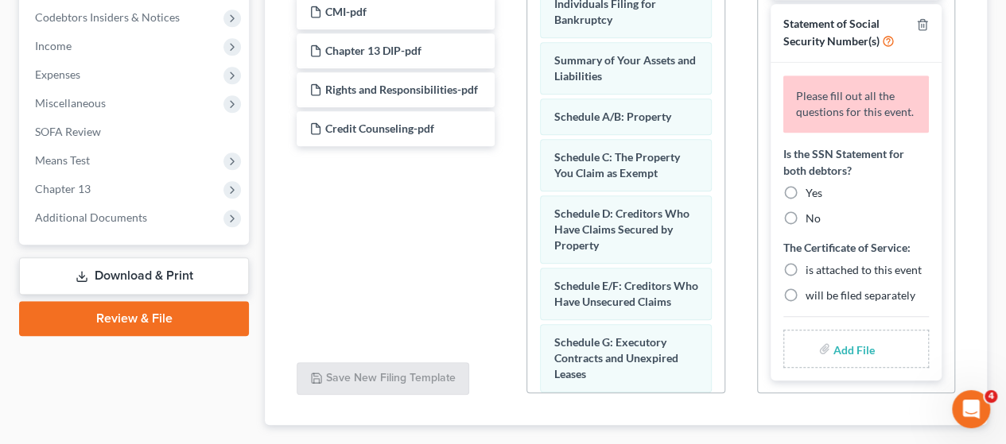
scroll to position [477, 0]
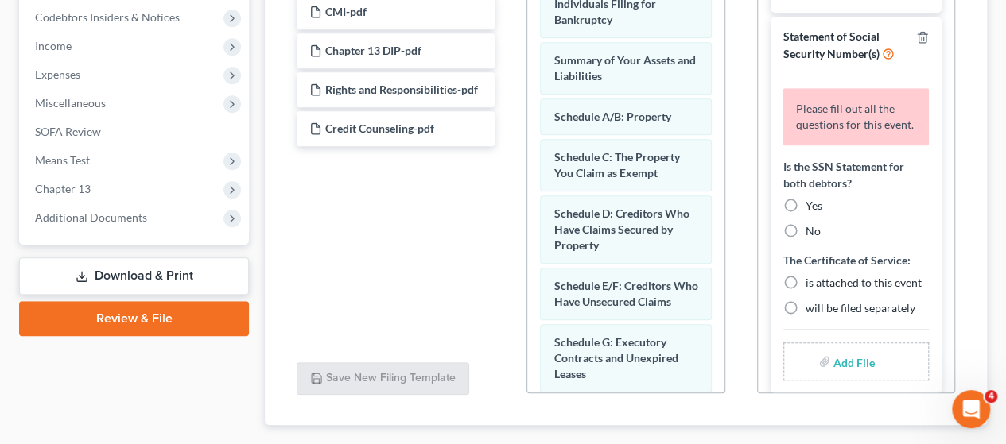
click at [805, 239] on label "No" at bounding box center [812, 231] width 15 height 16
click at [812, 234] on input "No" at bounding box center [817, 228] width 10 height 10
radio input "true"
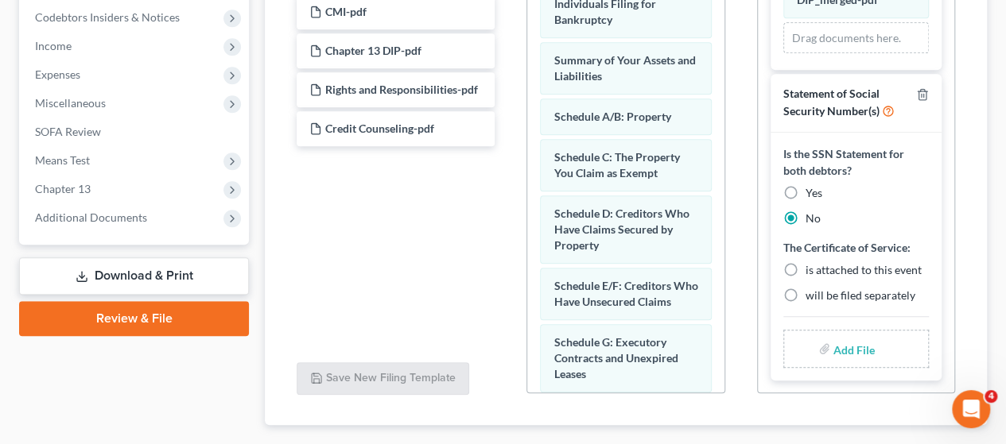
click at [805, 262] on label "is attached to this event" at bounding box center [863, 270] width 116 height 16
click at [812, 262] on input "is attached to this event" at bounding box center [817, 267] width 10 height 10
radio input "true"
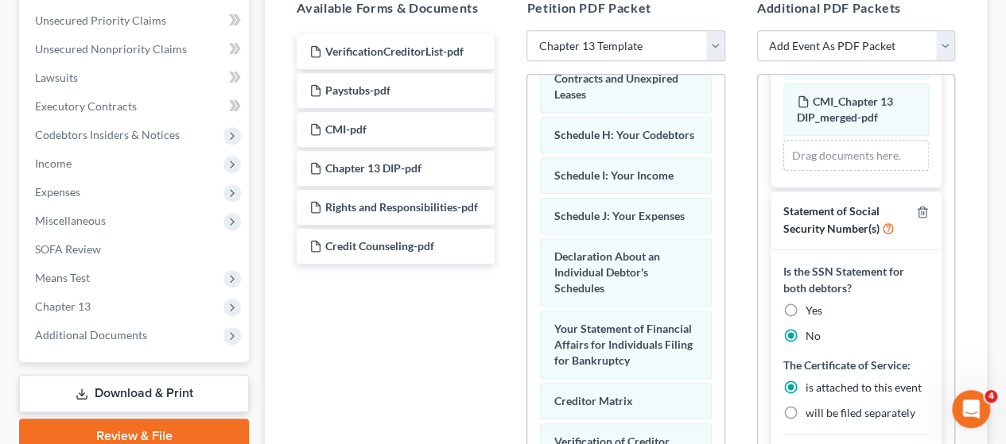
scroll to position [318, 0]
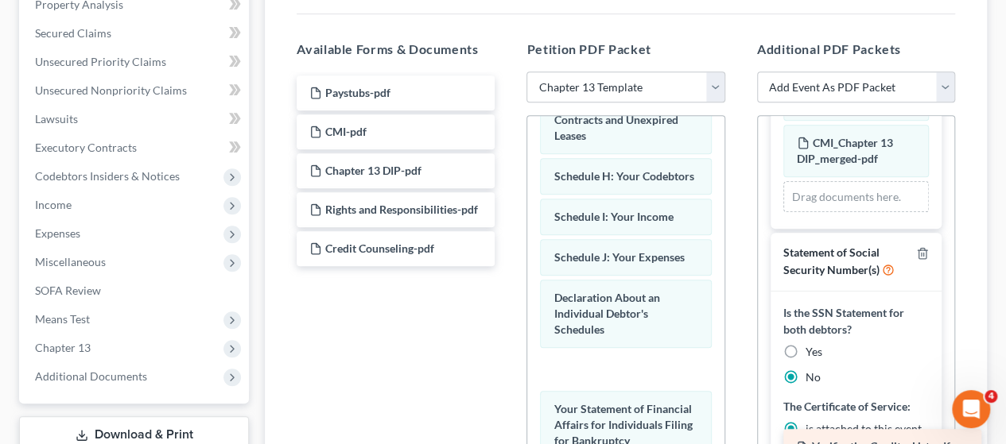
drag, startPoint x: 399, startPoint y: 88, endPoint x: 886, endPoint y: 443, distance: 602.0
click at [507, 266] on div "VerificationCreditorList-pdf VerificationCreditorList-pdf Paystubs-pdf CMI-pdf …" at bounding box center [395, 171] width 223 height 191
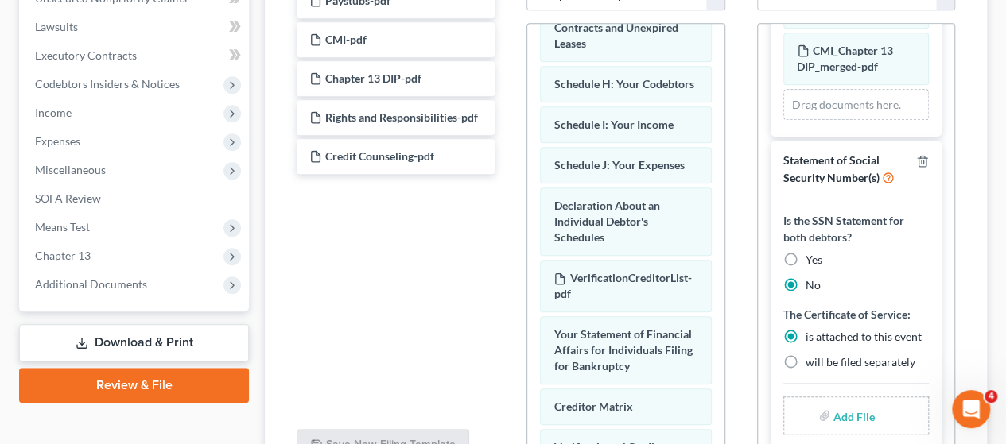
scroll to position [568, 0]
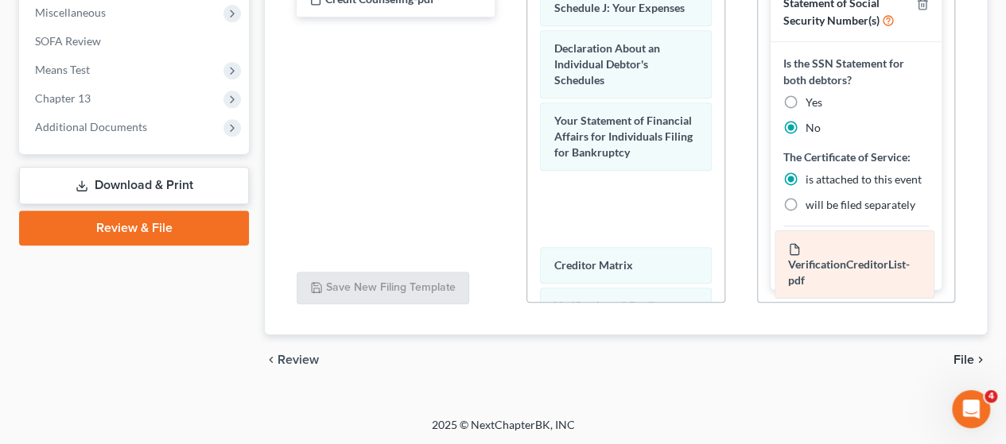
drag, startPoint x: 628, startPoint y: 154, endPoint x: 863, endPoint y: 258, distance: 256.3
click at [723, 258] on div "VerificationCreditorList-pdf Voluntary Petition for Individuals Filing for Bank…" at bounding box center [625, 27] width 196 height 1117
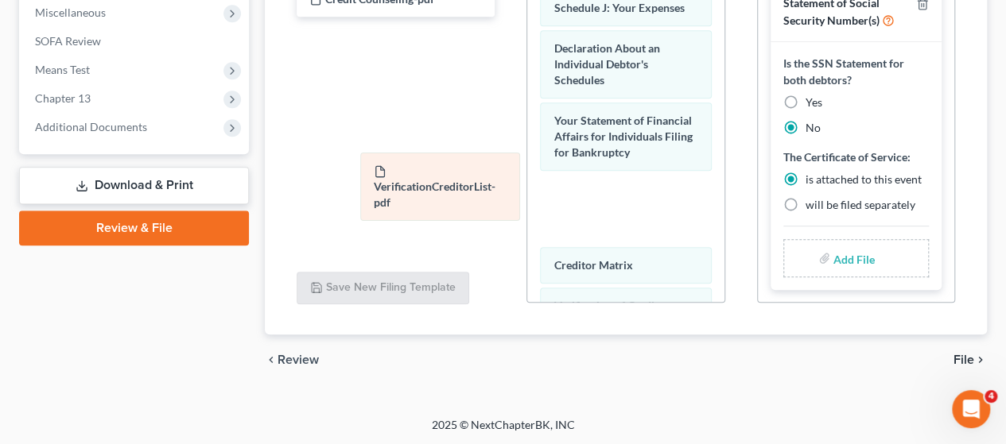
drag, startPoint x: 626, startPoint y: 257, endPoint x: 401, endPoint y: 154, distance: 248.0
click at [527, 155] on div "VerificationCreditorList-pdf Voluntary Petition for Individuals Filing for Bank…" at bounding box center [625, 27] width 196 height 1117
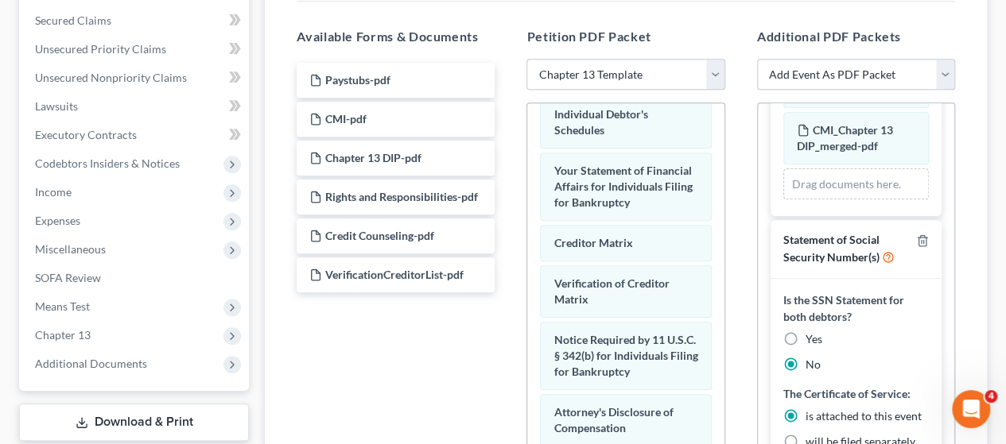
scroll to position [329, 0]
click at [944, 74] on select "Add Event As PDF Packet Amended/Corrected Petition Chapter 13 Calculation of Di…" at bounding box center [856, 76] width 198 height 32
select select "5"
click at [757, 60] on select "Add Event As PDF Packet Amended/Corrected Petition Chapter 13 Calculation of Di…" at bounding box center [856, 76] width 198 height 32
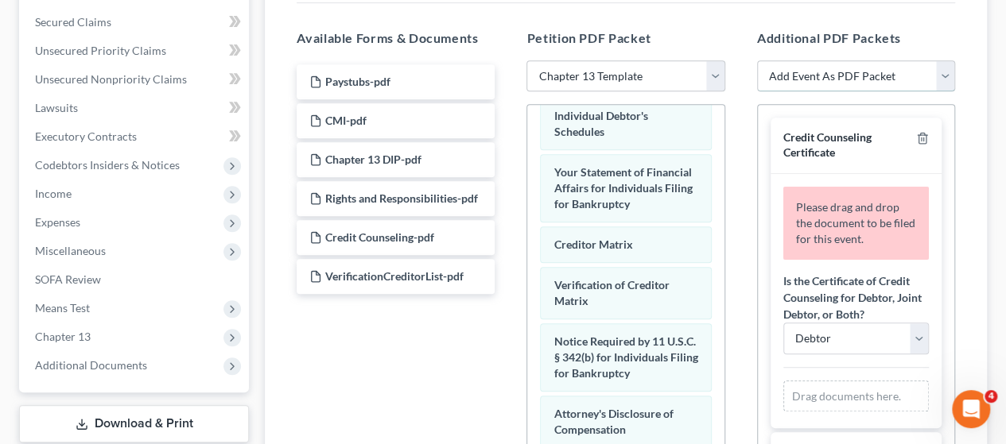
scroll to position [79, 0]
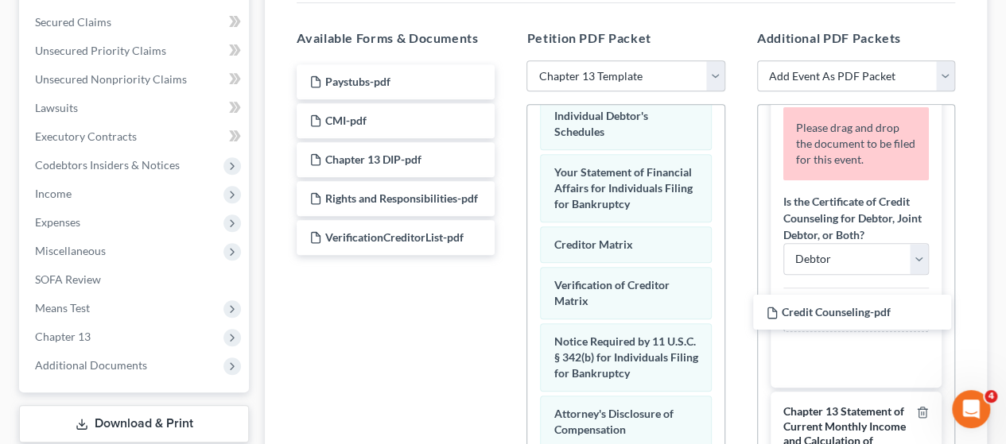
drag, startPoint x: 388, startPoint y: 229, endPoint x: 843, endPoint y: 295, distance: 459.5
click at [507, 255] on div "Credit Counseling-pdf Paystubs-pdf CMI-pdf Chapter 13 DIP-pdf Rights and Respon…" at bounding box center [395, 159] width 223 height 191
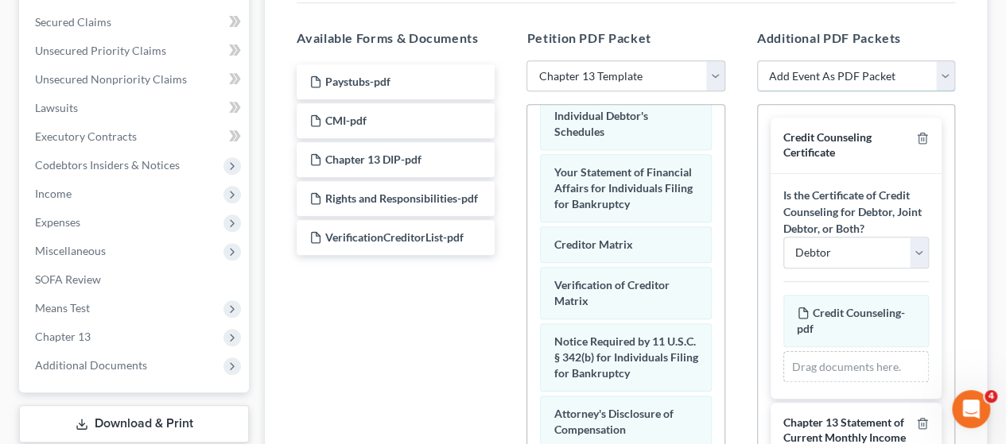
click at [943, 73] on select "Add Event As PDF Packet Amended/Corrected Petition Chapter 13 Calculation of Di…" at bounding box center [856, 76] width 198 height 32
select select "10"
click at [757, 60] on select "Add Event As PDF Packet Amended/Corrected Petition Chapter 13 Calculation of Di…" at bounding box center [856, 76] width 198 height 32
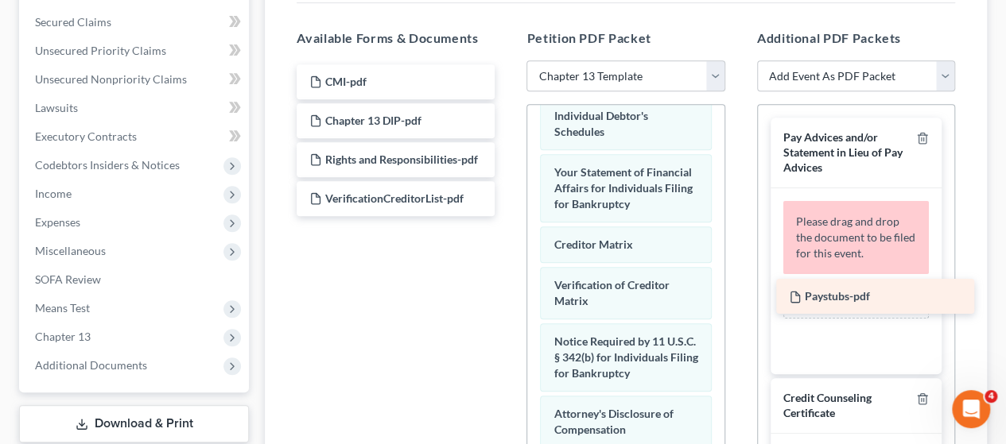
drag, startPoint x: 355, startPoint y: 79, endPoint x: 828, endPoint y: 290, distance: 518.9
click at [507, 216] on div "Paystubs-pdf Paystubs-pdf CMI-pdf Chapter 13 DIP-pdf Rights and Responsibilitie…" at bounding box center [395, 140] width 223 height 152
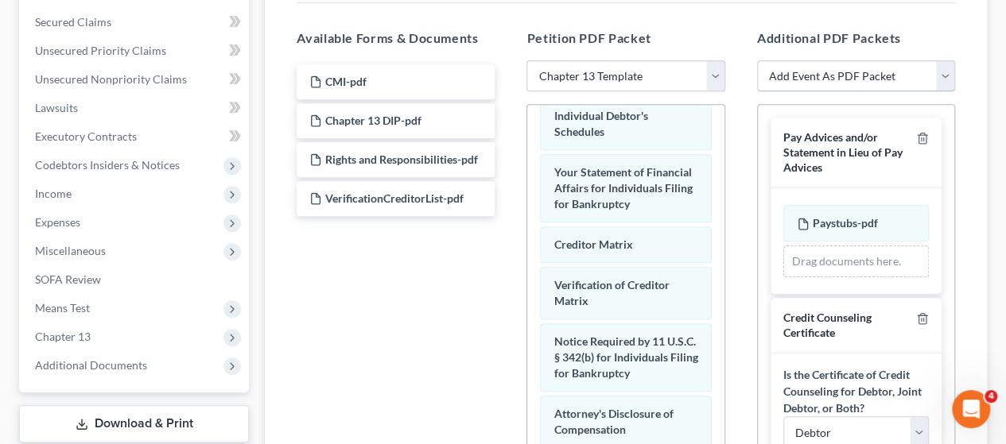
click at [948, 74] on select "Add Event As PDF Packet Amended/Corrected Petition Chapter 13 Calculation of Di…" at bounding box center [856, 76] width 198 height 32
select select "13"
click at [757, 60] on select "Add Event As PDF Packet Amended/Corrected Petition Chapter 13 Calculation of Di…" at bounding box center [856, 76] width 198 height 32
select select
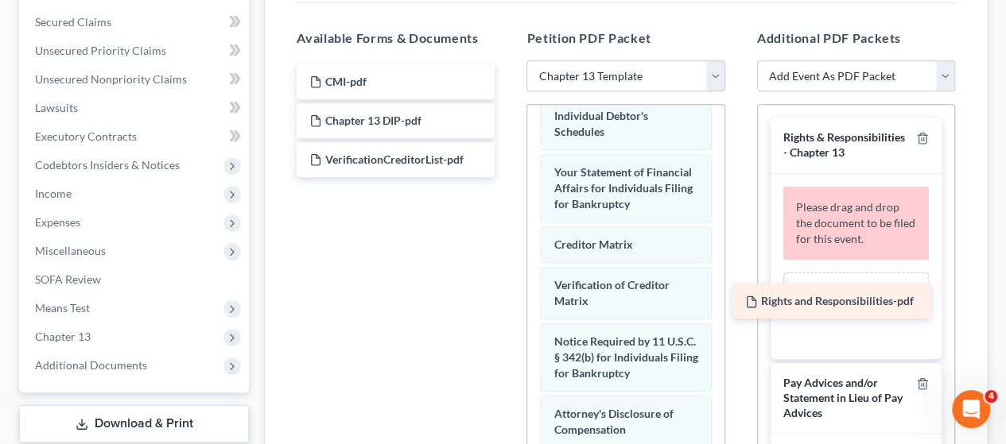
drag, startPoint x: 405, startPoint y: 152, endPoint x: 841, endPoint y: 295, distance: 458.5
click at [507, 177] on div "Rights and Responsibilities-pdf CMI-pdf Chapter 13 DIP-pdf Rights and Responsib…" at bounding box center [395, 120] width 223 height 113
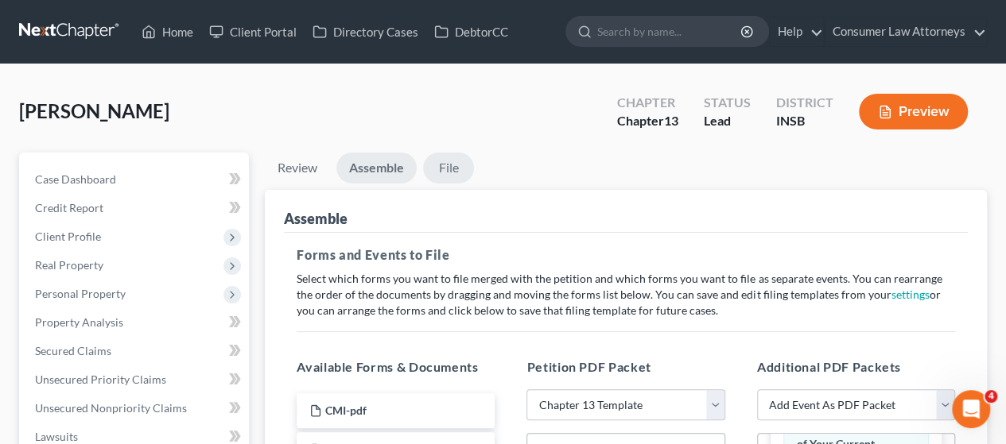
click at [450, 161] on link "File" at bounding box center [448, 168] width 51 height 31
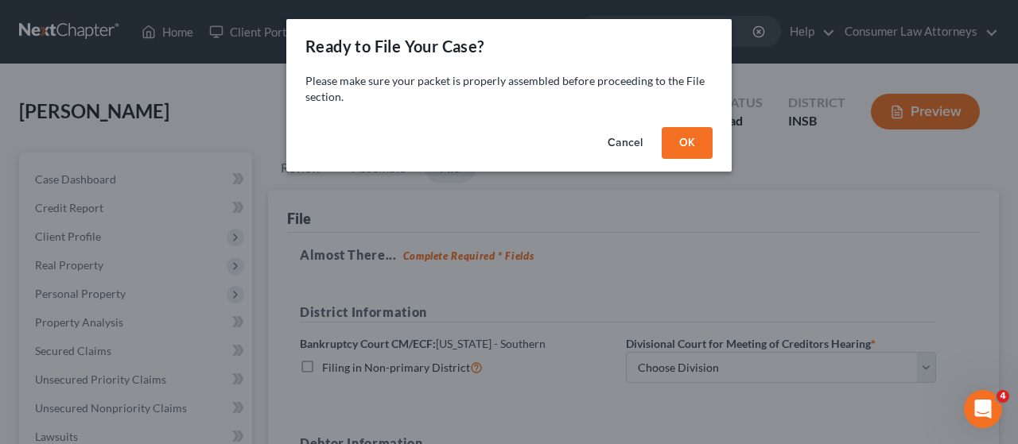
click at [708, 135] on button "OK" at bounding box center [686, 143] width 51 height 32
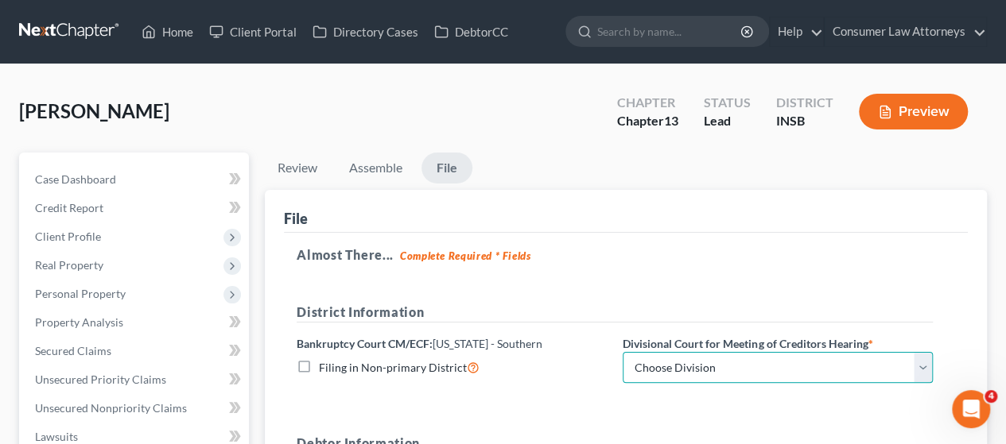
click at [921, 368] on select "Choose Division Evansville Indianapolis New Albany Terre Haute" at bounding box center [777, 368] width 310 height 32
select select "1"
click at [622, 352] on select "Choose Division Evansville Indianapolis New Albany Terre Haute" at bounding box center [777, 368] width 310 height 32
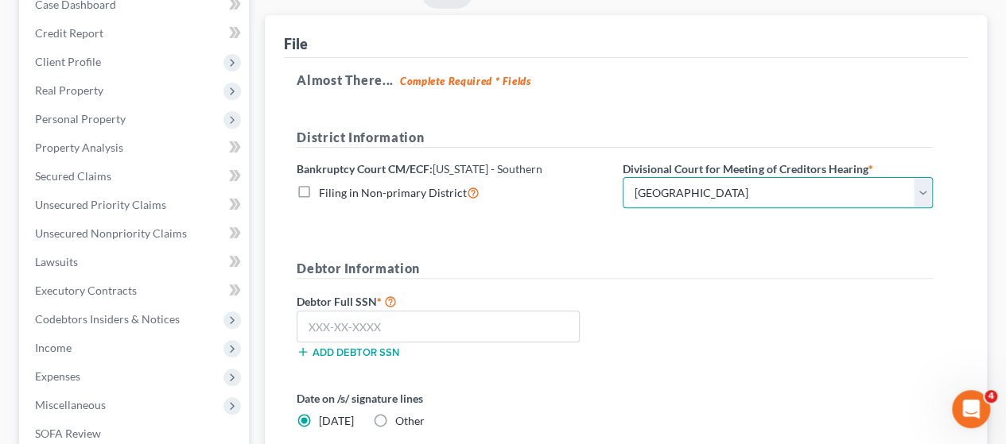
scroll to position [397, 0]
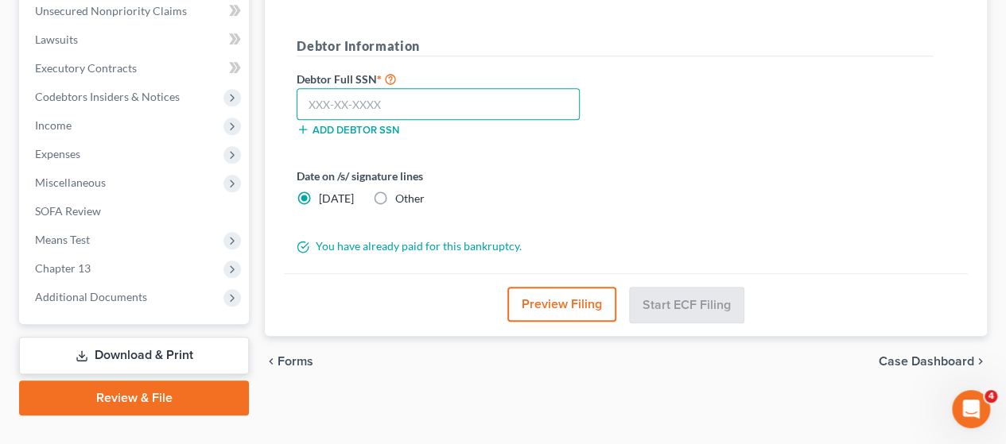
click at [351, 103] on input "text" at bounding box center [438, 104] width 283 height 32
click at [409, 104] on input "text" at bounding box center [438, 104] width 283 height 32
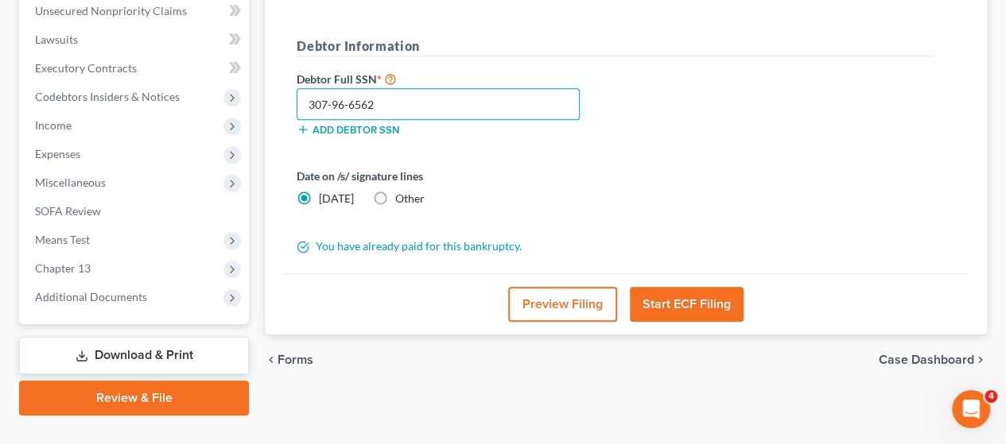
type input "307-96-6562"
click at [692, 299] on button "Start ECF Filing" at bounding box center [687, 304] width 114 height 35
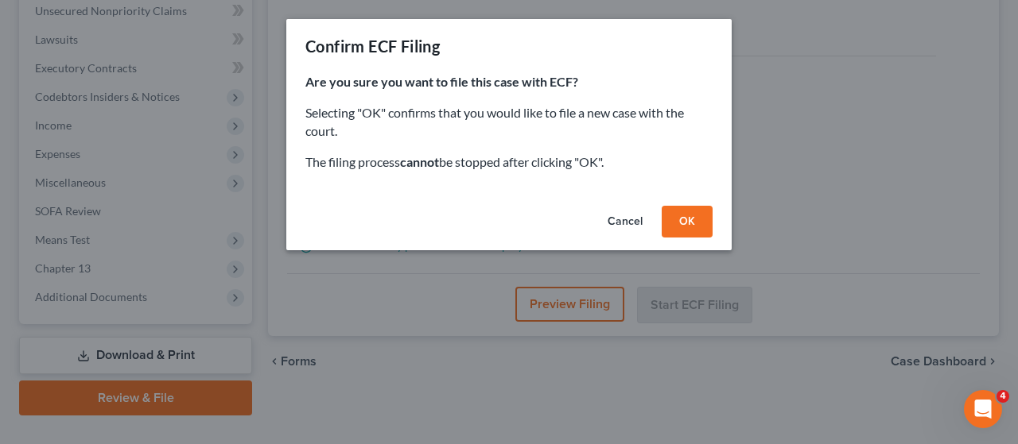
click at [692, 215] on button "OK" at bounding box center [686, 222] width 51 height 32
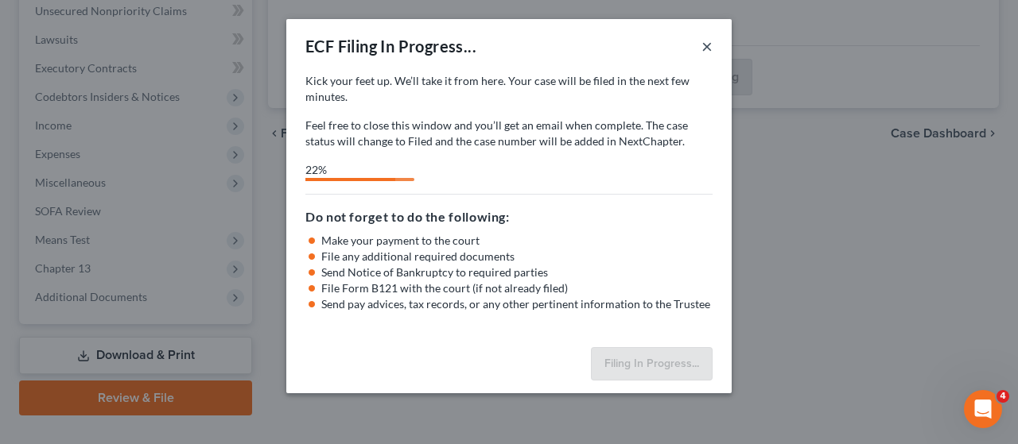
click at [704, 40] on button "×" at bounding box center [706, 46] width 11 height 19
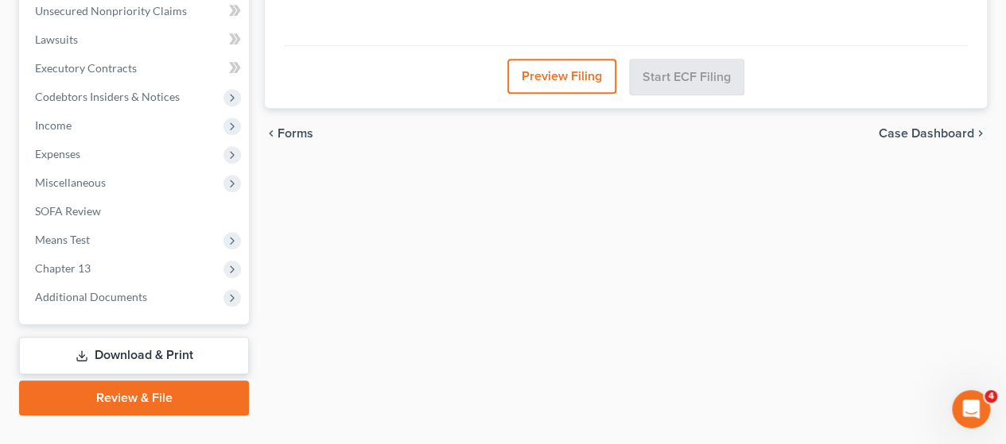
click at [564, 75] on button "Preview Filing" at bounding box center [561, 76] width 109 height 35
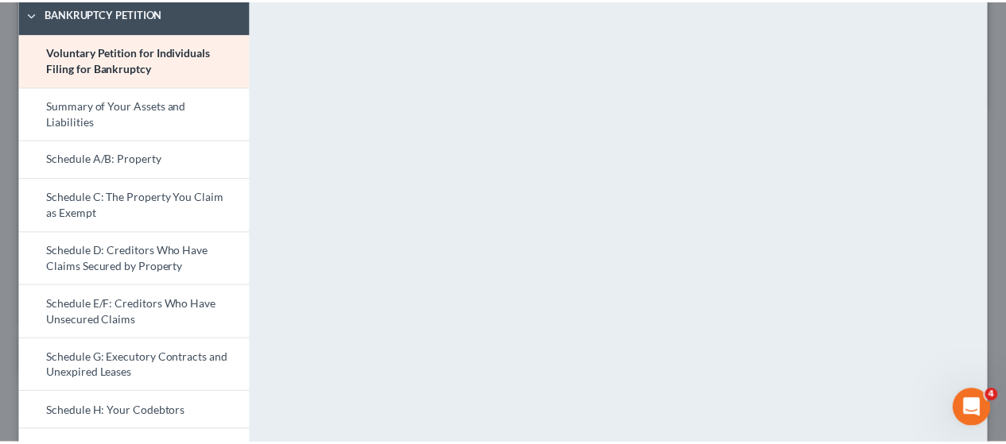
scroll to position [0, 0]
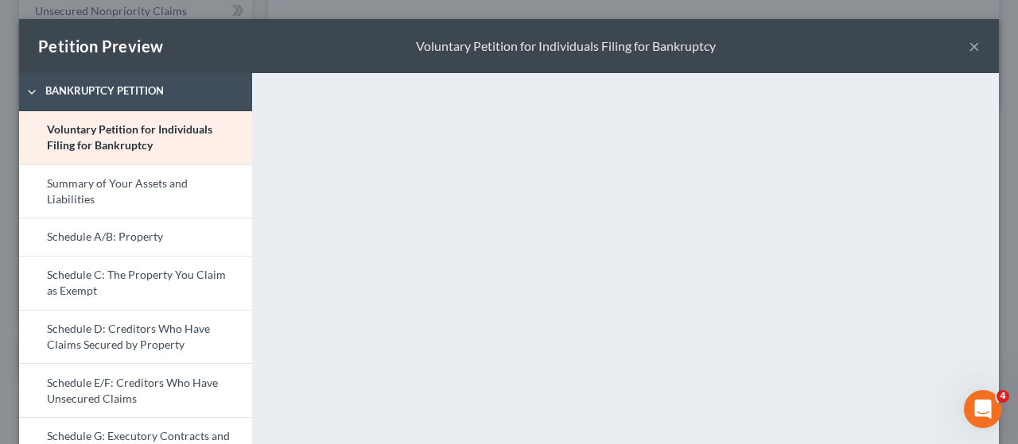
click at [968, 49] on button "×" at bounding box center [973, 46] width 11 height 19
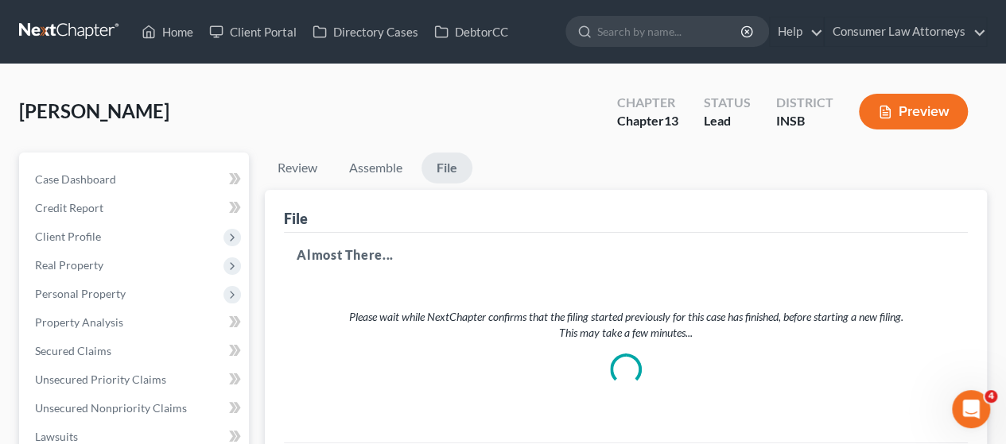
click at [614, 378] on div at bounding box center [625, 369] width 45 height 45
click at [623, 369] on div at bounding box center [625, 369] width 45 height 45
click at [619, 360] on div at bounding box center [625, 369] width 45 height 45
click at [75, 259] on span "Real Property" at bounding box center [69, 265] width 68 height 14
click at [626, 364] on div at bounding box center [625, 369] width 33 height 33
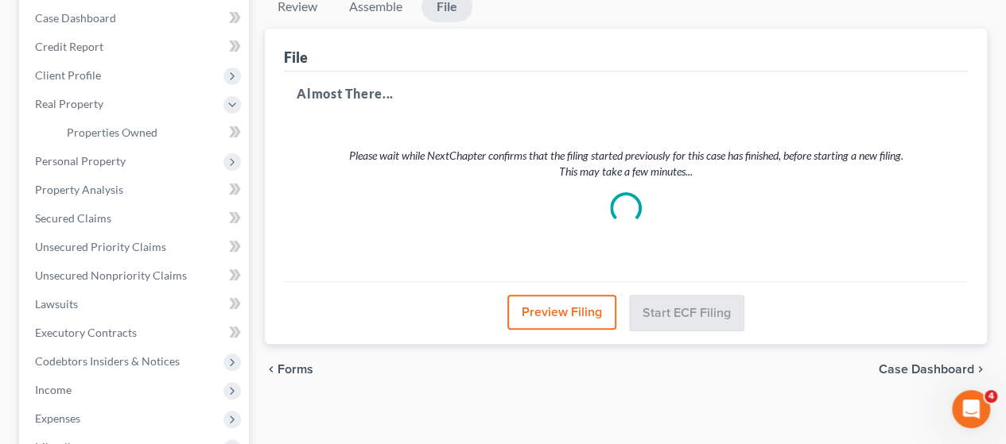
scroll to position [138, 0]
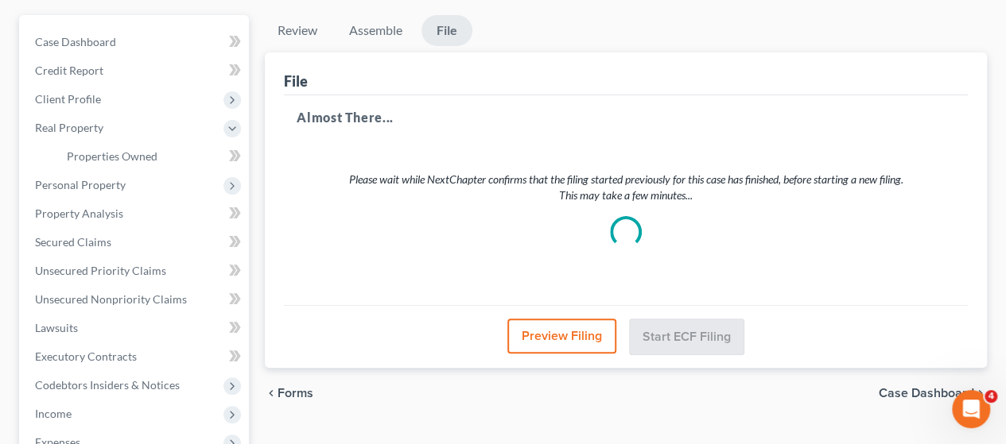
click at [543, 335] on button "Preview Filing" at bounding box center [561, 336] width 109 height 35
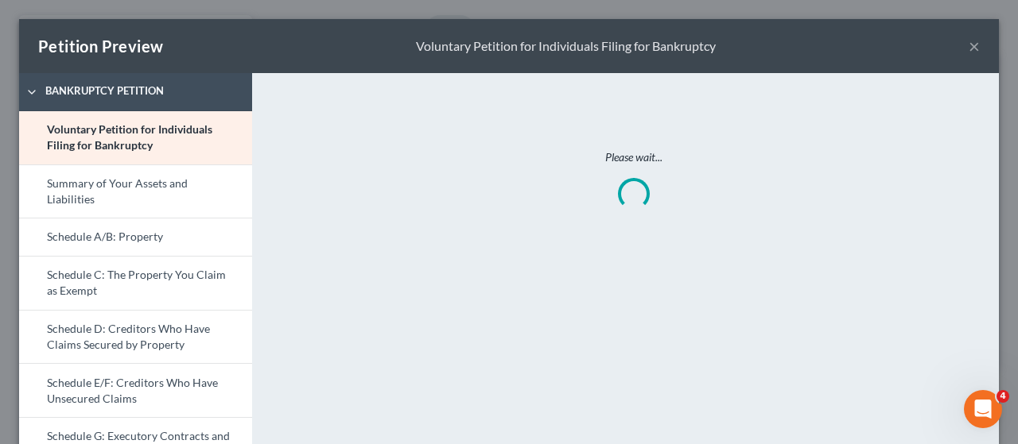
click at [662, 193] on div "Please wait..." at bounding box center [633, 179] width 654 height 137
click at [968, 42] on button "×" at bounding box center [973, 46] width 11 height 19
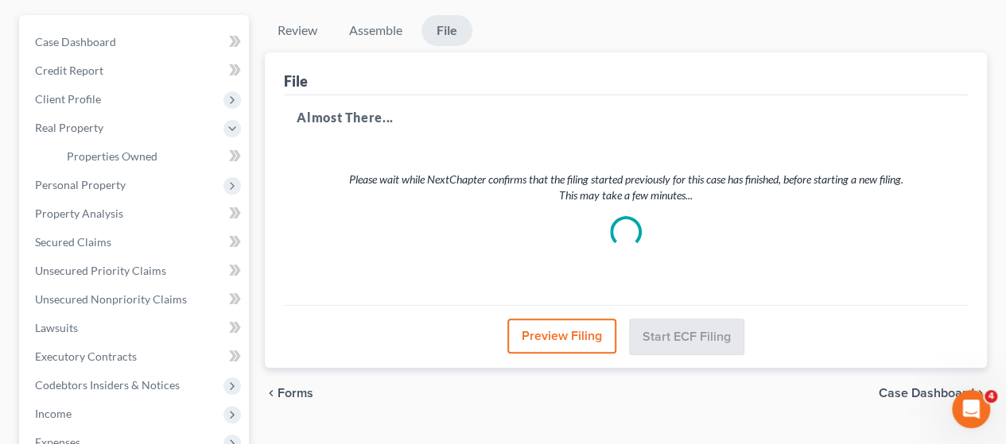
click at [614, 230] on div at bounding box center [625, 232] width 45 height 45
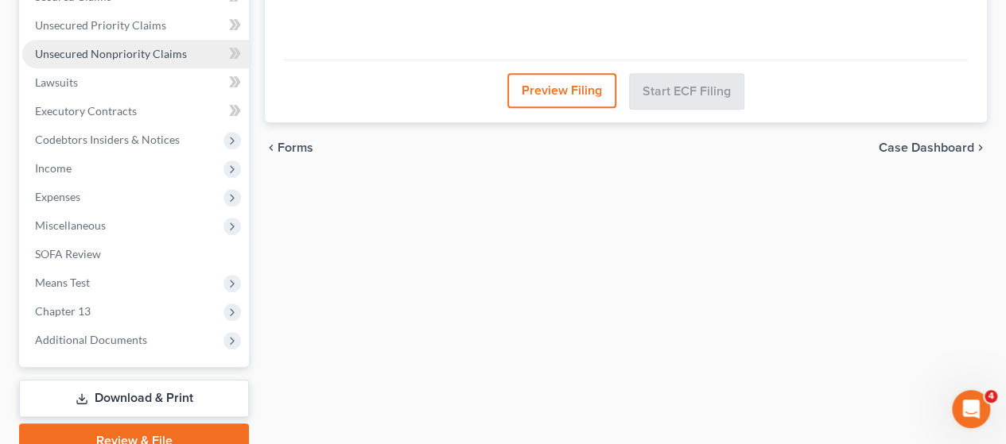
scroll to position [456, 0]
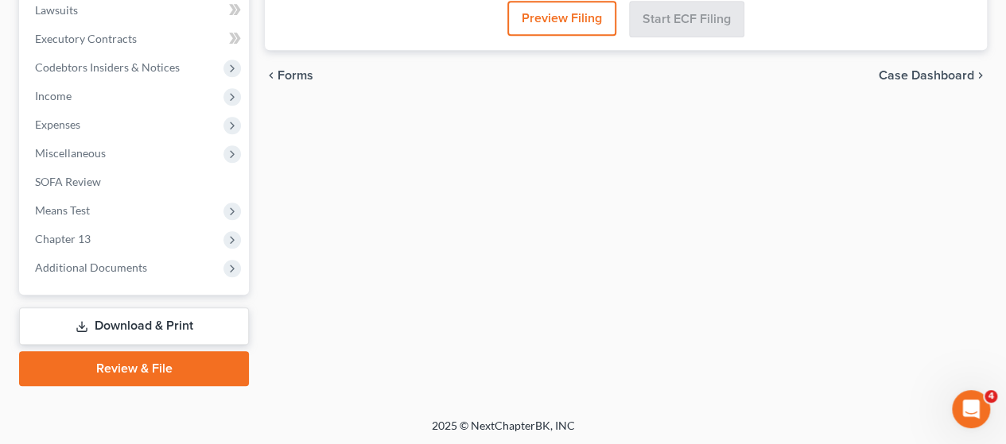
click at [153, 324] on link "Download & Print" at bounding box center [134, 326] width 230 height 37
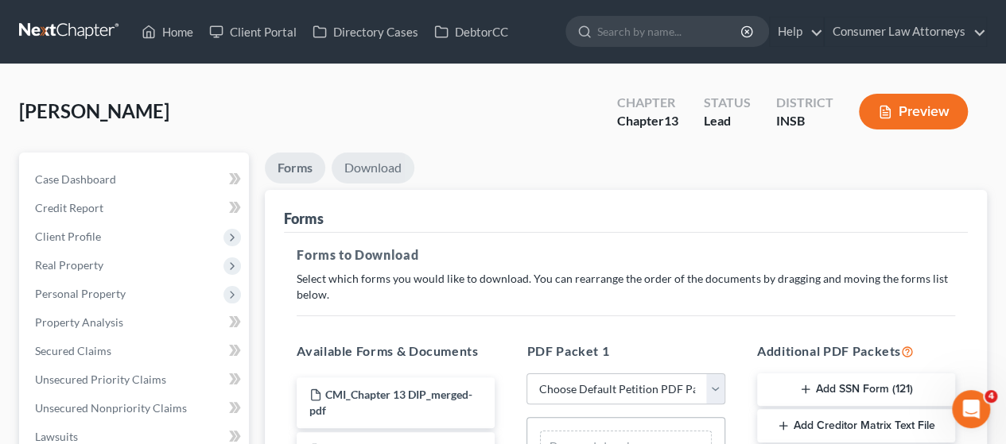
click at [365, 166] on link "Download" at bounding box center [373, 168] width 83 height 31
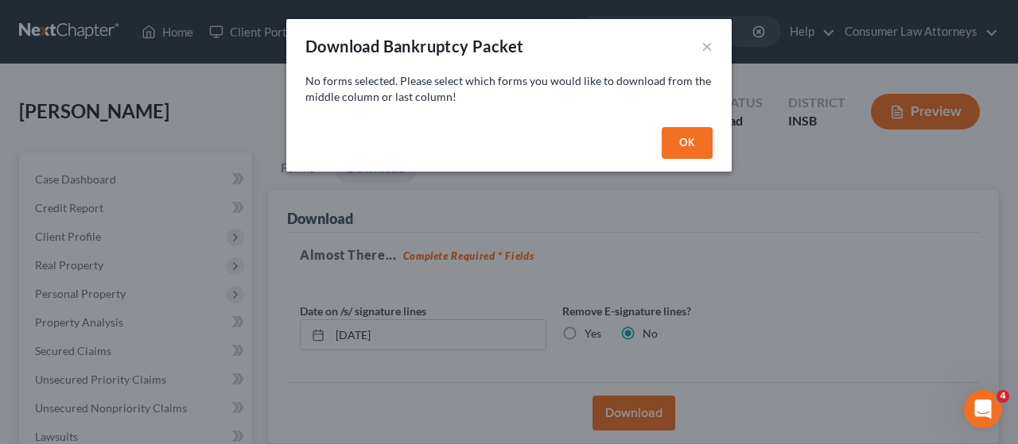
click at [690, 139] on button "OK" at bounding box center [686, 143] width 51 height 32
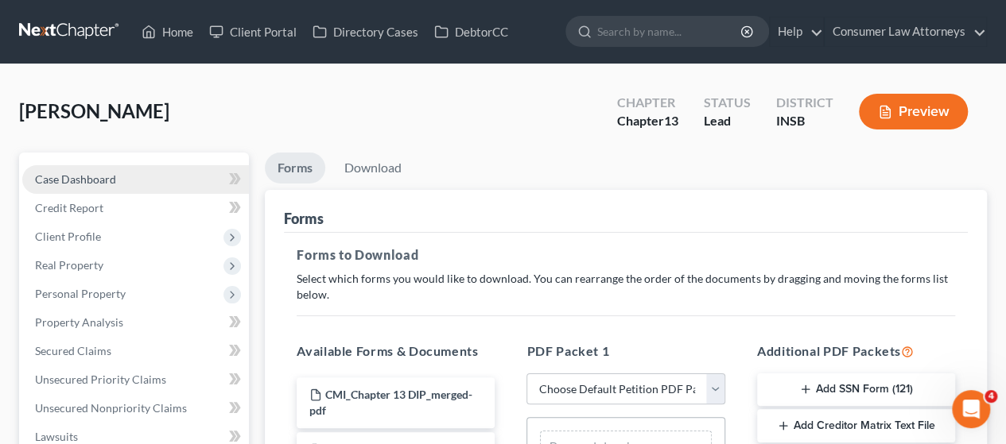
click at [75, 181] on span "Case Dashboard" at bounding box center [75, 180] width 81 height 14
